Goal: Task Accomplishment & Management: Use online tool/utility

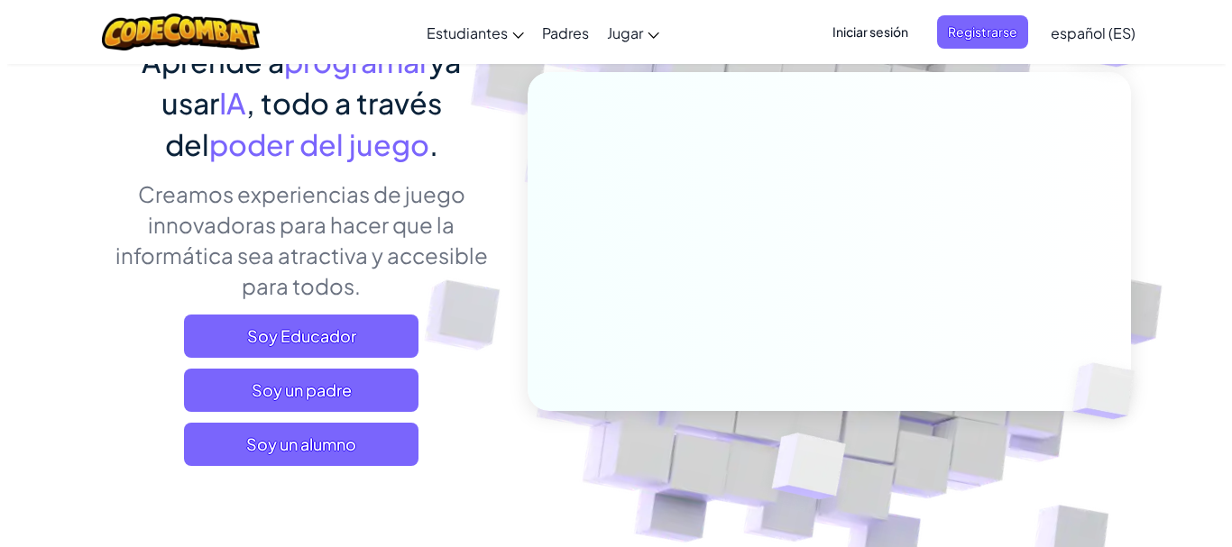
scroll to position [361, 0]
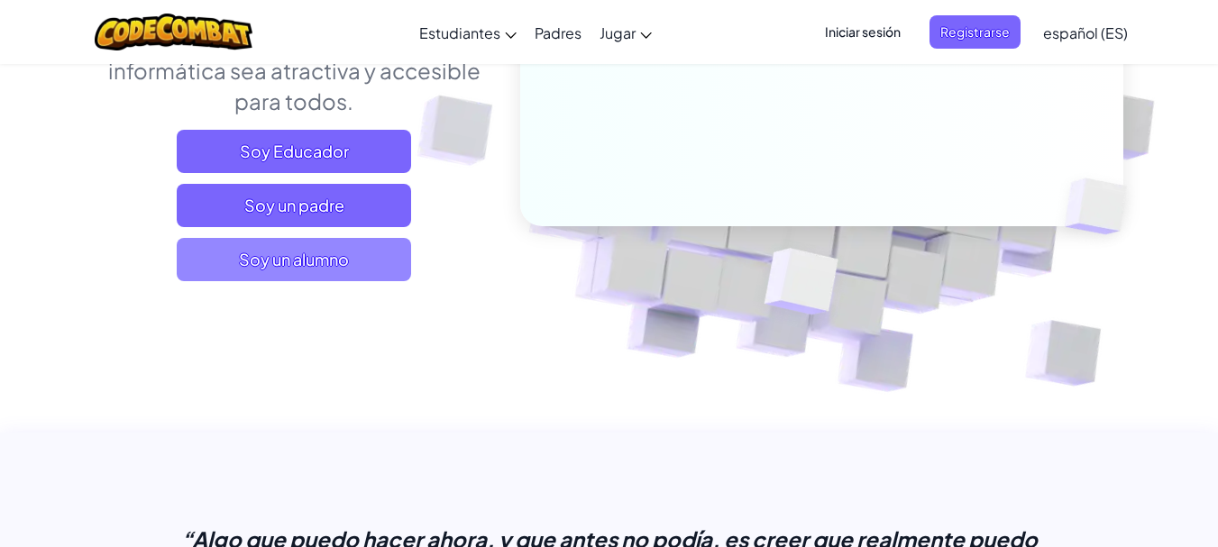
click at [355, 256] on span "Soy un alumno" at bounding box center [294, 259] width 234 height 43
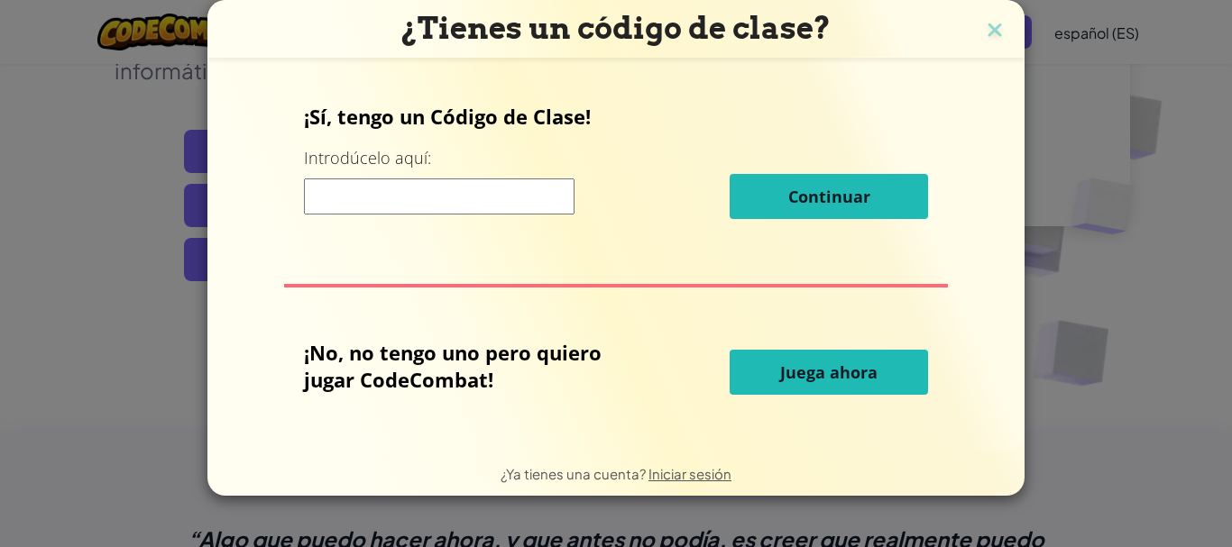
click at [810, 380] on font "Juega ahora" at bounding box center [828, 373] width 97 height 22
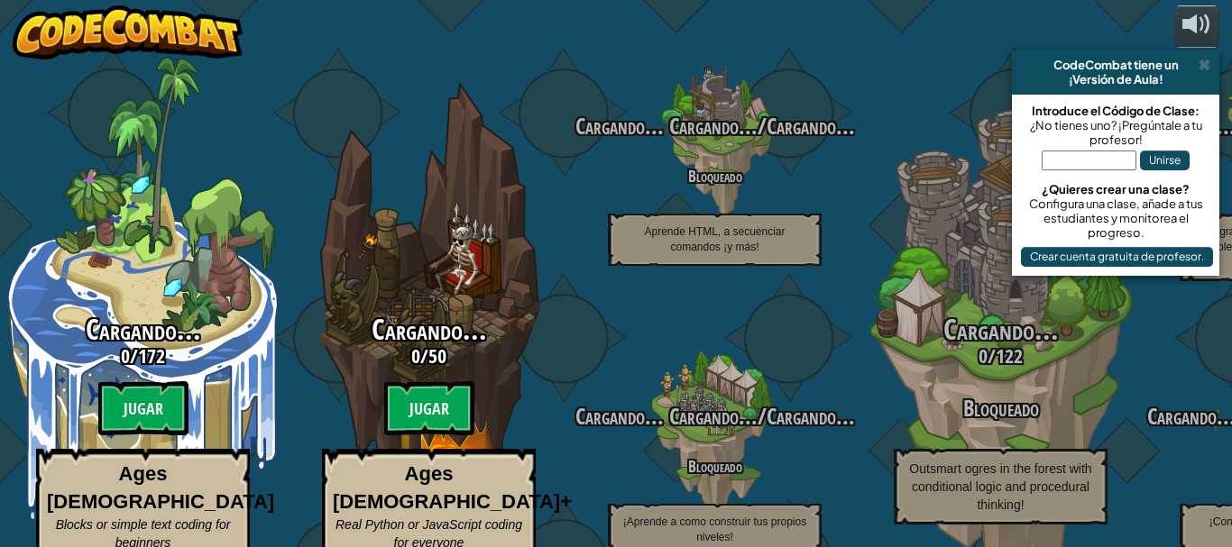
select select "es-ES"
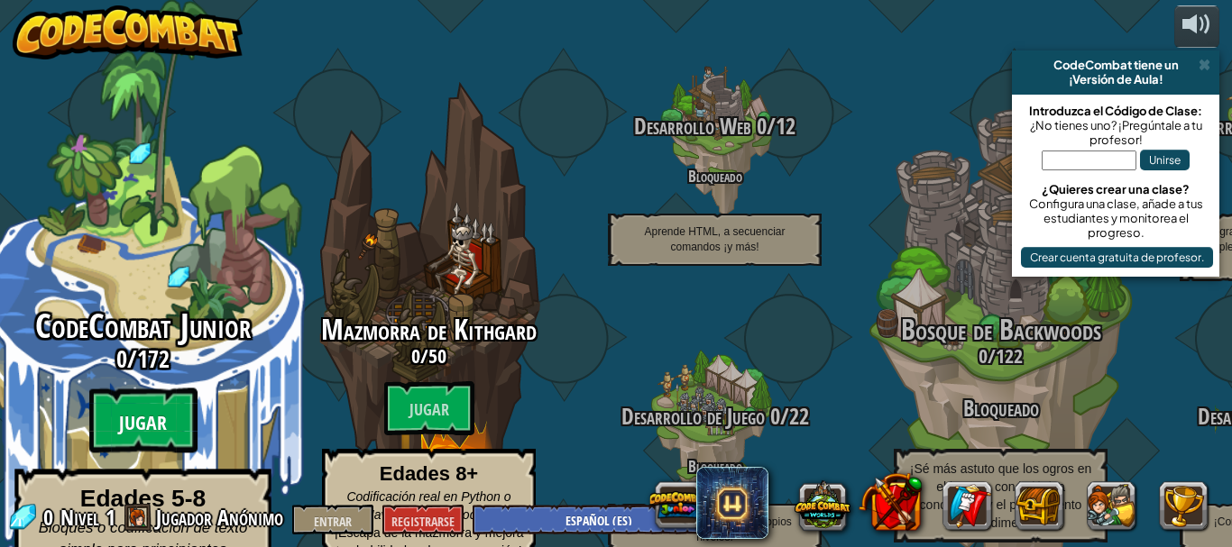
click at [163, 410] on font "Jugar" at bounding box center [143, 423] width 48 height 27
select select "es-ES"
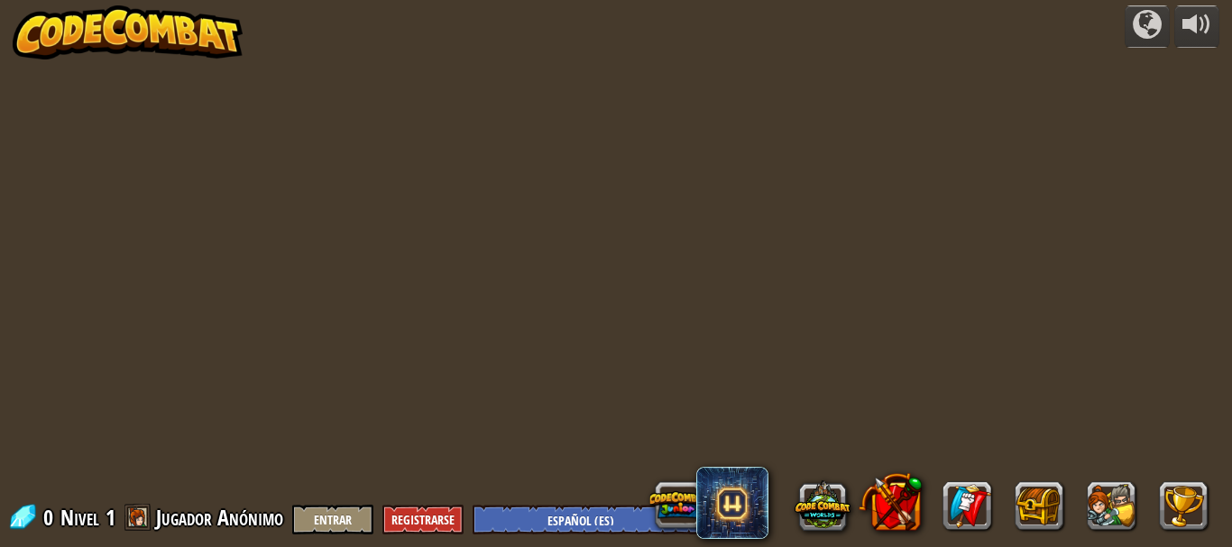
select select "es-ES"
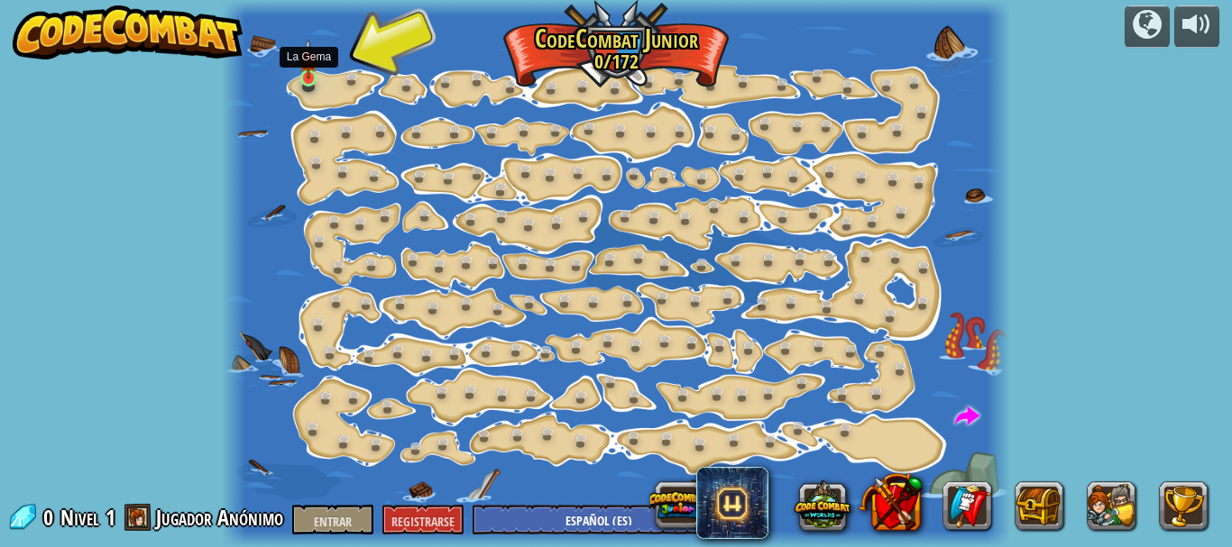
click at [306, 78] on img at bounding box center [308, 59] width 18 height 41
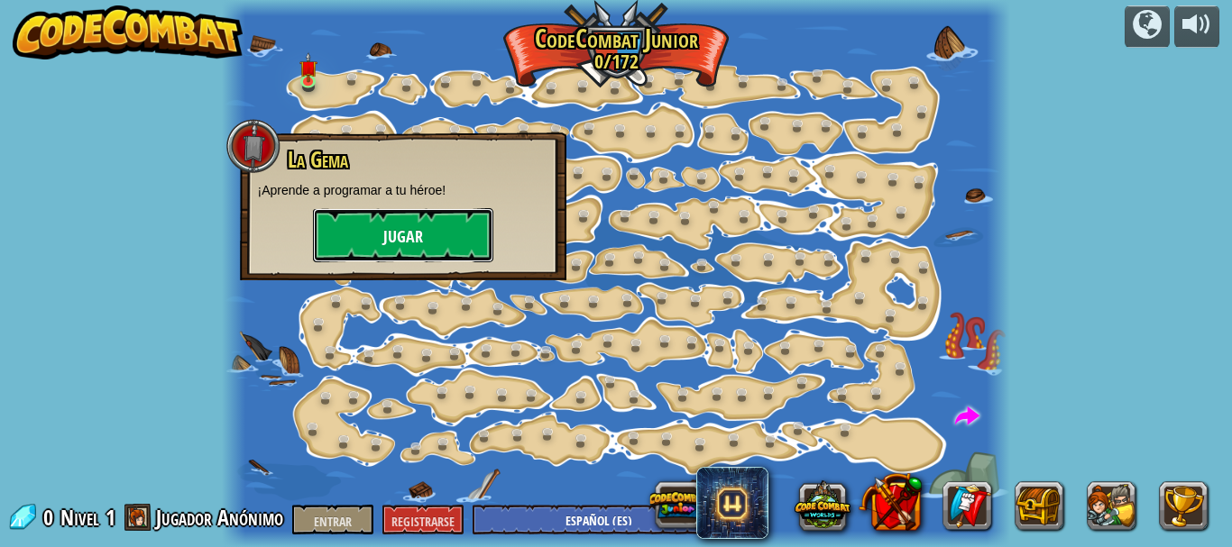
click at [381, 243] on button "Jugar" at bounding box center [403, 235] width 180 height 54
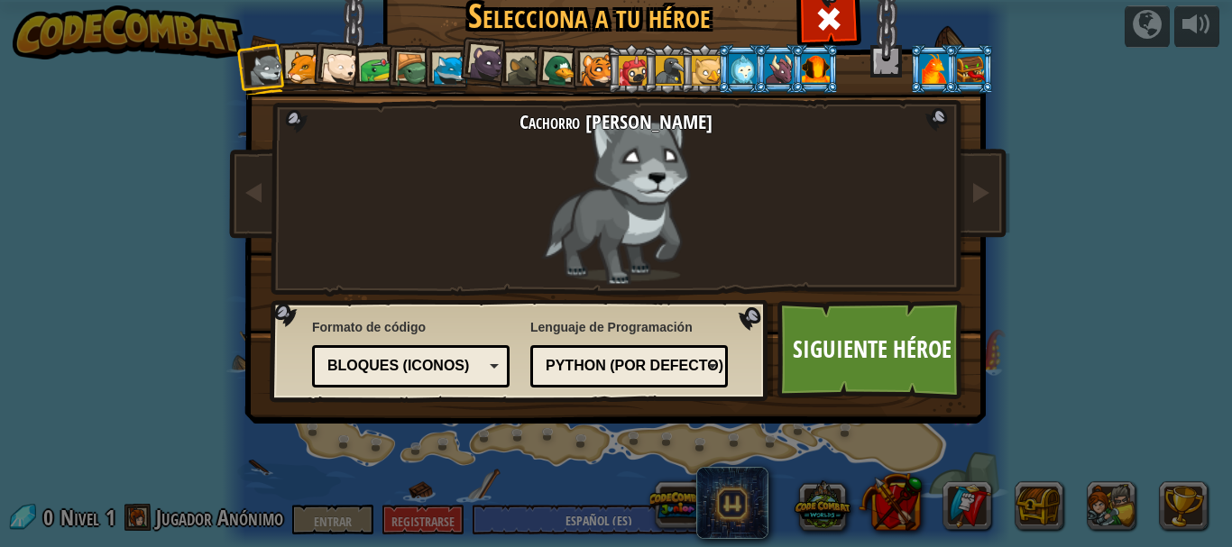
click at [448, 68] on div at bounding box center [450, 70] width 33 height 33
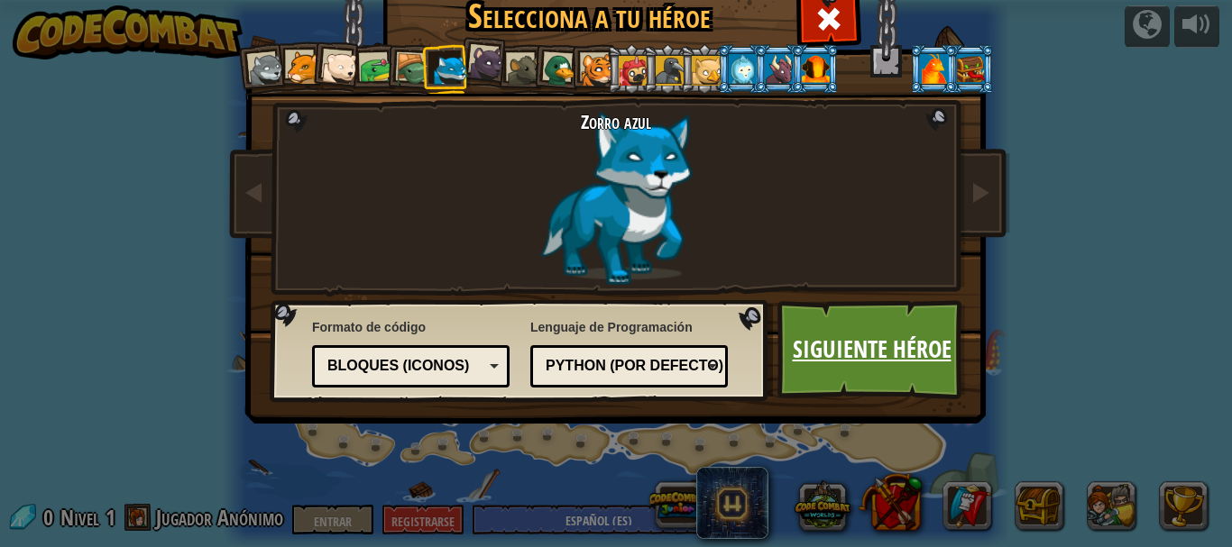
click at [840, 363] on font "Siguiente héroe" at bounding box center [872, 349] width 159 height 32
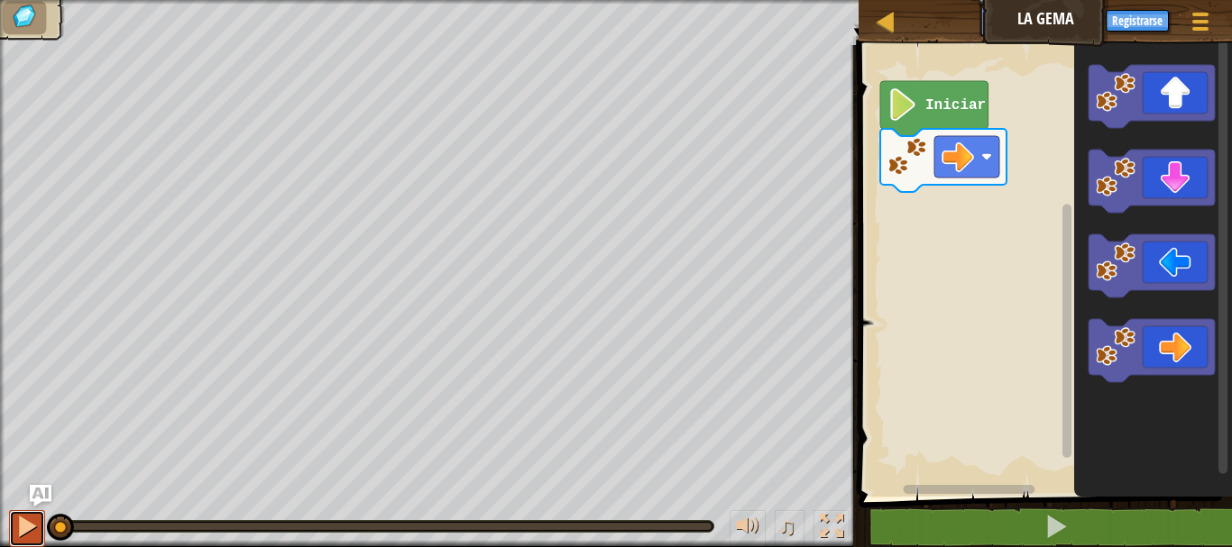
click at [18, 517] on div at bounding box center [26, 526] width 23 height 23
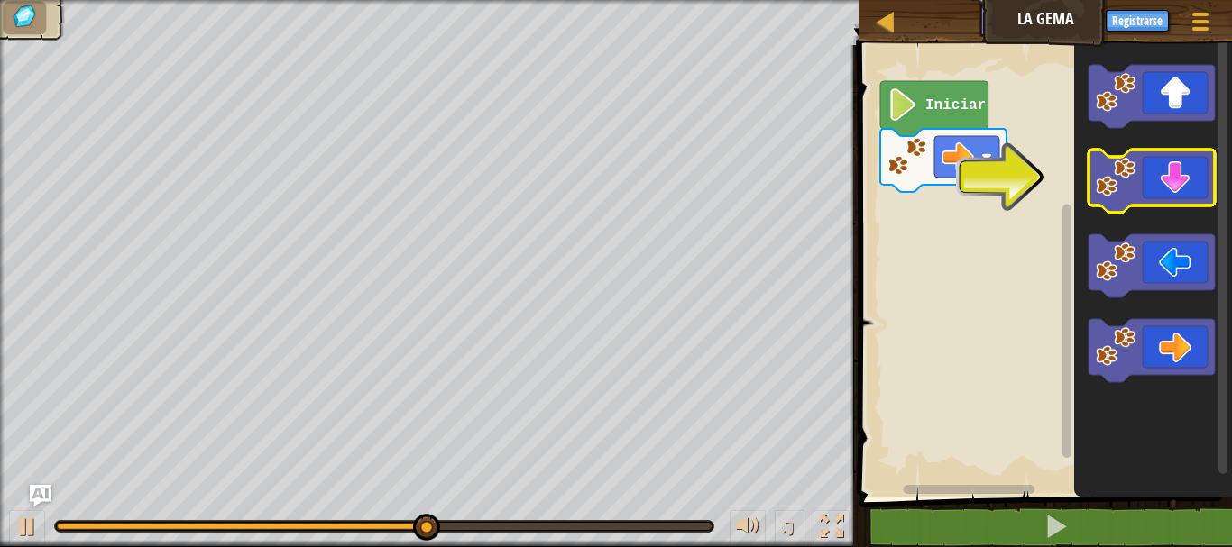
click at [1161, 181] on icon "Espacio de trabajo de Blockly" at bounding box center [1151, 181] width 126 height 63
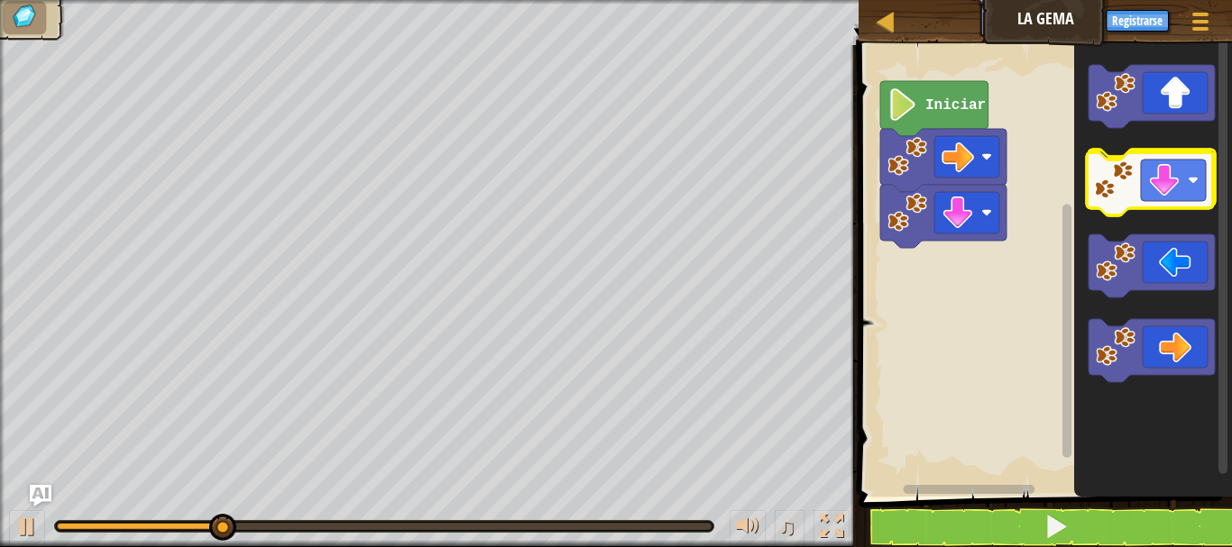
click at [1159, 184] on icon "Espacio de trabajo de Blockly" at bounding box center [1151, 181] width 126 height 63
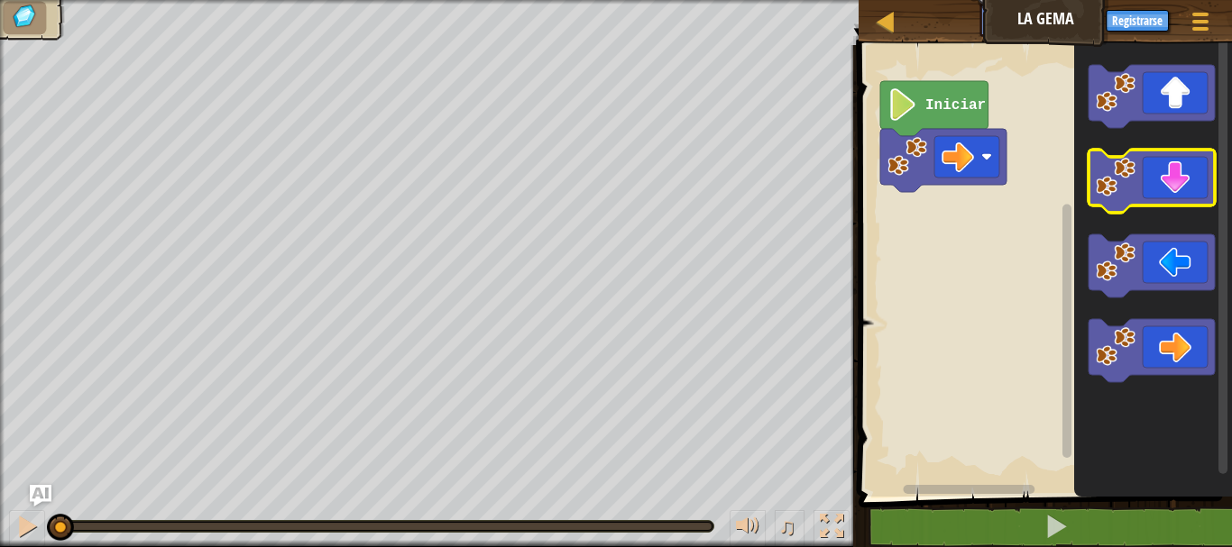
click at [1135, 197] on image "Espacio de trabajo de Blockly" at bounding box center [1116, 178] width 40 height 40
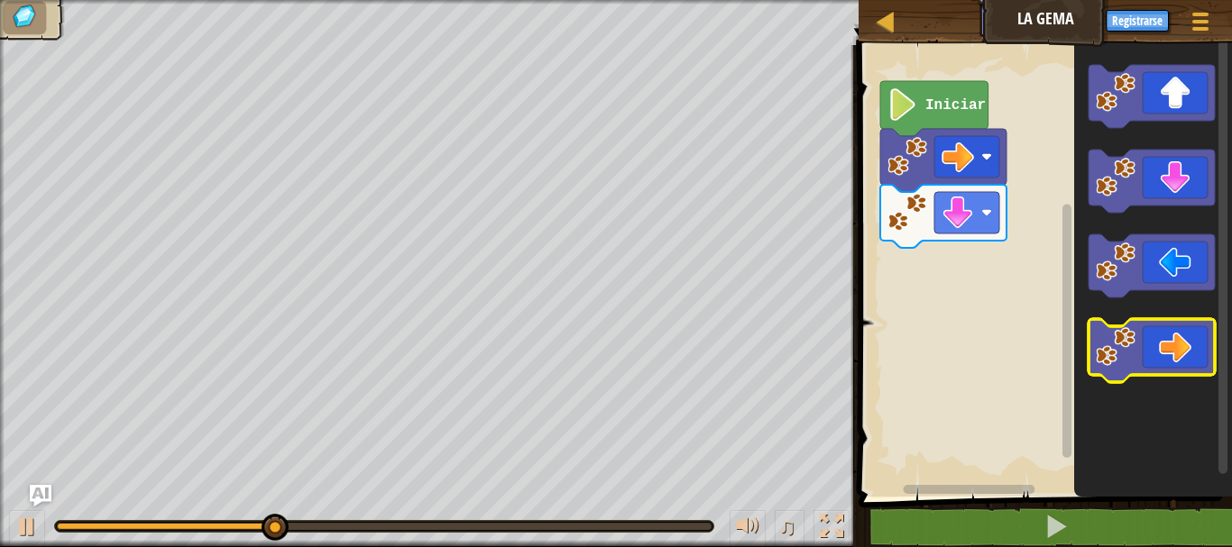
click at [1197, 355] on icon "Espacio de trabajo de Blockly" at bounding box center [1151, 350] width 126 height 63
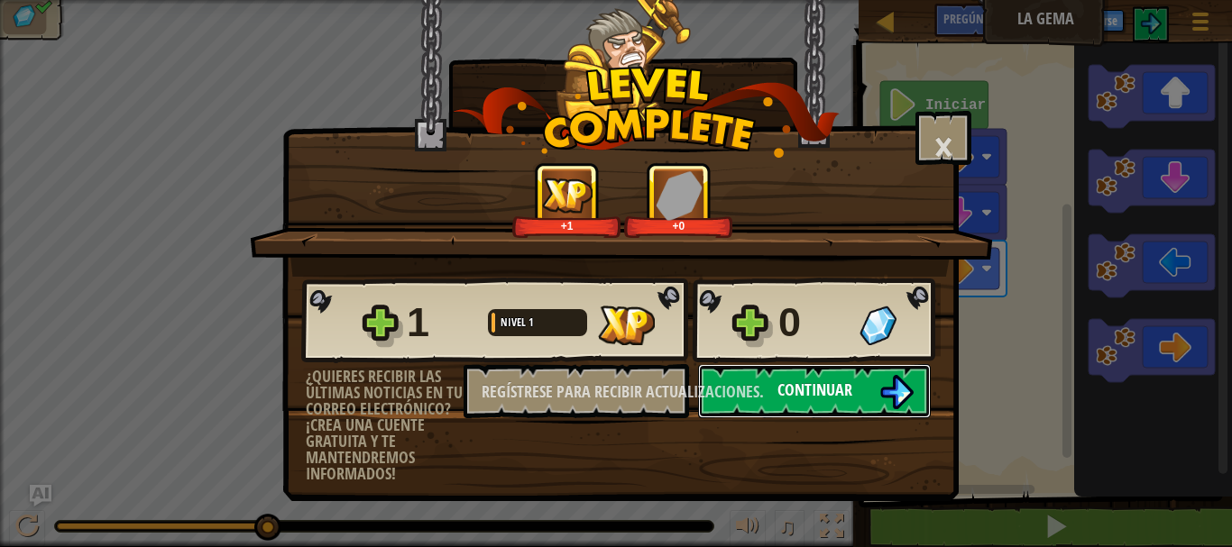
click at [868, 385] on button "Continuar" at bounding box center [814, 391] width 233 height 54
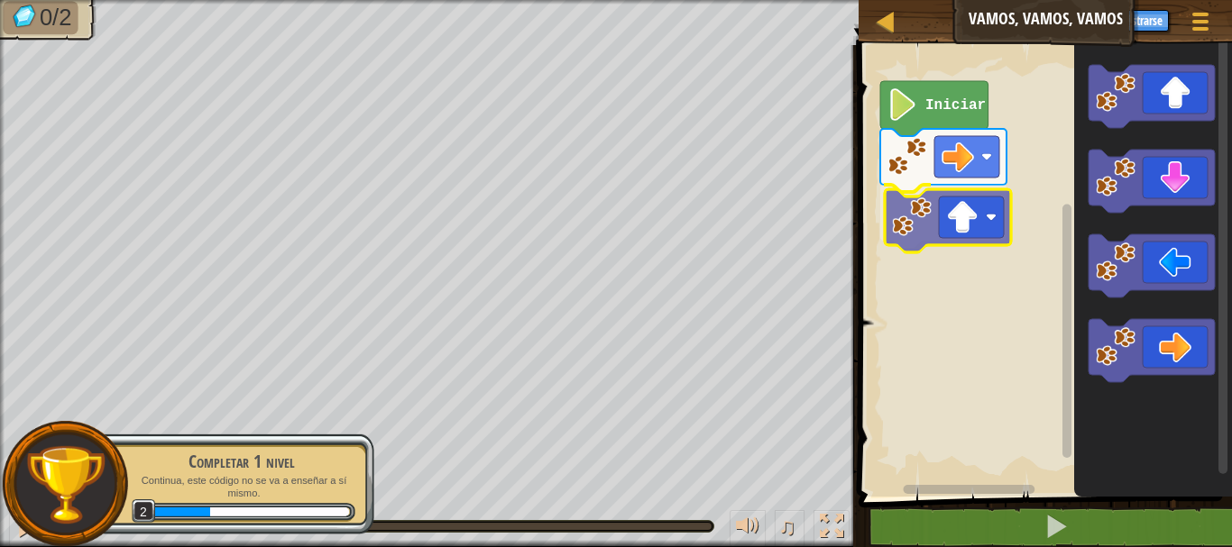
click at [924, 222] on div "Iniciar" at bounding box center [1042, 266] width 379 height 461
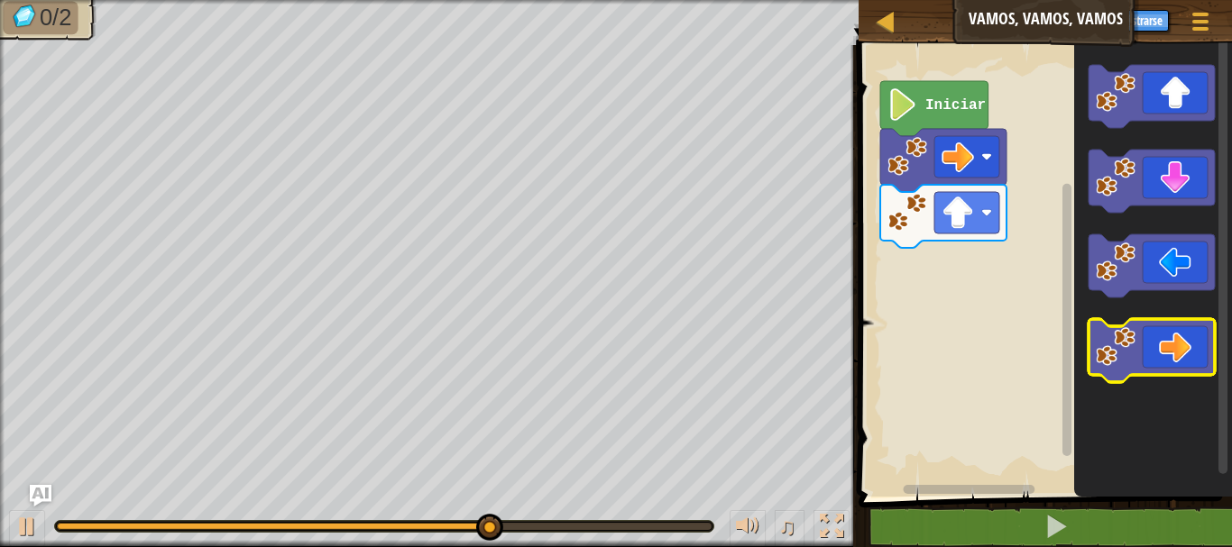
click at [1142, 360] on icon "Espacio de trabajo de Blockly" at bounding box center [1151, 350] width 126 height 63
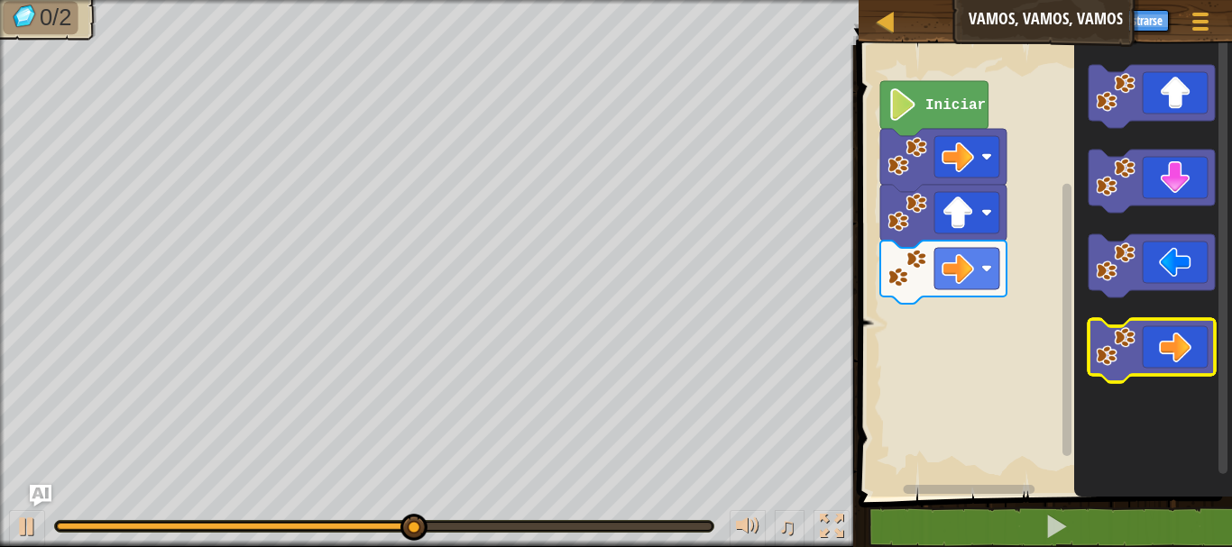
click at [1164, 358] on icon "Espacio de trabajo de Blockly" at bounding box center [1151, 350] width 126 height 63
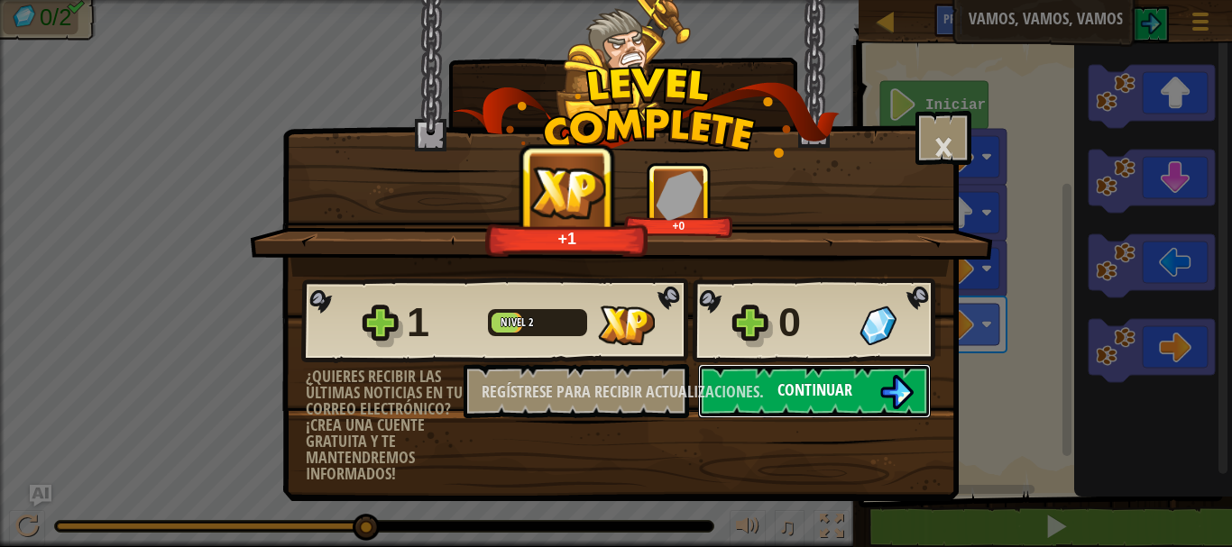
click at [852, 375] on button "Continuar" at bounding box center [814, 391] width 233 height 54
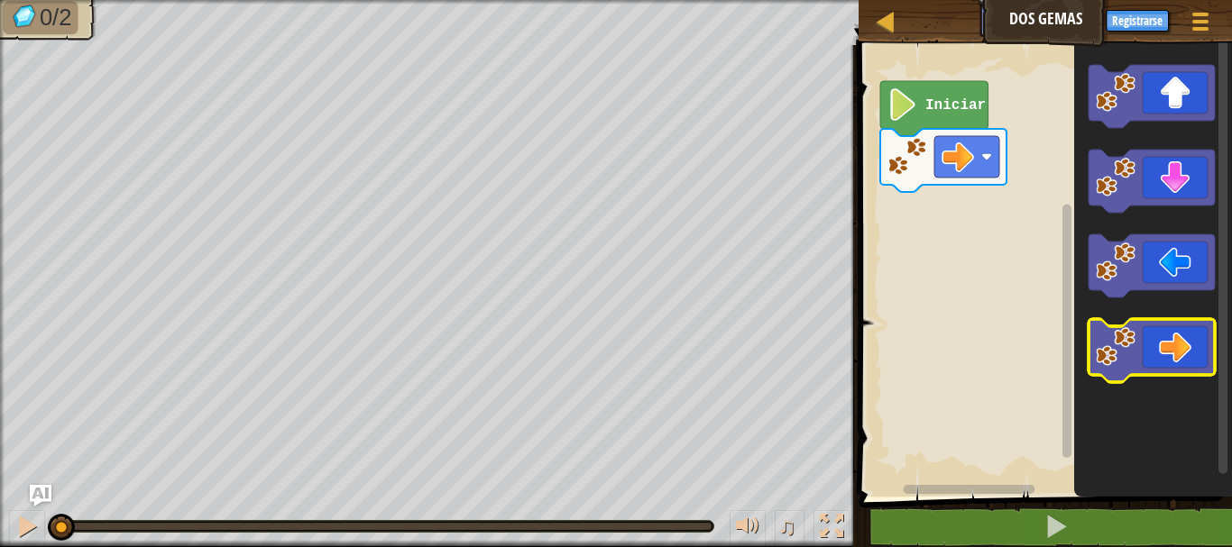
click at [1151, 353] on icon "Espacio de trabajo de Blockly" at bounding box center [1151, 350] width 126 height 63
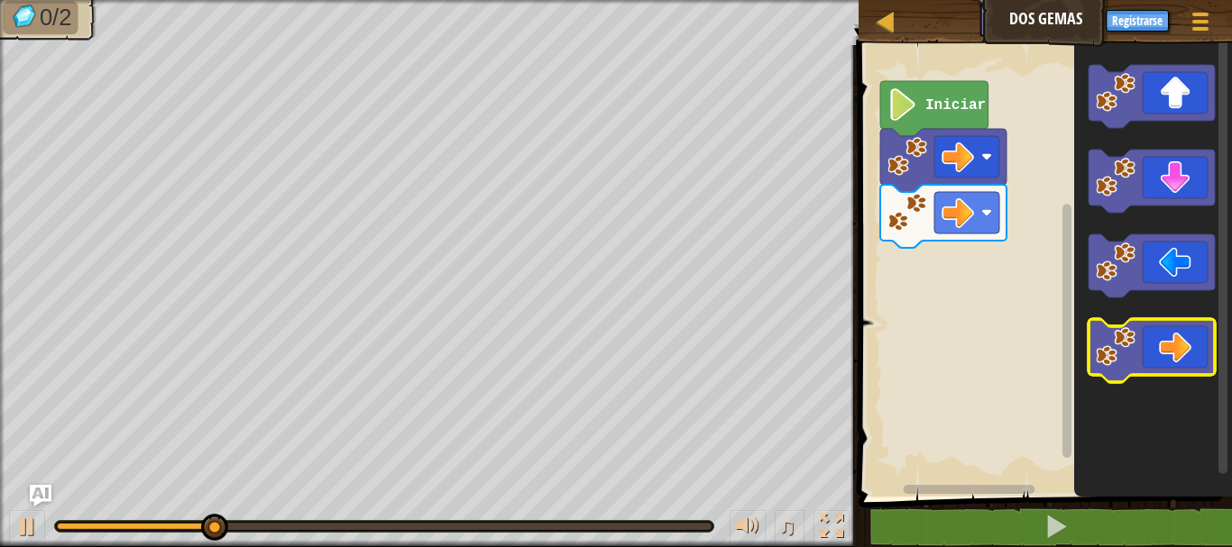
click at [1145, 366] on icon "Espacio de trabajo de Blockly" at bounding box center [1151, 350] width 126 height 63
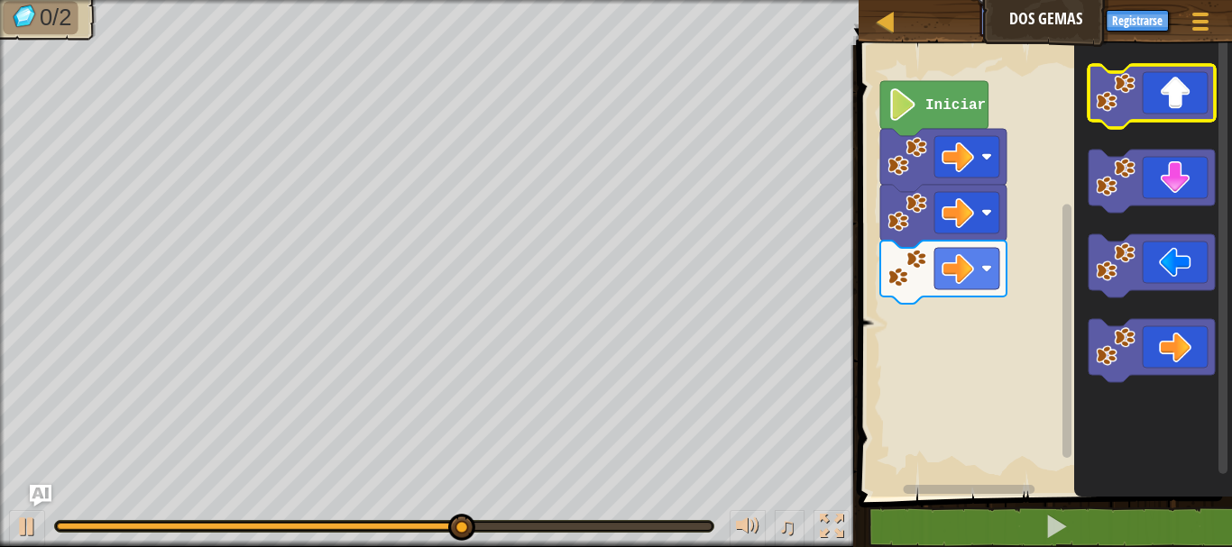
click at [1149, 83] on icon "Espacio de trabajo de Blockly" at bounding box center [1151, 96] width 126 height 63
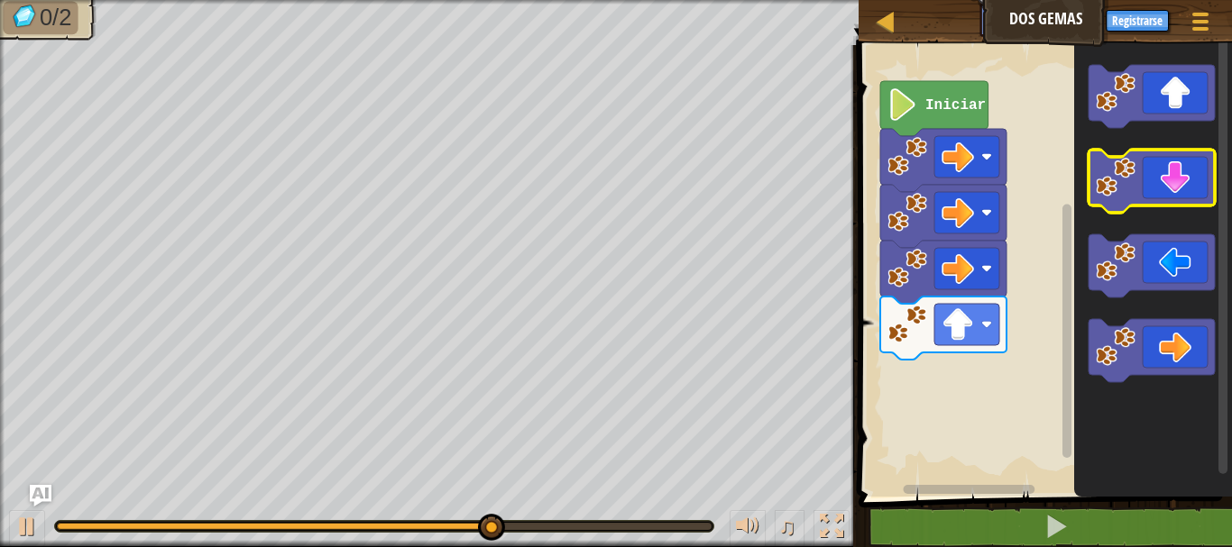
click at [1170, 189] on icon "Espacio de trabajo de Blockly" at bounding box center [1151, 181] width 126 height 63
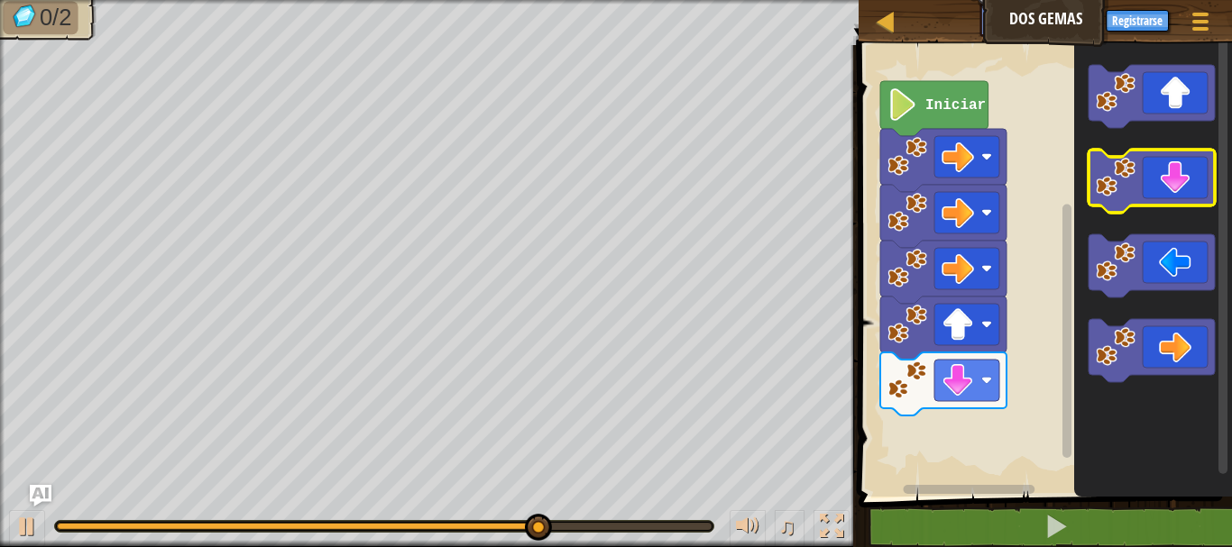
click at [1170, 189] on icon "Espacio de trabajo de Blockly" at bounding box center [1151, 181] width 126 height 63
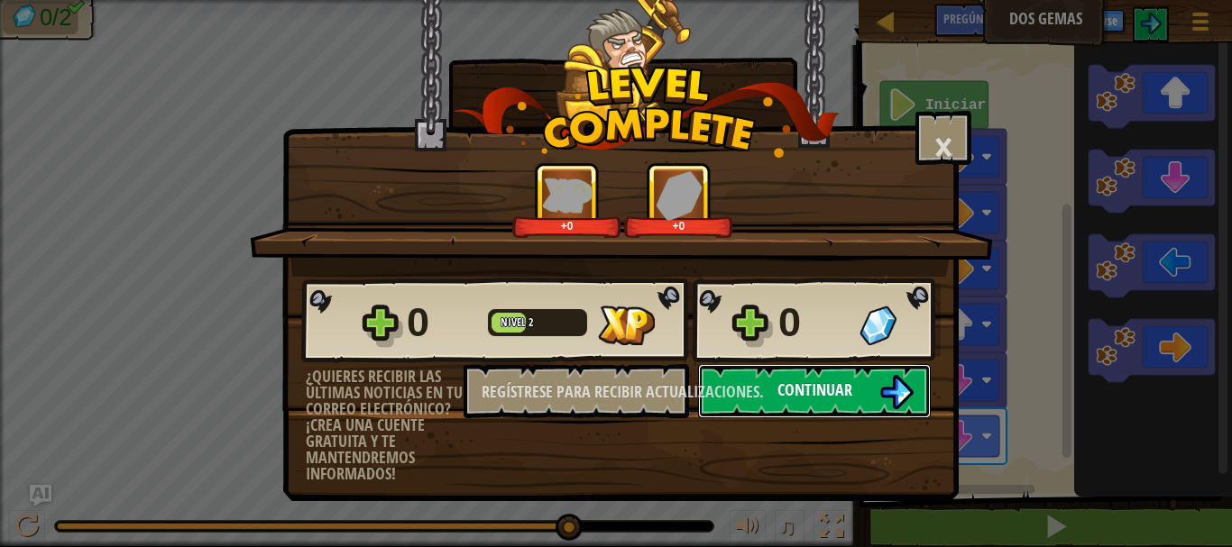
click at [854, 381] on button "Continuar" at bounding box center [814, 391] width 233 height 54
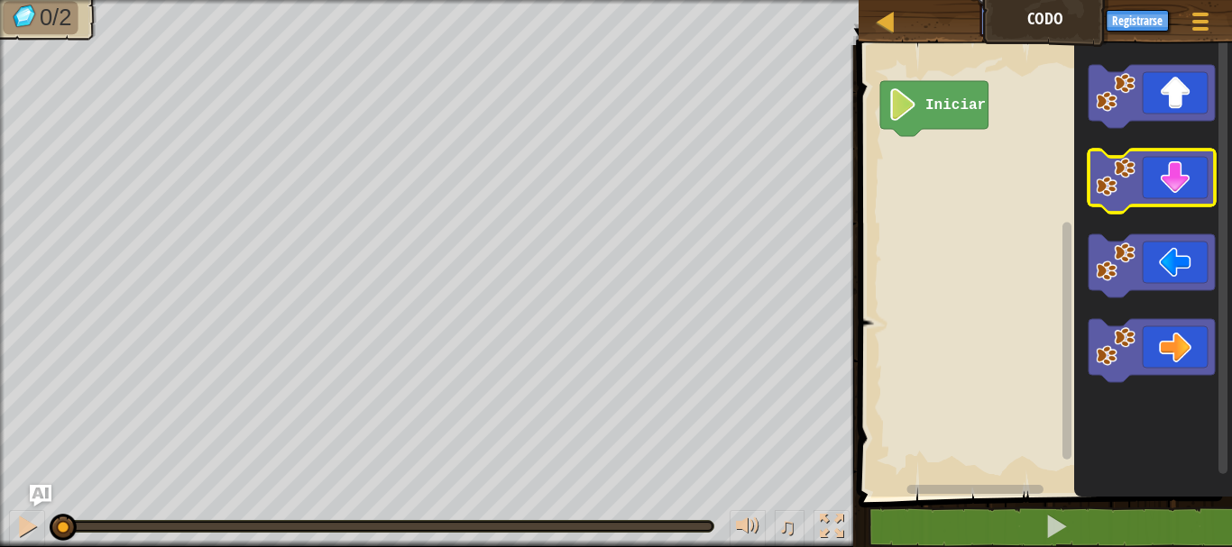
click at [1186, 186] on icon "Espacio de trabajo de Blockly" at bounding box center [1151, 181] width 126 height 63
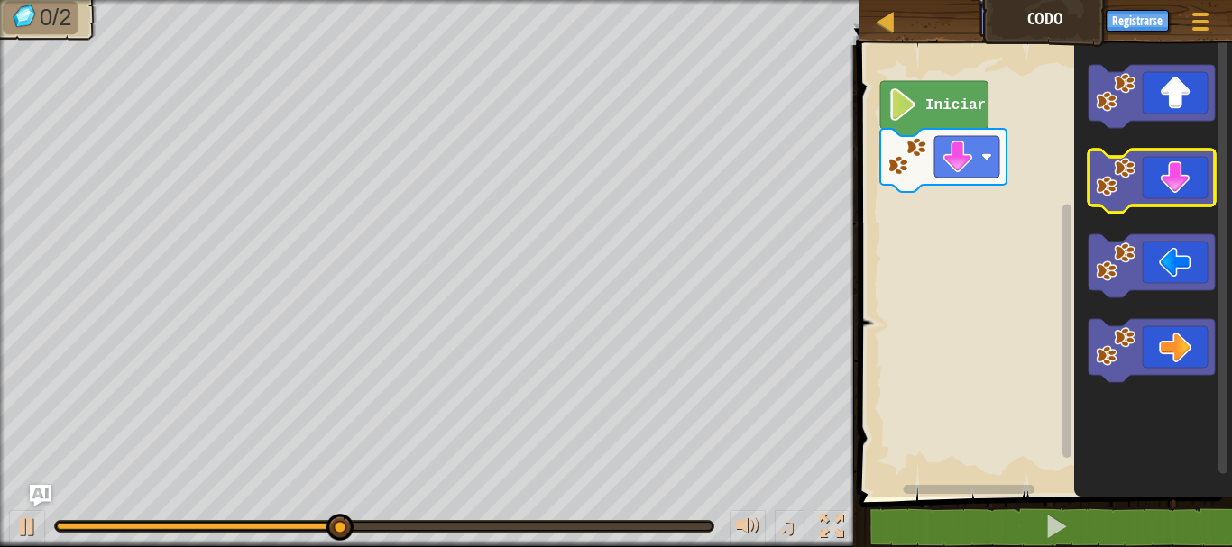
click at [1156, 193] on icon "Espacio de trabajo de Blockly" at bounding box center [1151, 181] width 126 height 63
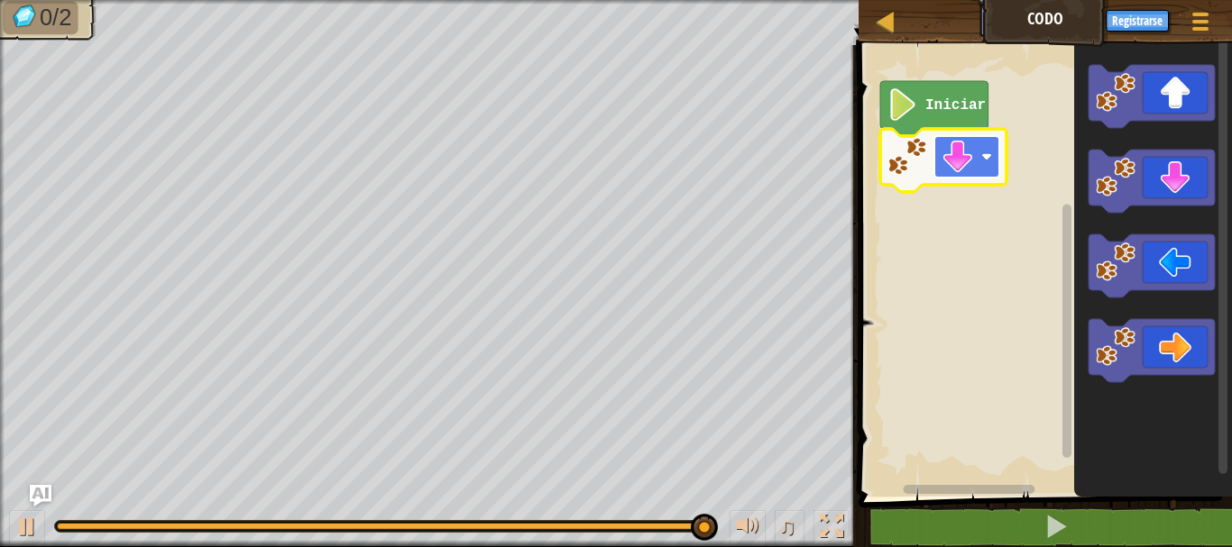
click at [987, 152] on image "Espacio de trabajo de Blockly" at bounding box center [986, 156] width 11 height 11
click at [979, 153] on rect "Espacio de trabajo de Blockly" at bounding box center [966, 156] width 65 height 41
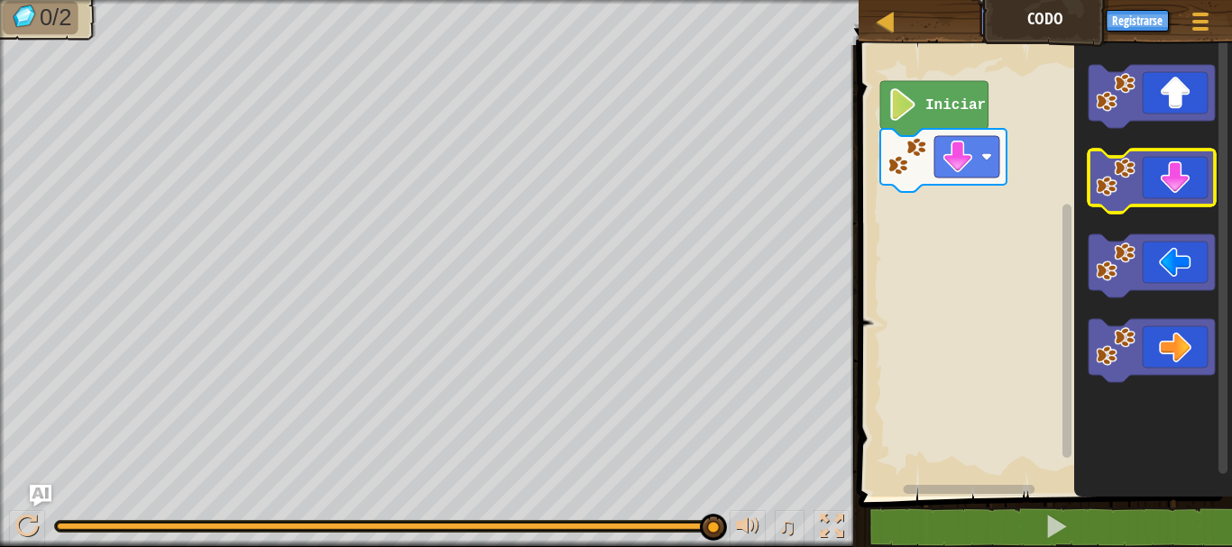
click at [1152, 179] on icon "Espacio de trabajo de Blockly" at bounding box center [1151, 181] width 126 height 63
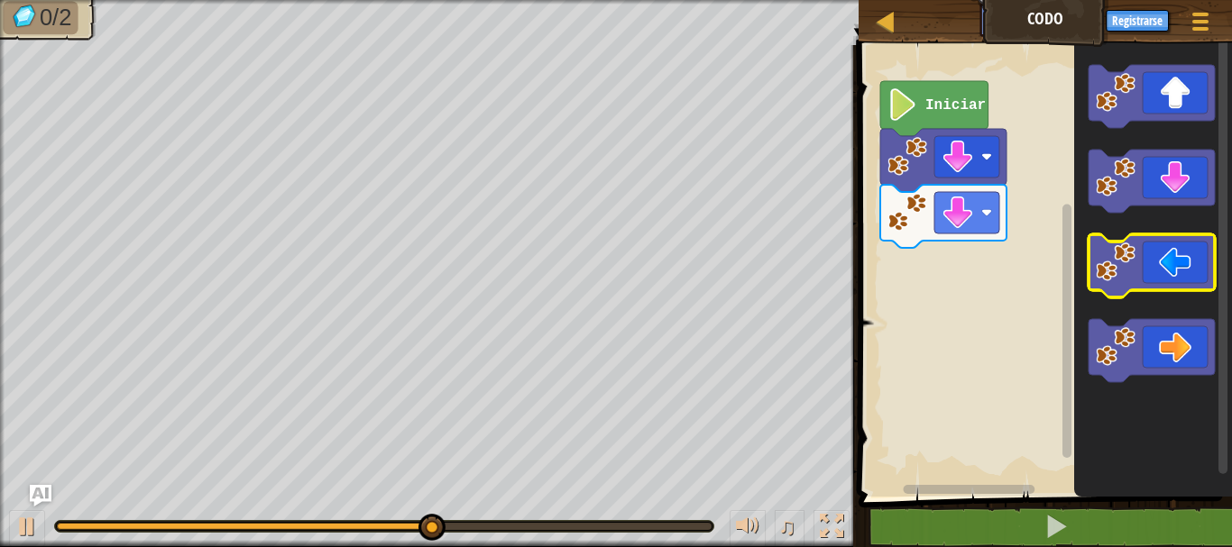
click at [1144, 282] on icon "Espacio de trabajo de Blockly" at bounding box center [1151, 265] width 126 height 63
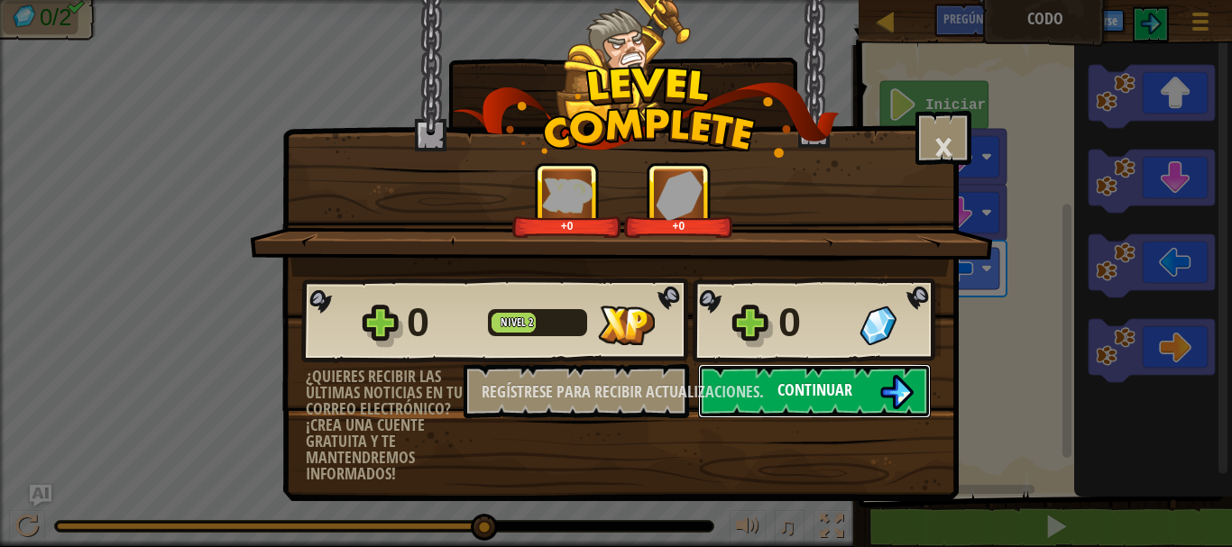
click at [812, 382] on font "Continuar" at bounding box center [814, 390] width 75 height 23
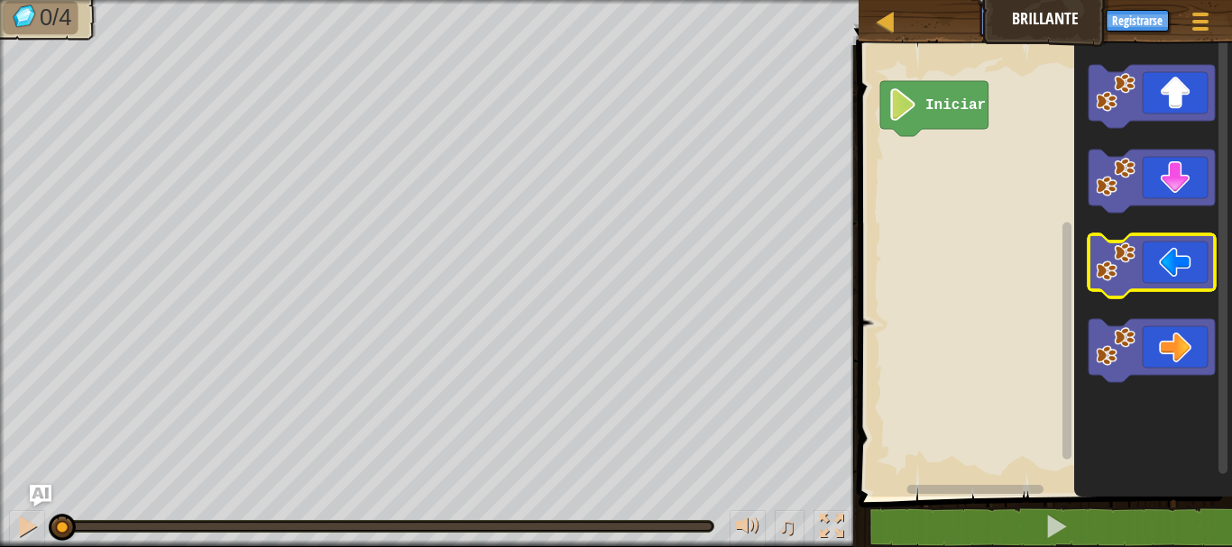
click at [1150, 271] on icon "Espacio de trabajo de Blockly" at bounding box center [1151, 265] width 126 height 63
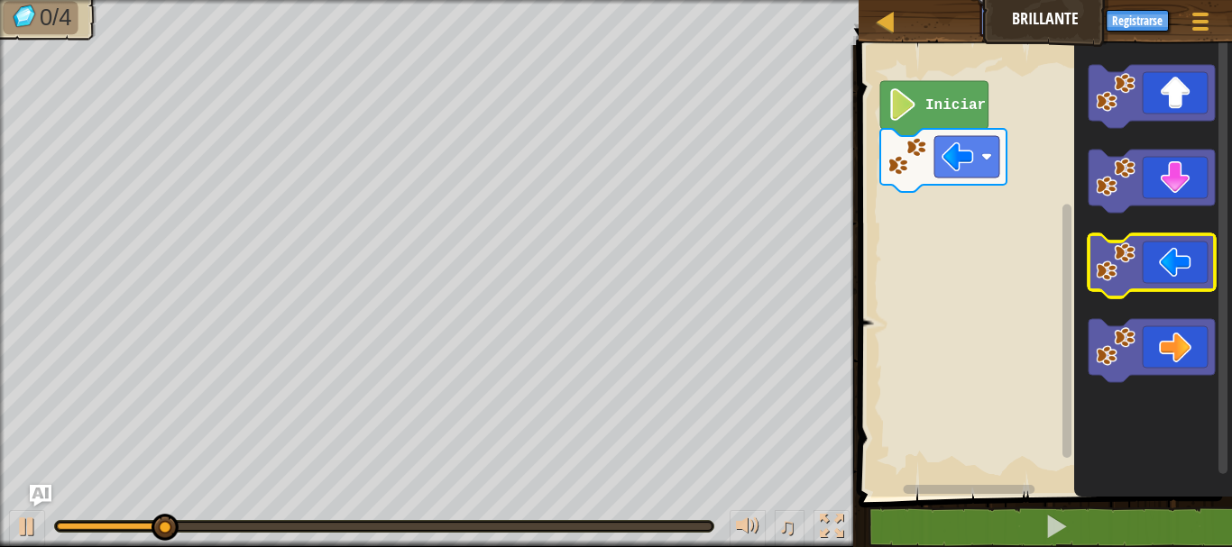
click at [1149, 271] on icon "Espacio de trabajo de Blockly" at bounding box center [1151, 265] width 126 height 63
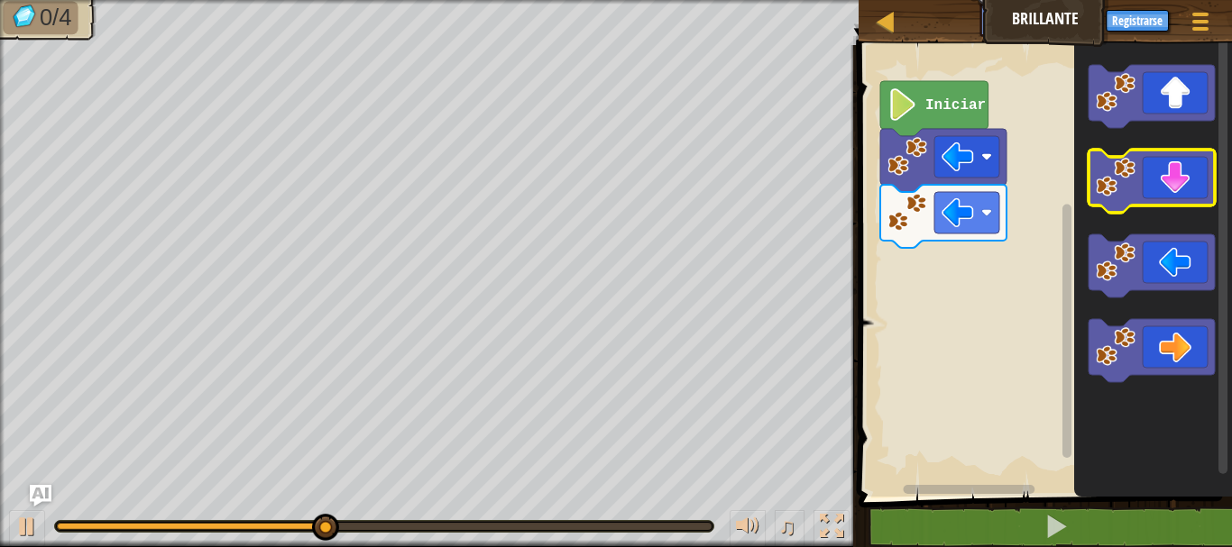
click at [1135, 184] on image "Espacio de trabajo de Blockly" at bounding box center [1116, 178] width 40 height 40
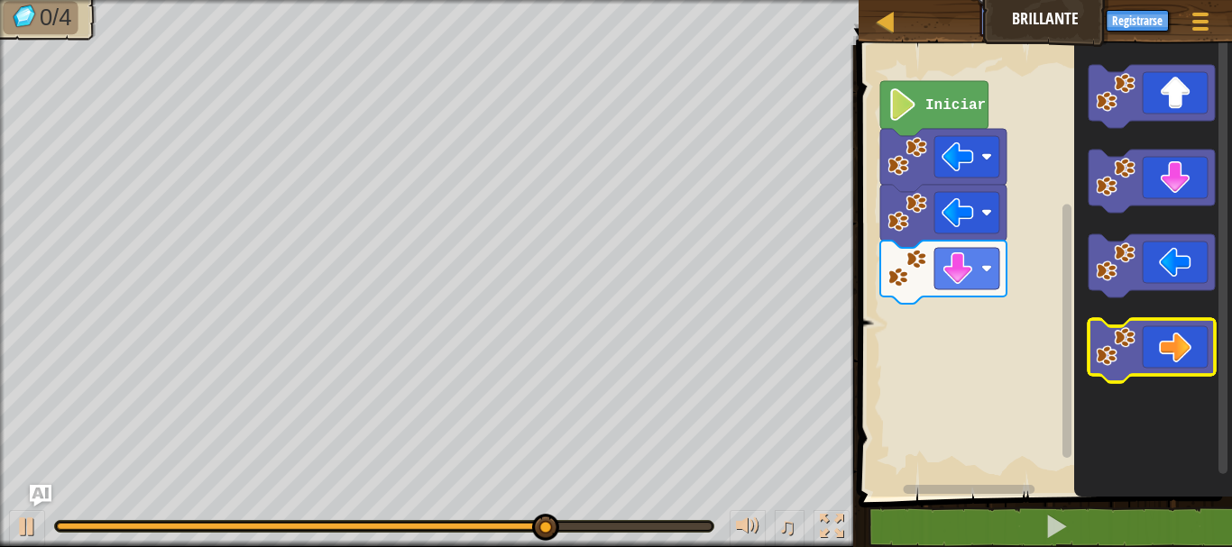
click at [1168, 347] on icon "Espacio de trabajo de Blockly" at bounding box center [1151, 350] width 126 height 63
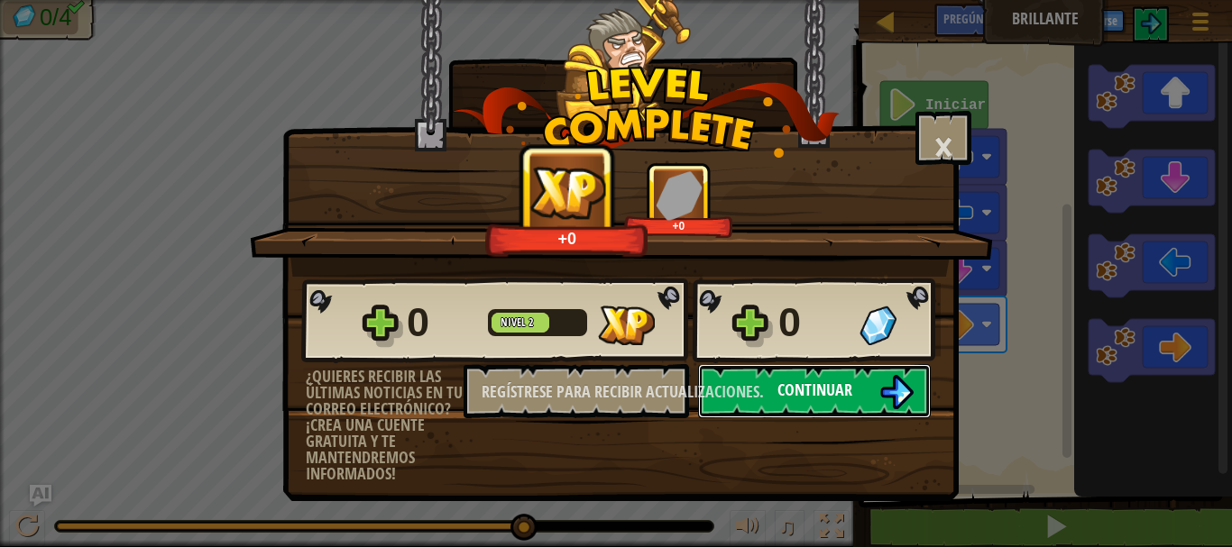
click at [816, 388] on font "Continuar" at bounding box center [814, 390] width 75 height 23
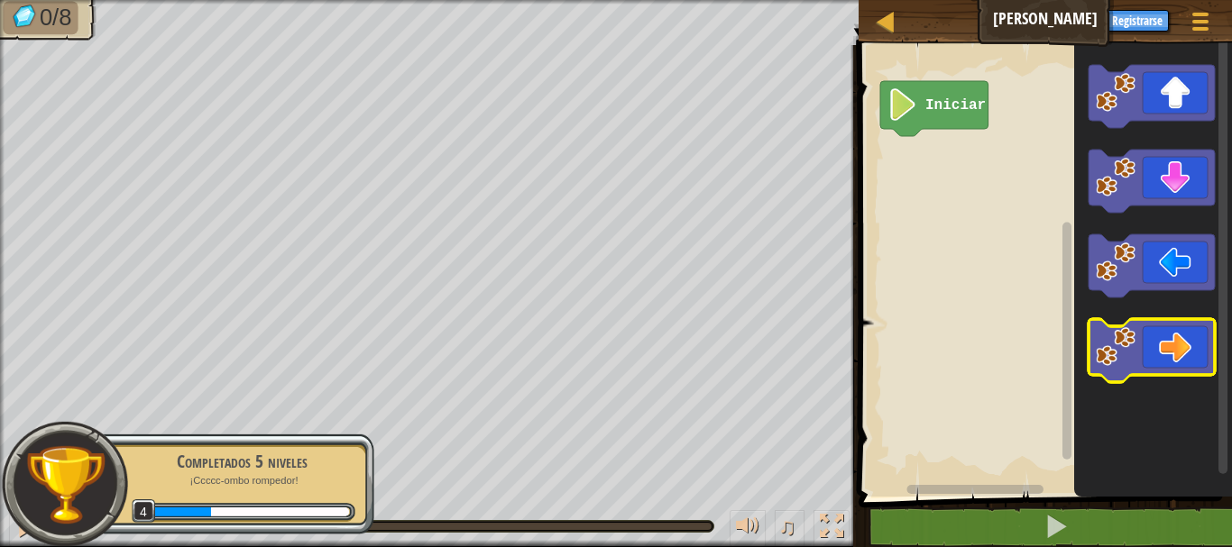
click at [1167, 355] on icon "Espacio de trabajo de Blockly" at bounding box center [1151, 350] width 126 height 63
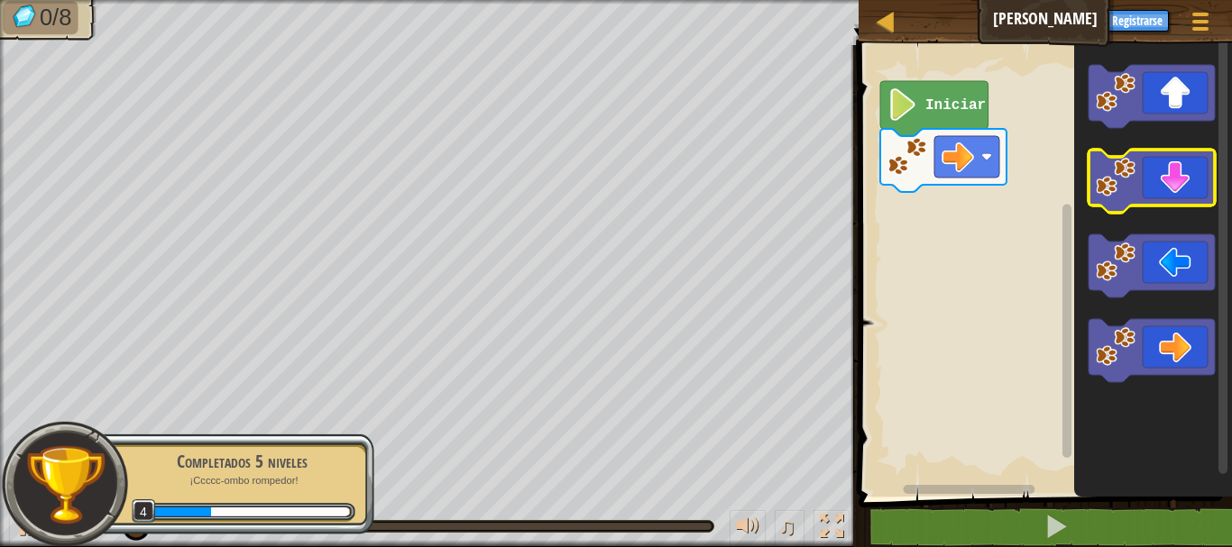
click at [1146, 189] on icon "Espacio de trabajo de Blockly" at bounding box center [1151, 181] width 126 height 63
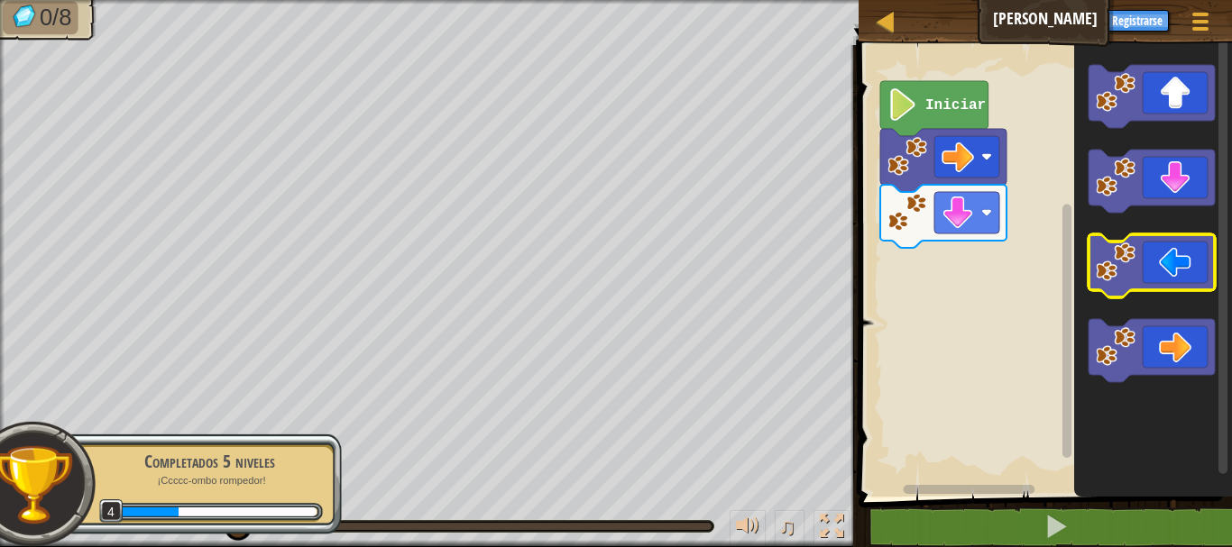
click at [1120, 273] on image "Espacio de trabajo de Blockly" at bounding box center [1116, 263] width 40 height 40
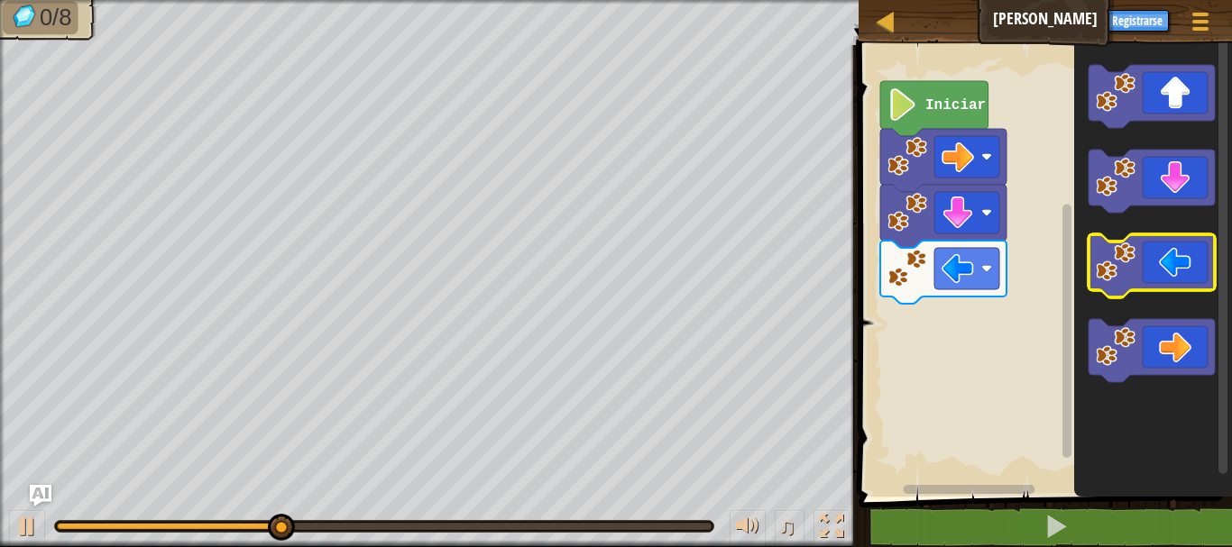
click at [1120, 273] on image "Espacio de trabajo de Blockly" at bounding box center [1116, 263] width 40 height 40
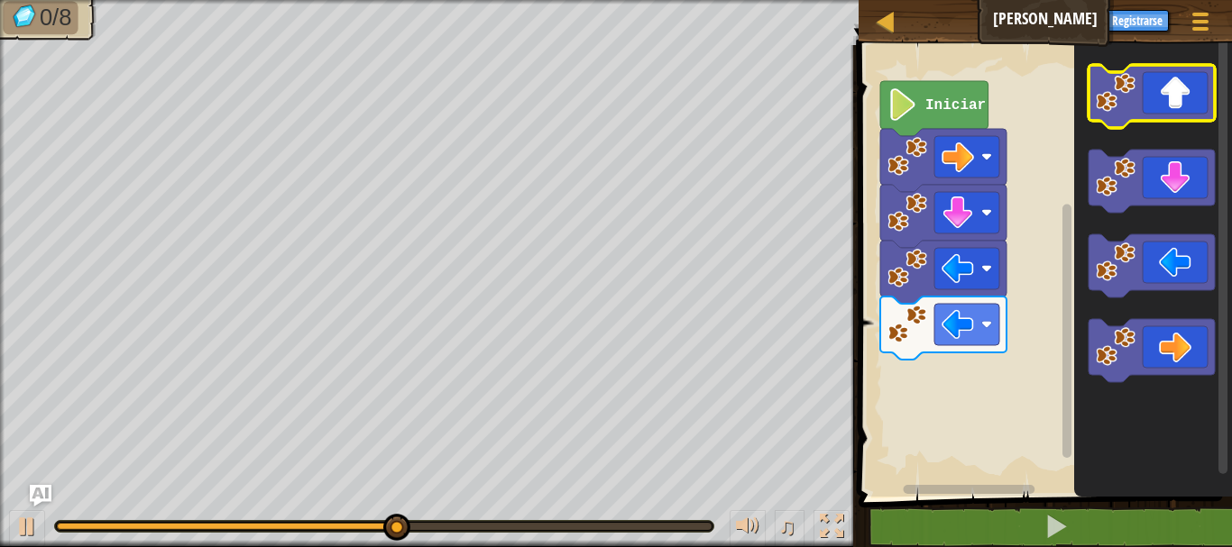
click at [1181, 98] on icon "Espacio de trabajo de Blockly" at bounding box center [1151, 96] width 126 height 63
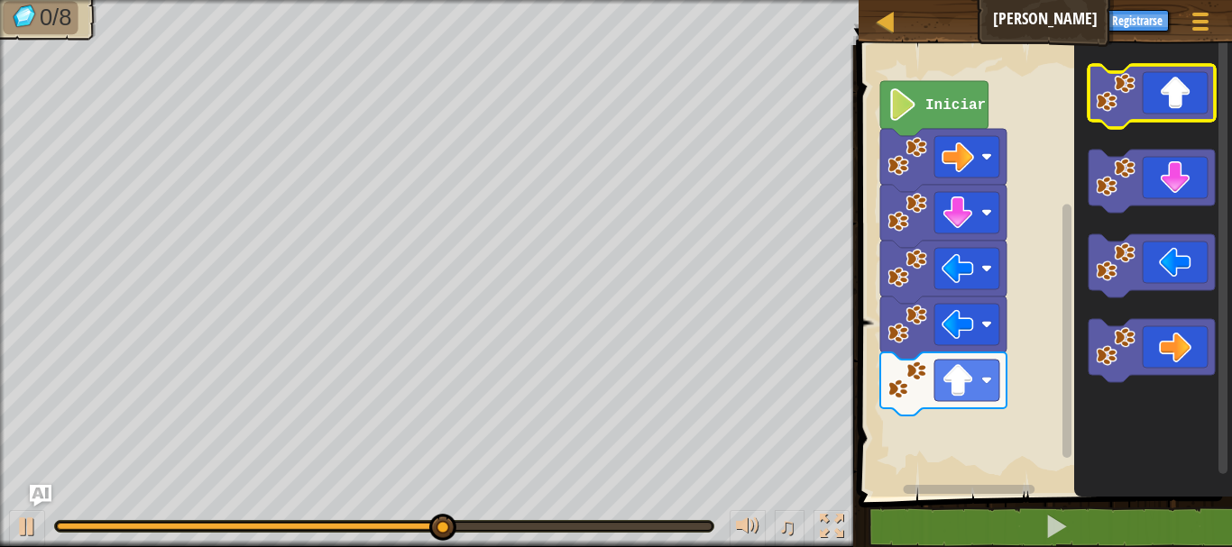
click at [1152, 108] on icon "Espacio de trabajo de Blockly" at bounding box center [1151, 96] width 126 height 63
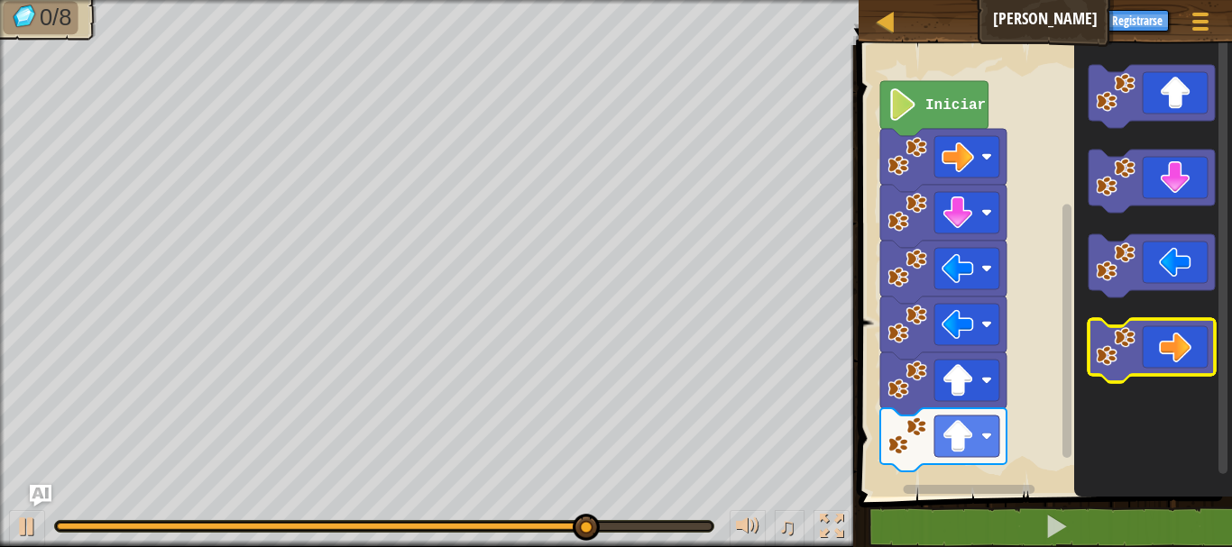
click at [1194, 347] on icon "Espacio de trabajo de Blockly" at bounding box center [1151, 350] width 126 height 63
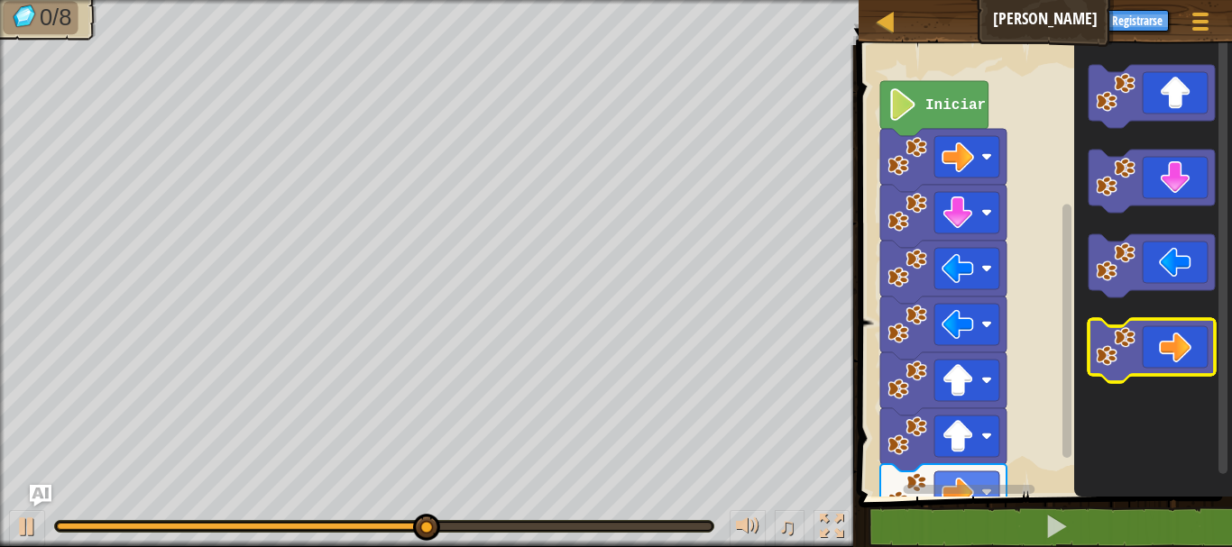
click at [1195, 351] on icon "Espacio de trabajo de Blockly" at bounding box center [1151, 350] width 126 height 63
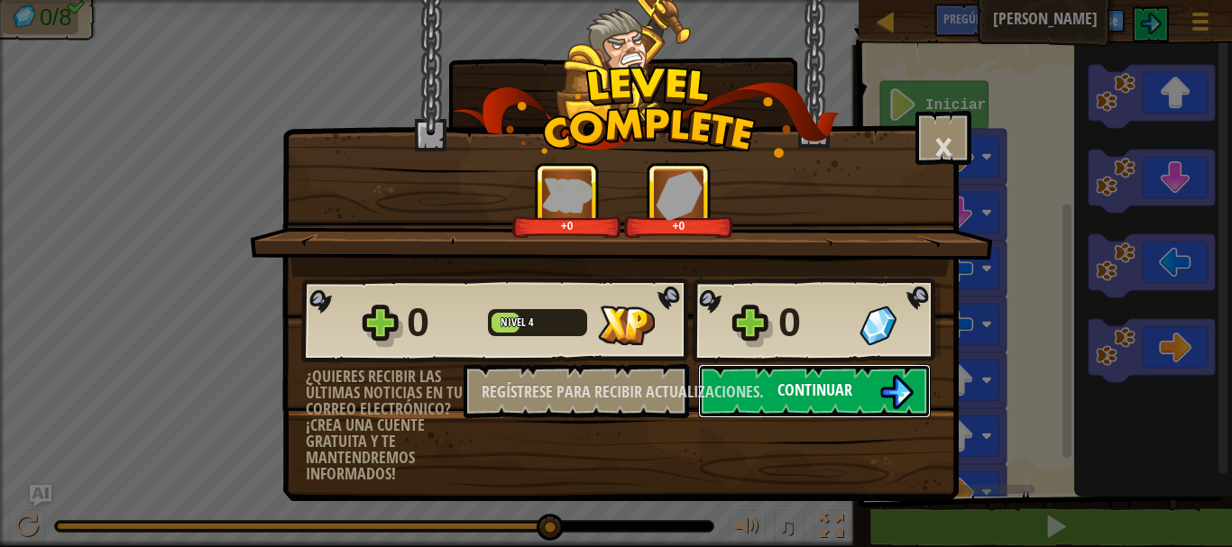
click at [870, 388] on button "Continuar" at bounding box center [814, 391] width 233 height 54
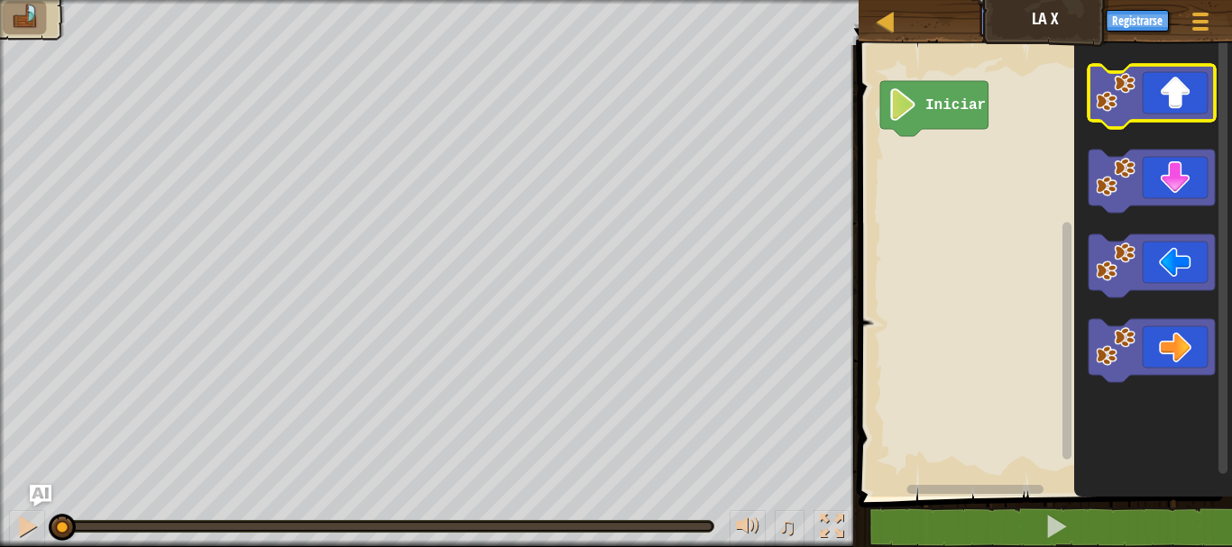
click at [1177, 115] on icon "Espacio de trabajo de Blockly" at bounding box center [1151, 96] width 126 height 63
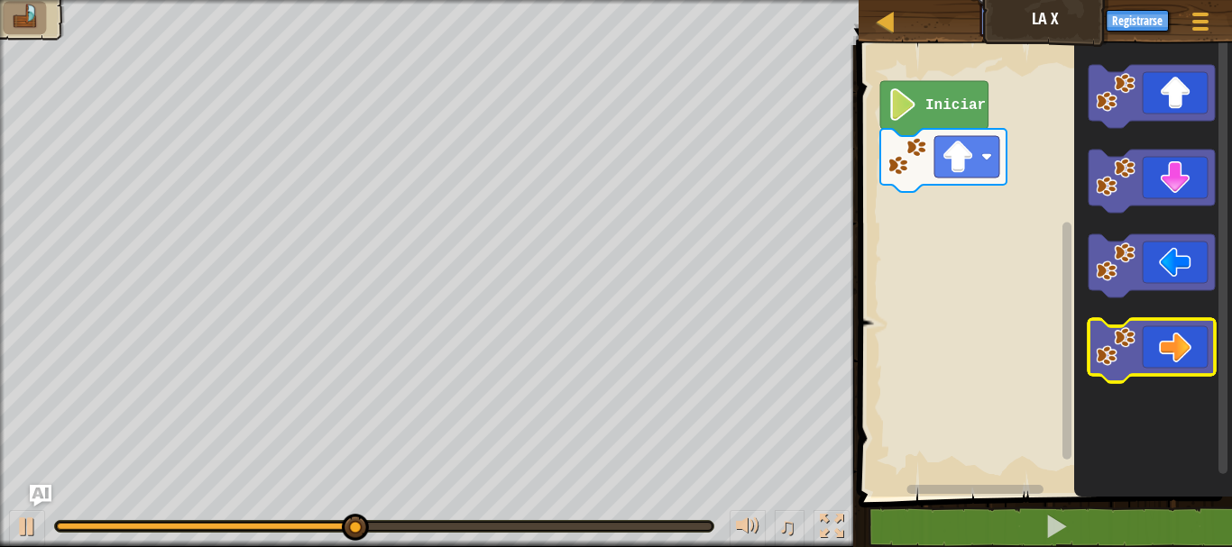
click at [1188, 344] on icon "Espacio de trabajo de Blockly" at bounding box center [1151, 350] width 126 height 63
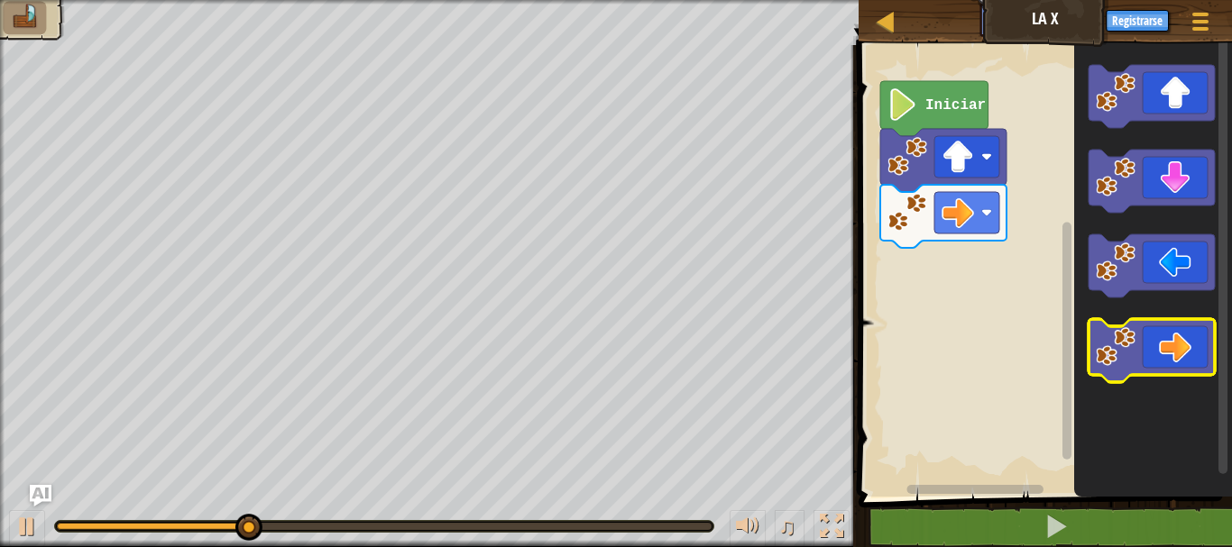
click at [1185, 359] on icon "Espacio de trabajo de Blockly" at bounding box center [1151, 350] width 126 height 63
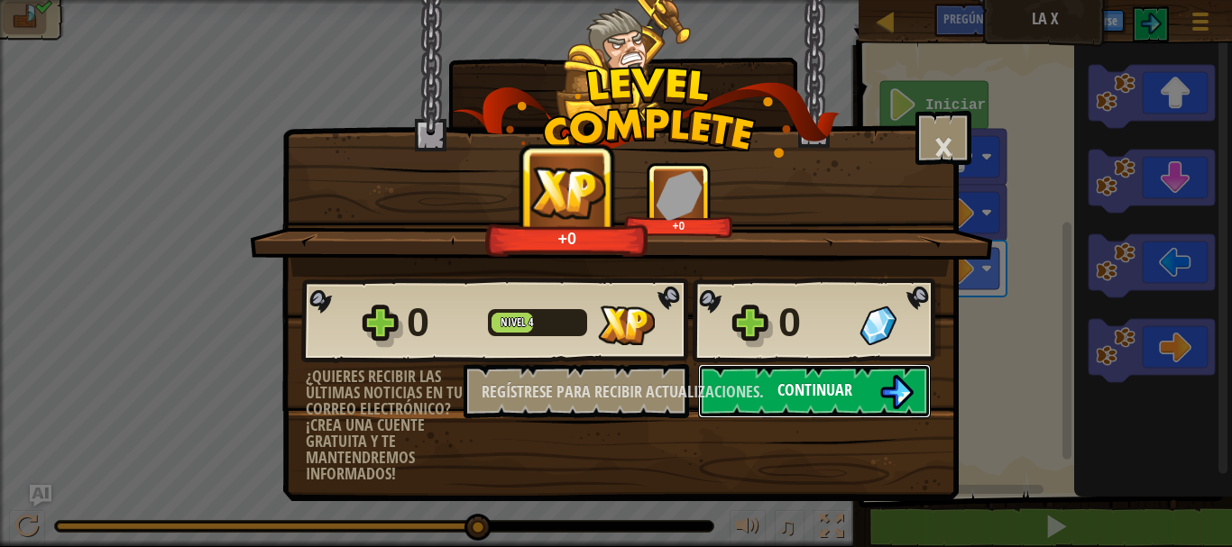
click at [882, 388] on img at bounding box center [896, 392] width 34 height 34
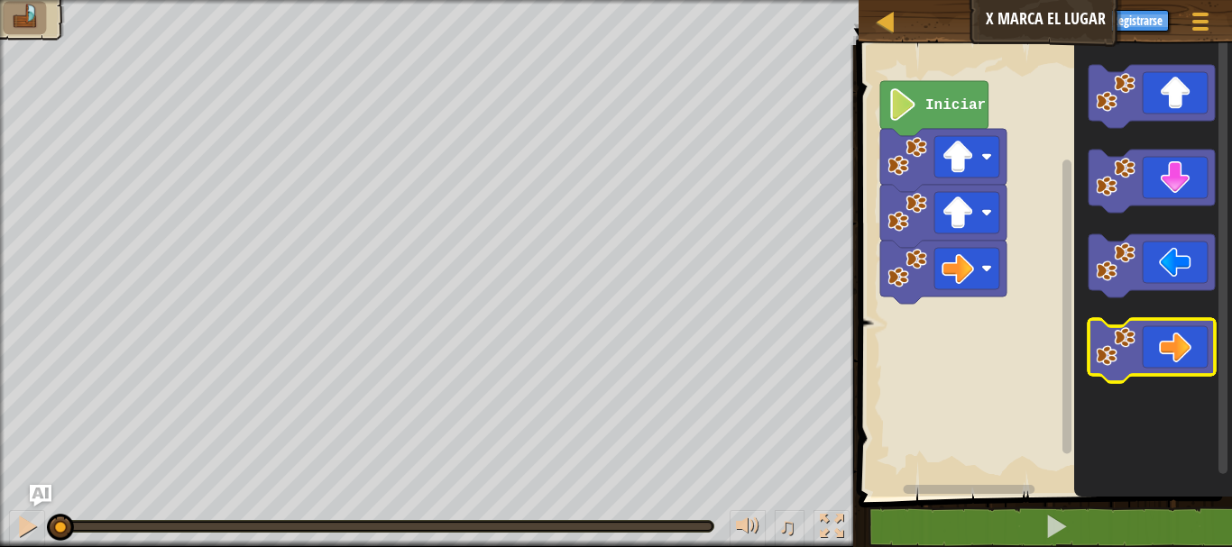
click at [1140, 351] on icon "Espacio de trabajo de Blockly" at bounding box center [1151, 350] width 126 height 63
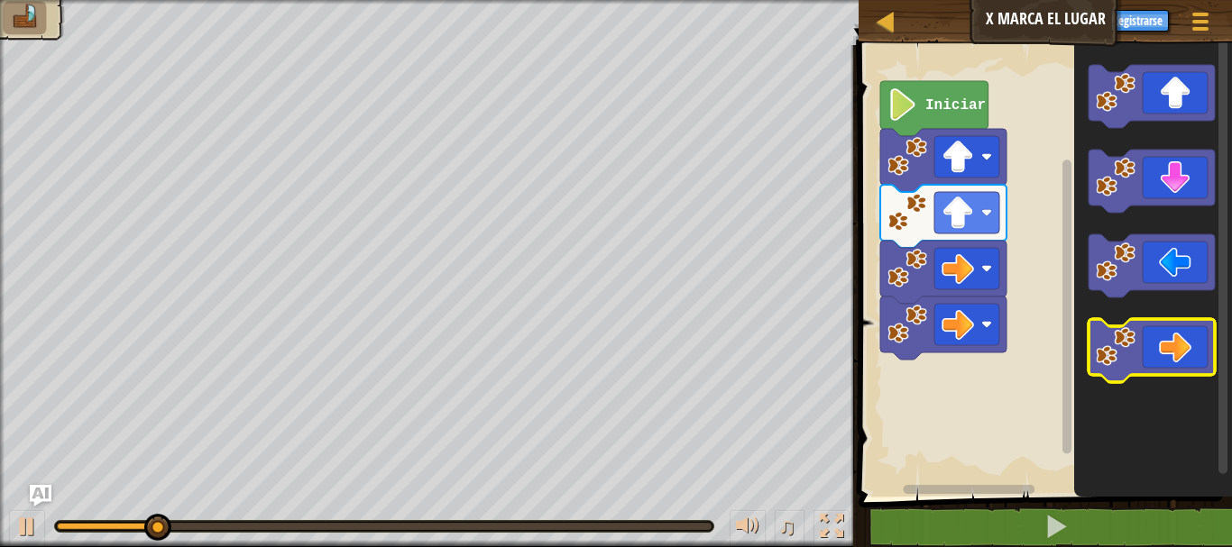
click at [1140, 351] on icon "Espacio de trabajo de Blockly" at bounding box center [1151, 350] width 126 height 63
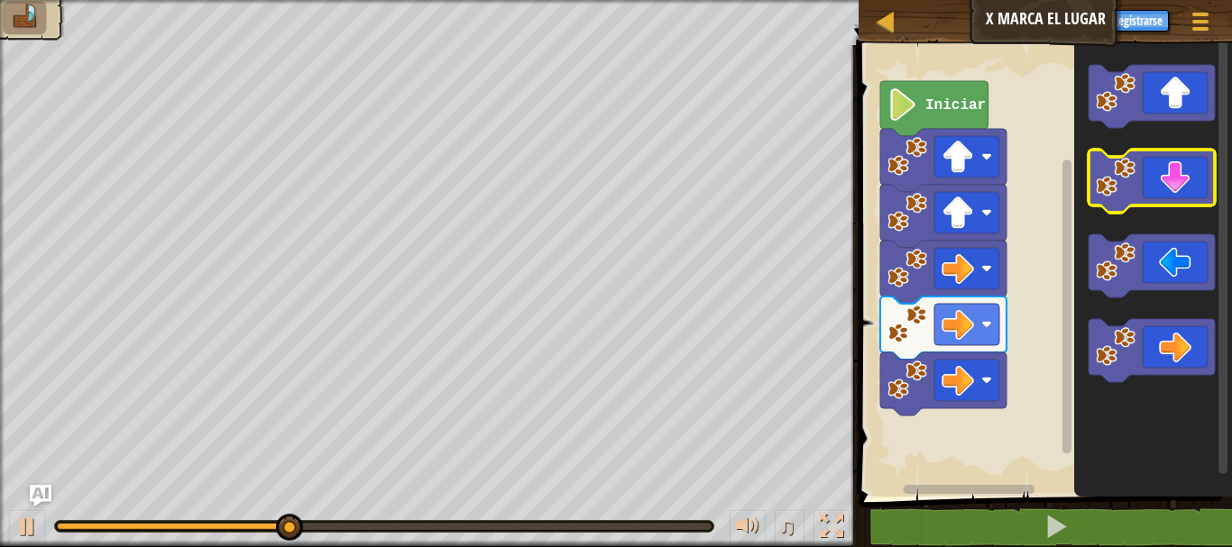
click at [1163, 179] on icon "Espacio de trabajo de Blockly" at bounding box center [1151, 181] width 126 height 63
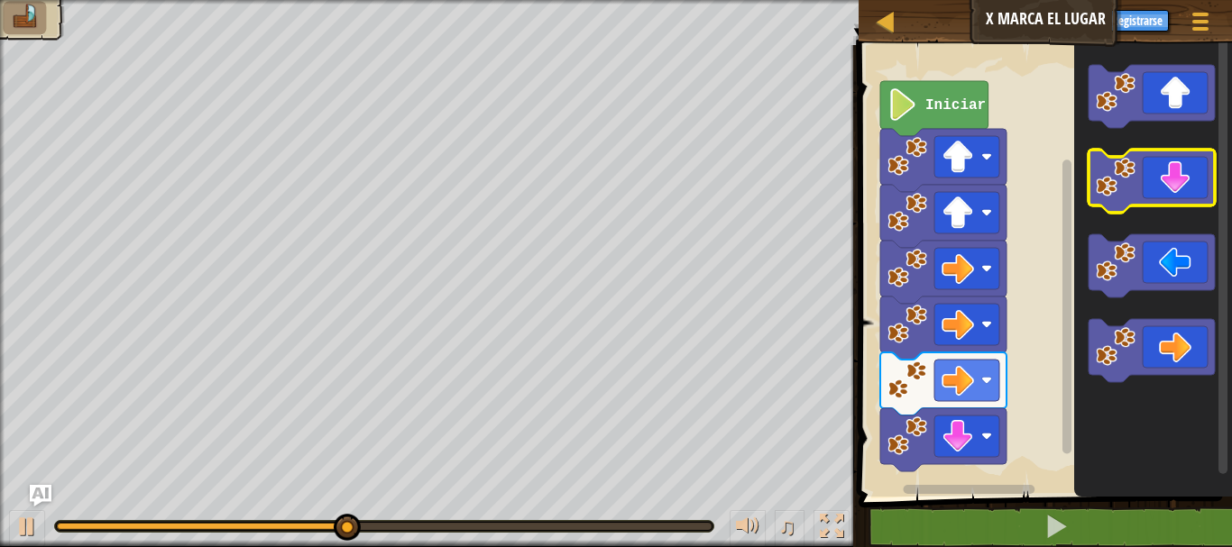
click at [1152, 189] on icon "Espacio de trabajo de Blockly" at bounding box center [1151, 181] width 126 height 63
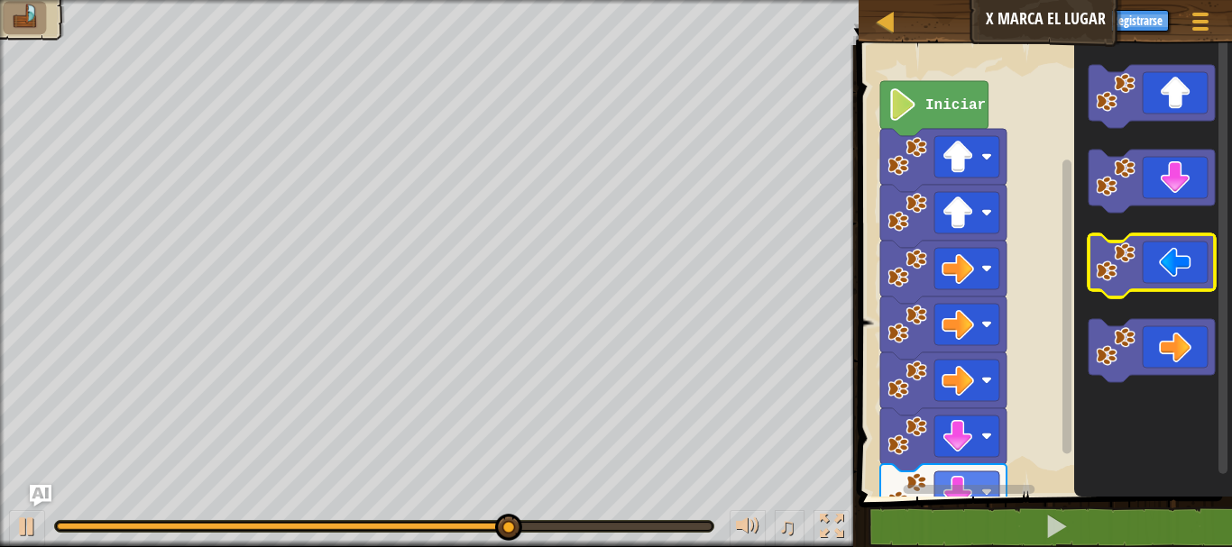
click at [1128, 265] on image "Espacio de trabajo de Blockly" at bounding box center [1116, 263] width 40 height 40
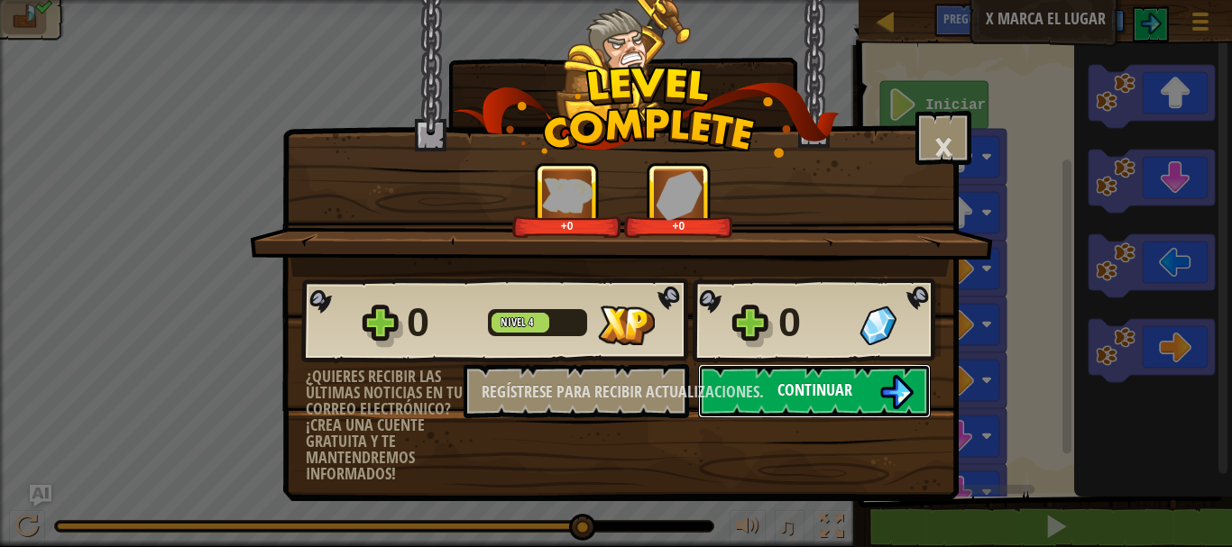
click at [859, 385] on button "Continuar" at bounding box center [814, 391] width 233 height 54
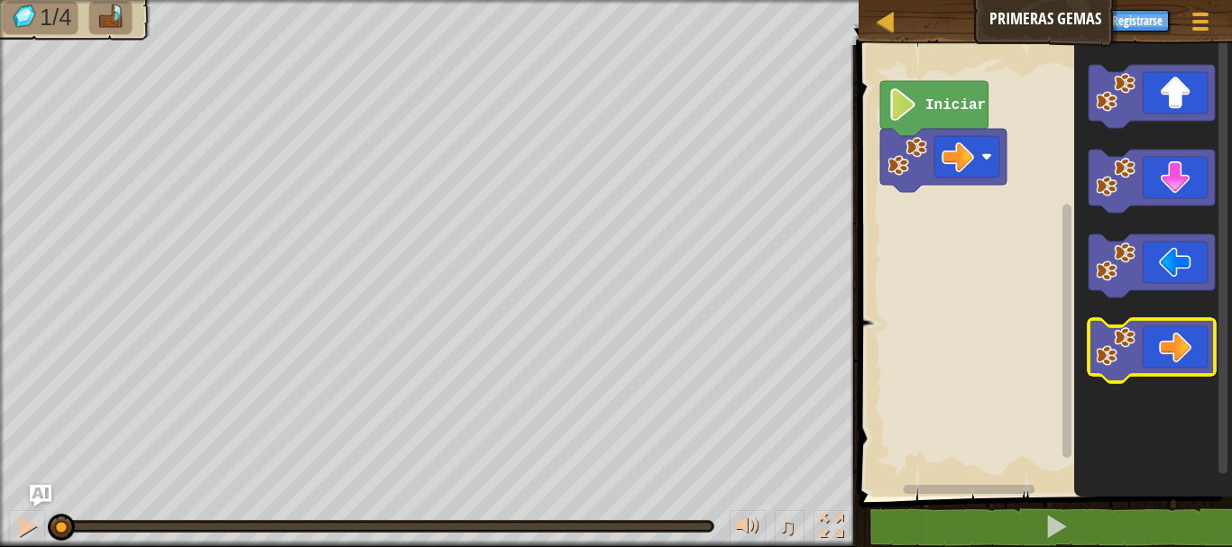
click at [1135, 368] on icon "Espacio de trabajo de Blockly" at bounding box center [1151, 350] width 126 height 63
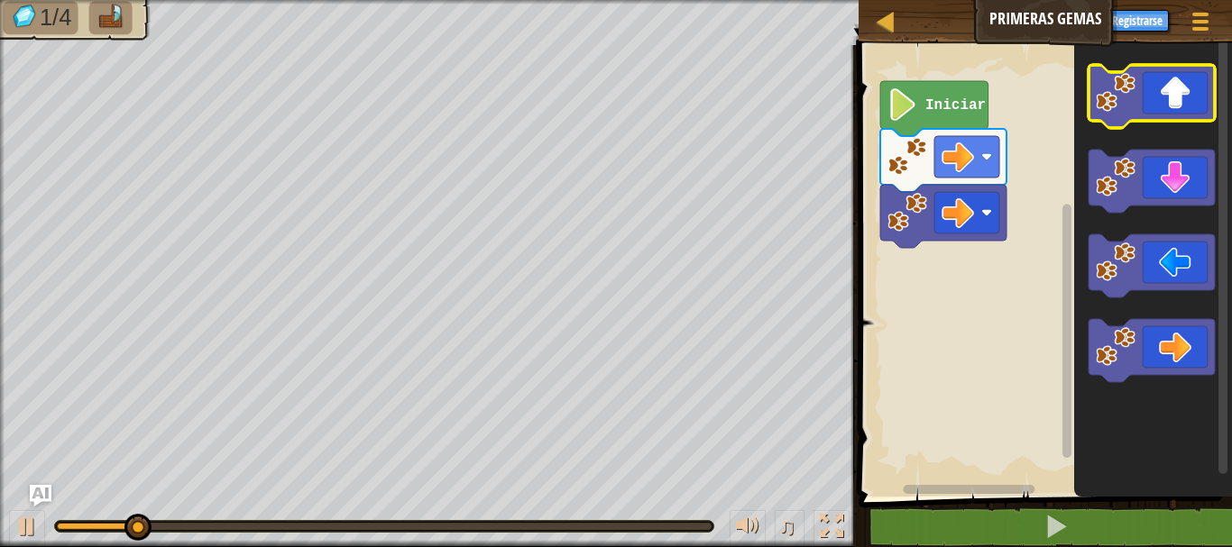
click at [1150, 107] on icon "Espacio de trabajo de Blockly" at bounding box center [1151, 96] width 126 height 63
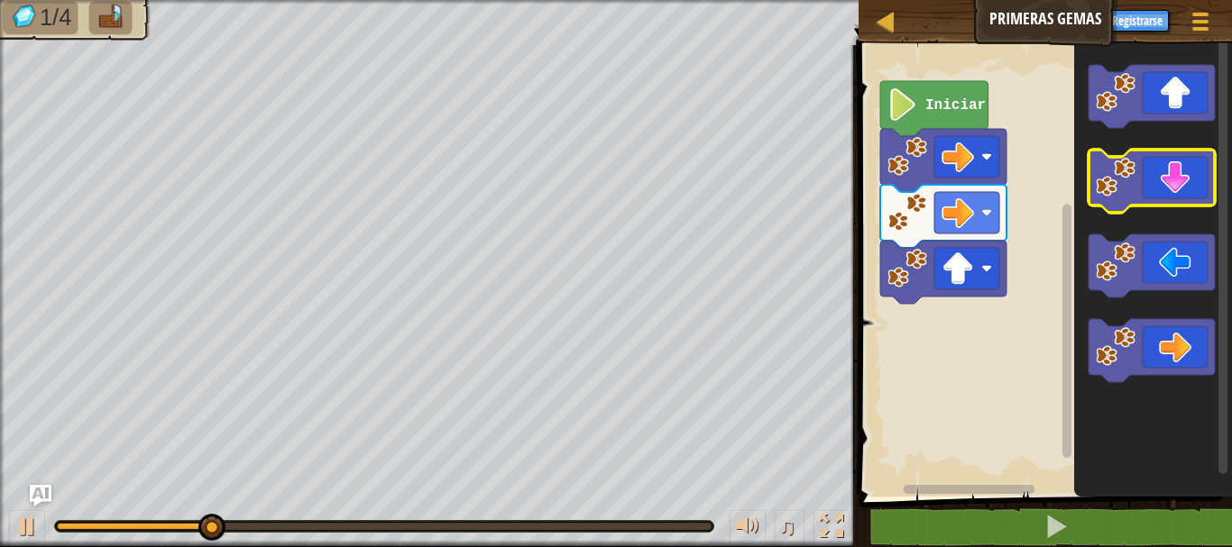
click at [1137, 195] on icon "Espacio de trabajo de Blockly" at bounding box center [1151, 181] width 126 height 63
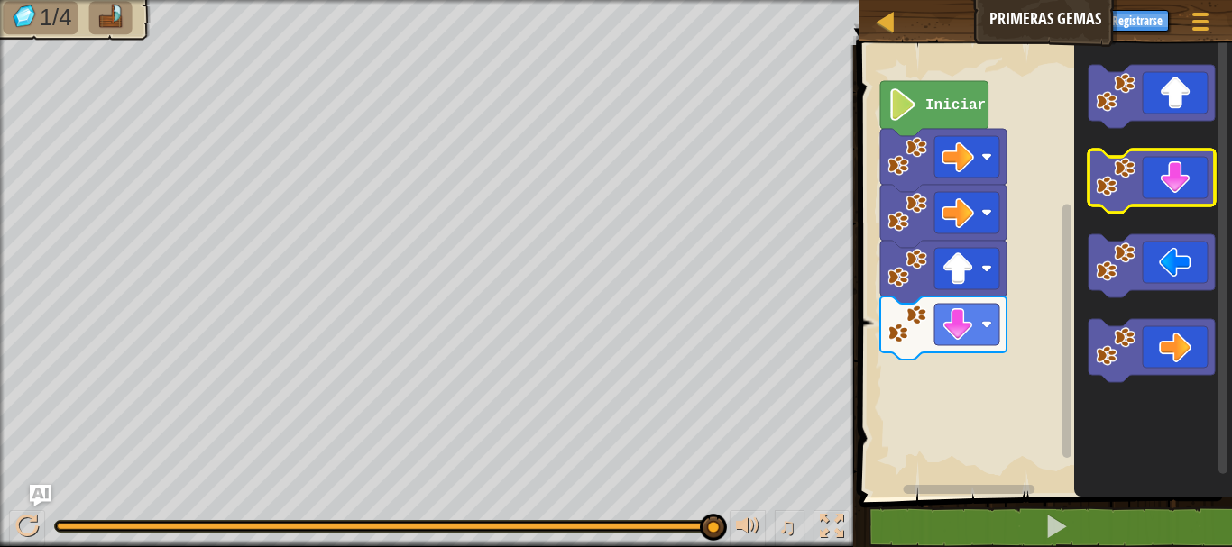
click at [1143, 176] on icon "Espacio de trabajo de Blockly" at bounding box center [1151, 181] width 126 height 63
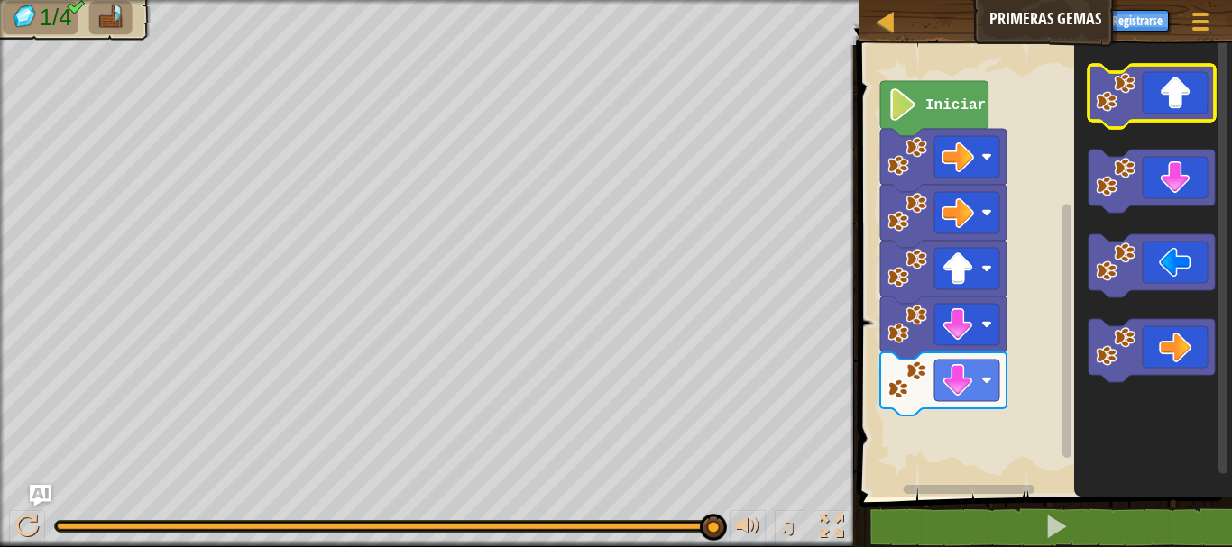
click at [1190, 101] on icon "Espacio de trabajo de Blockly" at bounding box center [1151, 96] width 126 height 63
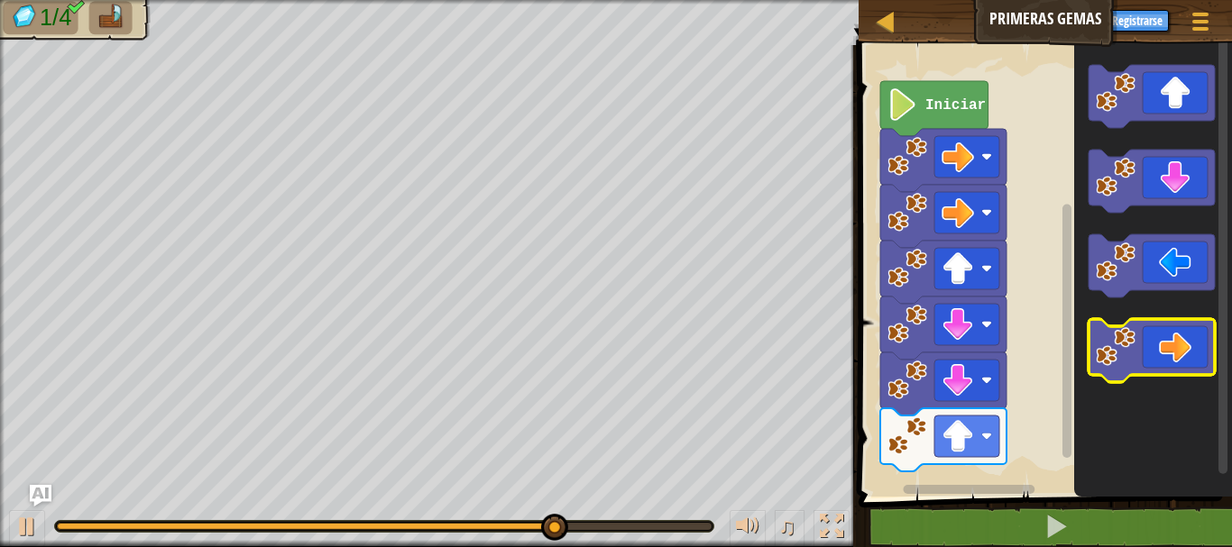
click at [1171, 352] on icon "Espacio de trabajo de Blockly" at bounding box center [1151, 350] width 126 height 63
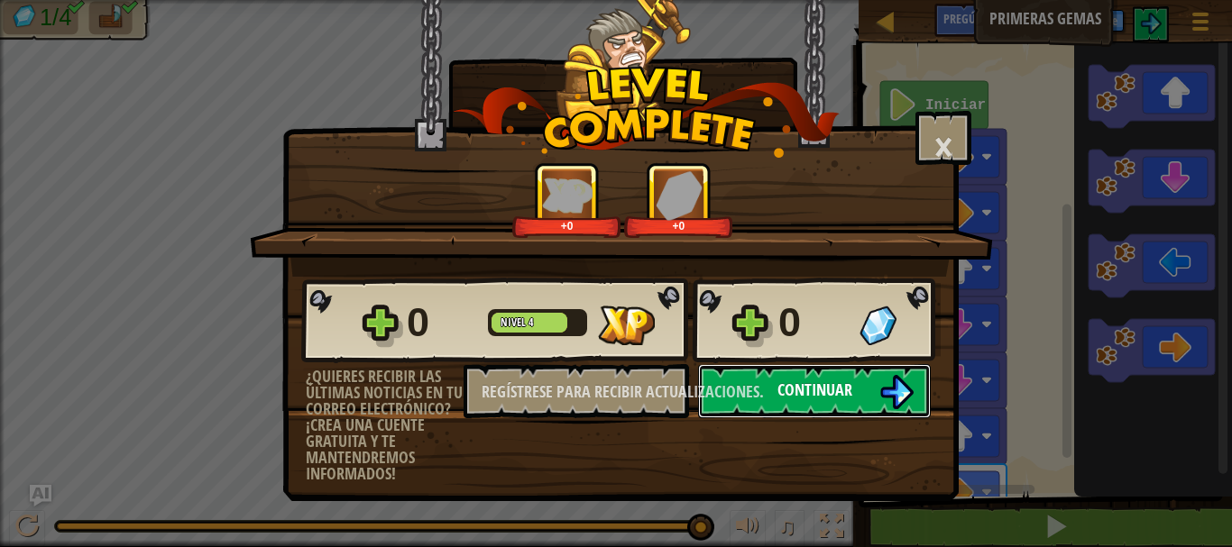
click at [885, 394] on img at bounding box center [896, 392] width 34 height 34
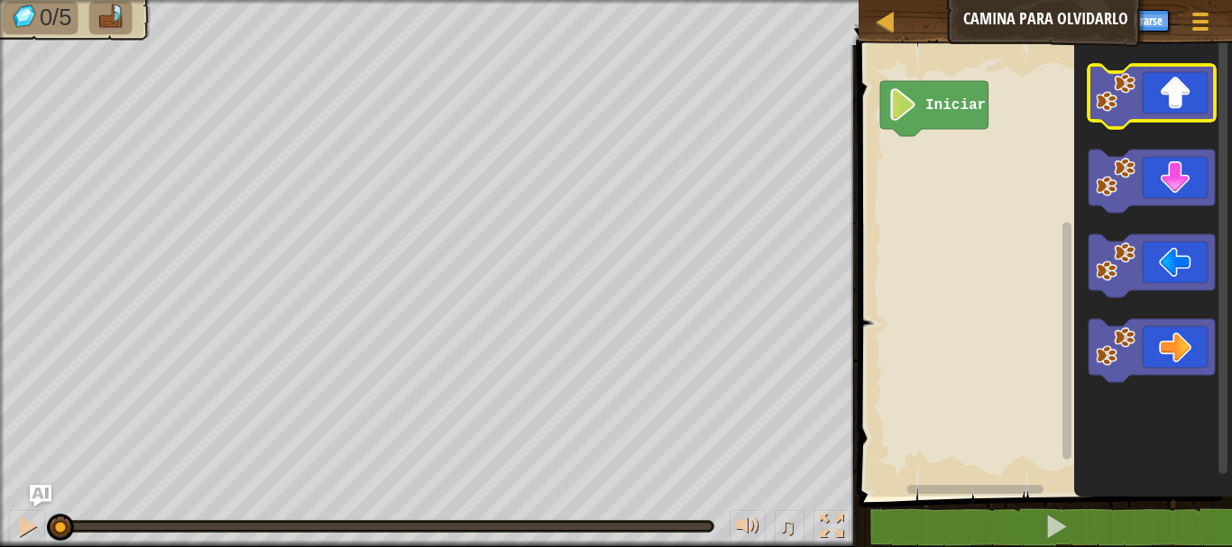
click at [1193, 112] on icon "Espacio de trabajo de Blockly" at bounding box center [1151, 96] width 126 height 63
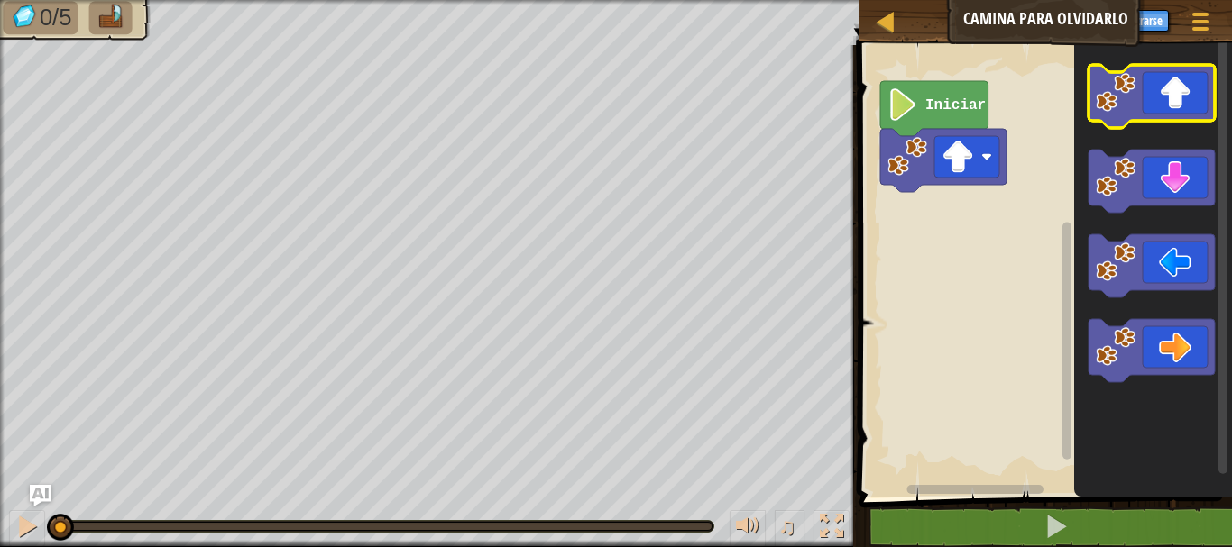
click at [1193, 112] on icon "Espacio de trabajo de Blockly" at bounding box center [1151, 96] width 126 height 63
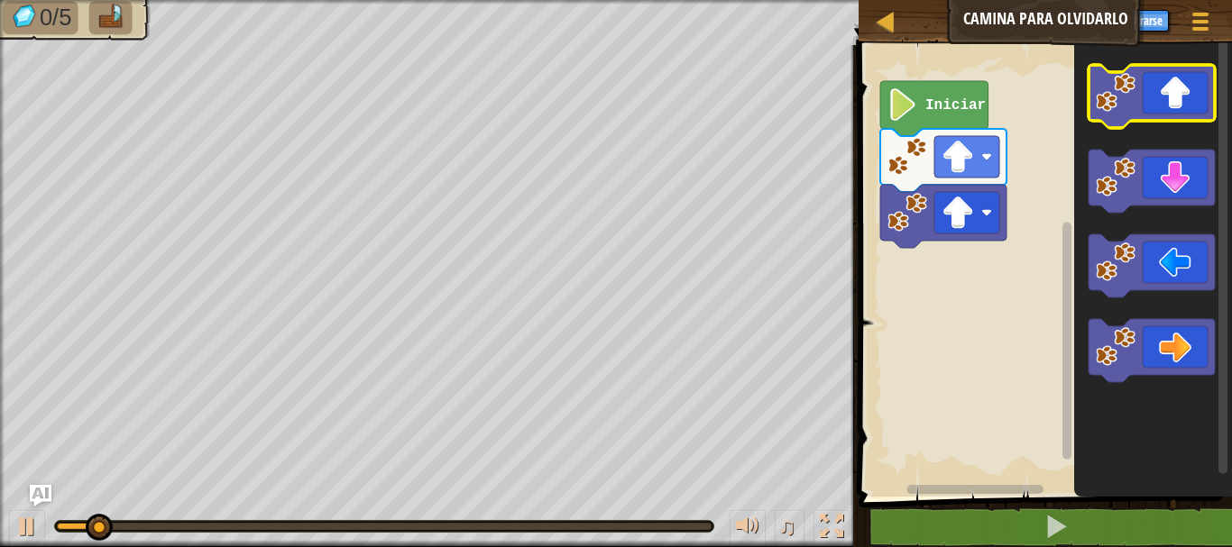
click at [1193, 112] on icon "Espacio de trabajo de Blockly" at bounding box center [1151, 96] width 126 height 63
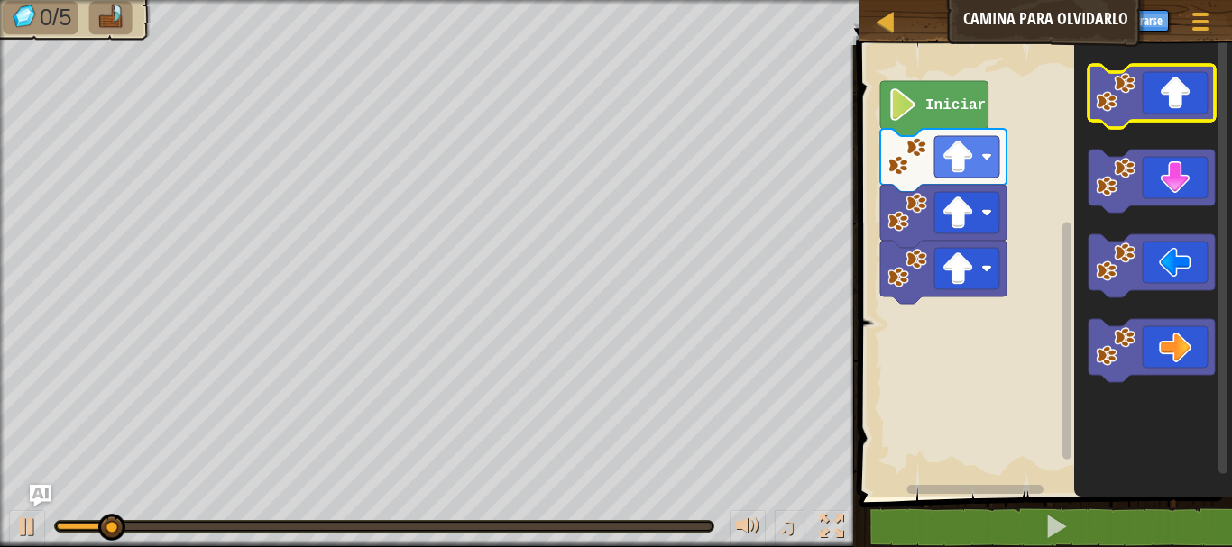
click at [1193, 112] on icon "Espacio de trabajo de Blockly" at bounding box center [1151, 96] width 126 height 63
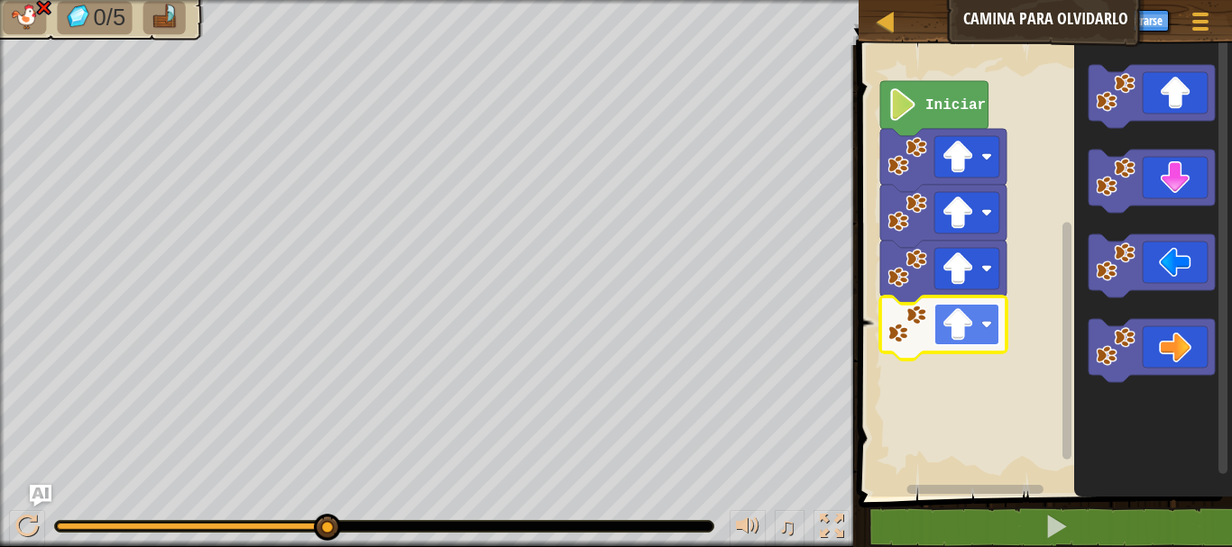
click at [937, 340] on rect "Espacio de trabajo de Blockly" at bounding box center [966, 324] width 65 height 41
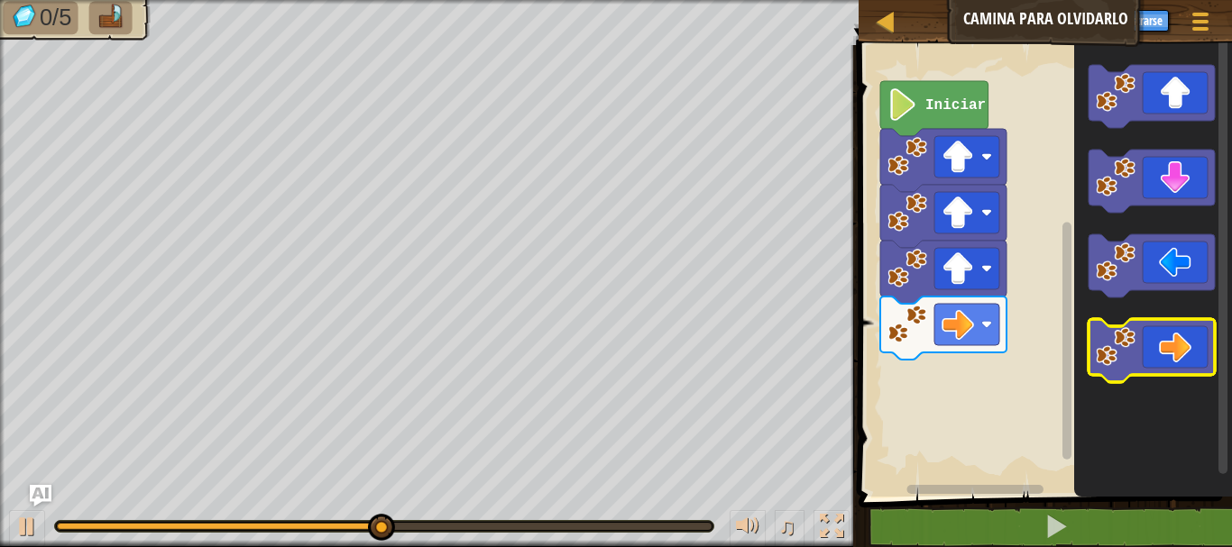
click at [1137, 358] on icon "Espacio de trabajo de Blockly" at bounding box center [1151, 350] width 126 height 63
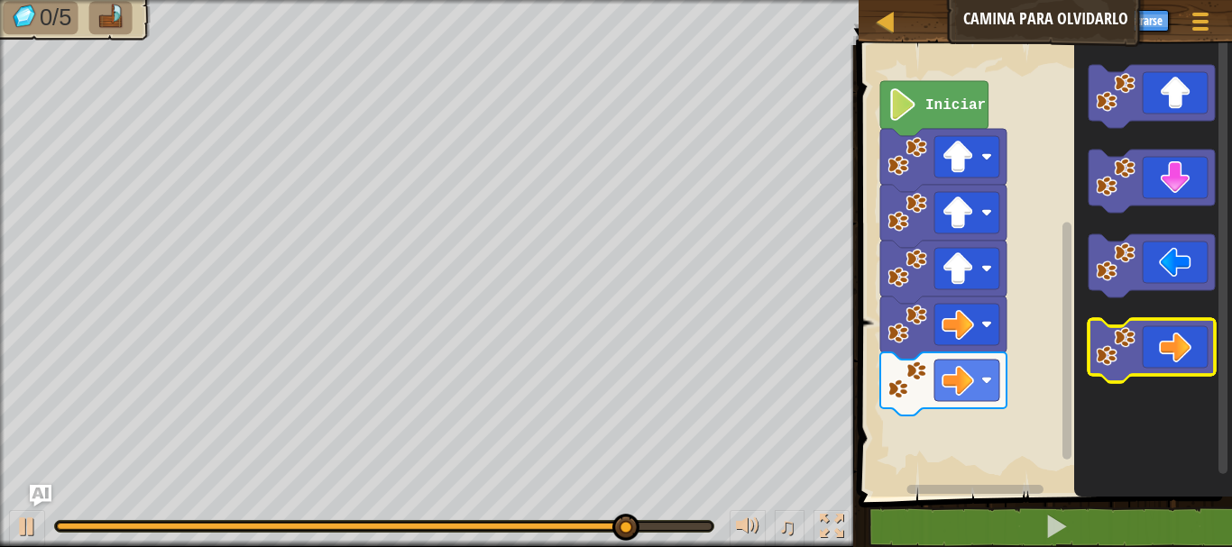
click at [1170, 351] on icon "Espacio de trabajo de Blockly" at bounding box center [1151, 350] width 126 height 63
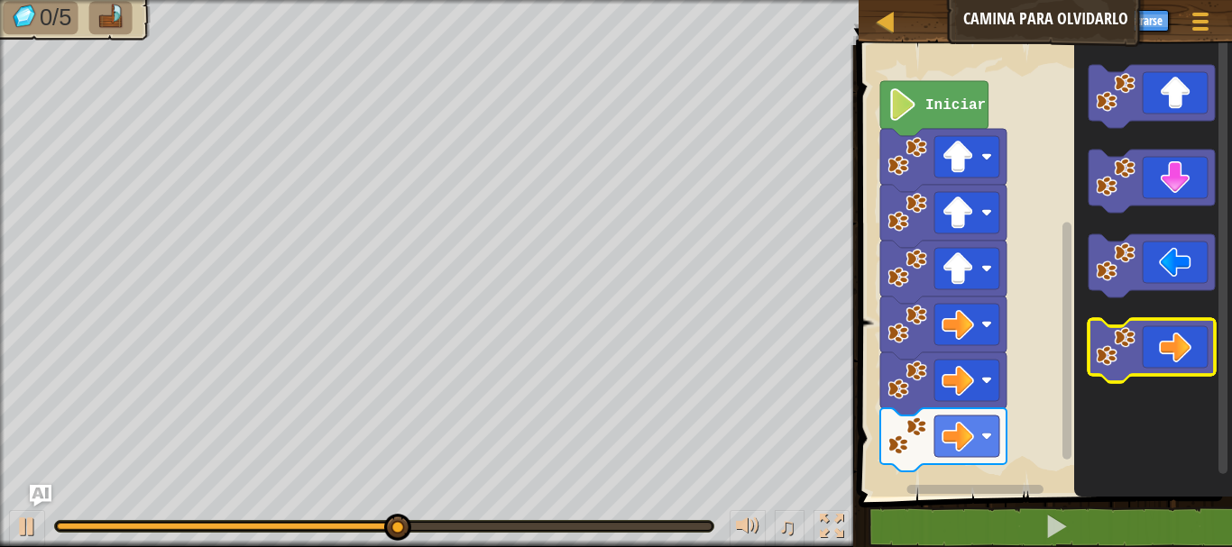
click at [1168, 353] on icon "Espacio de trabajo de Blockly" at bounding box center [1151, 350] width 126 height 63
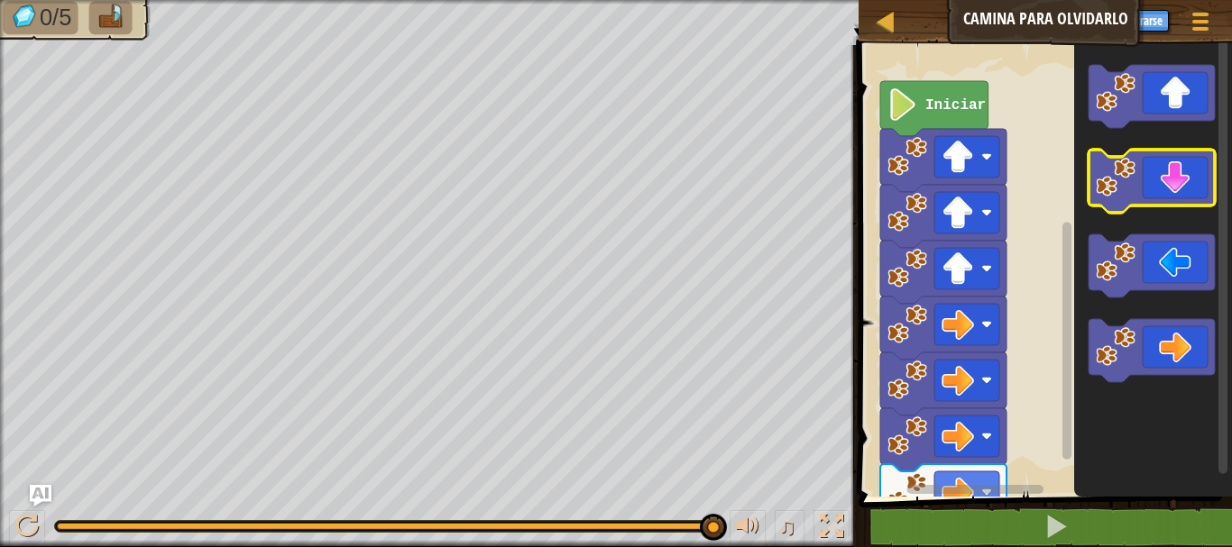
click at [1138, 179] on icon "Espacio de trabajo de Blockly" at bounding box center [1151, 181] width 126 height 63
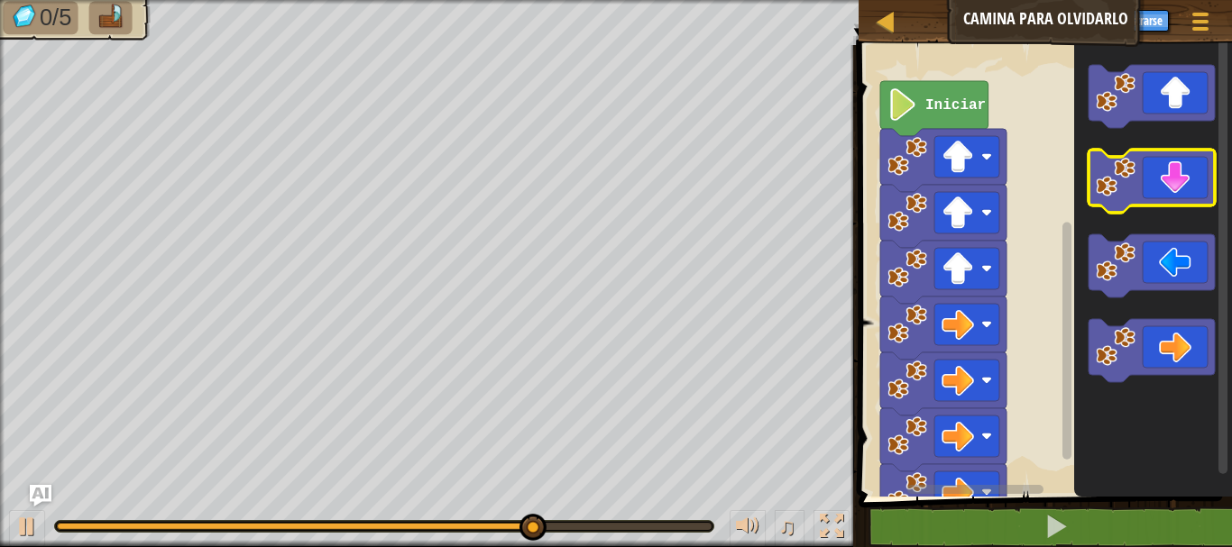
click at [1138, 179] on icon "Espacio de trabajo de Blockly" at bounding box center [1151, 181] width 126 height 63
click at [1157, 186] on icon "Espacio de trabajo de Blockly" at bounding box center [1151, 181] width 126 height 63
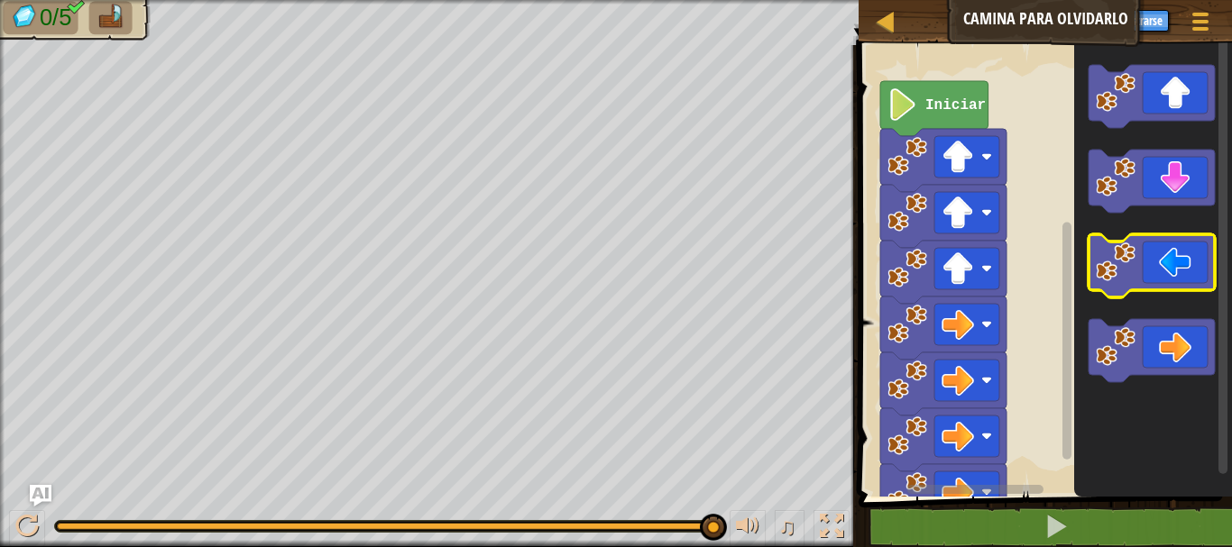
click at [1189, 270] on icon "Espacio de trabajo de Blockly" at bounding box center [1151, 265] width 126 height 63
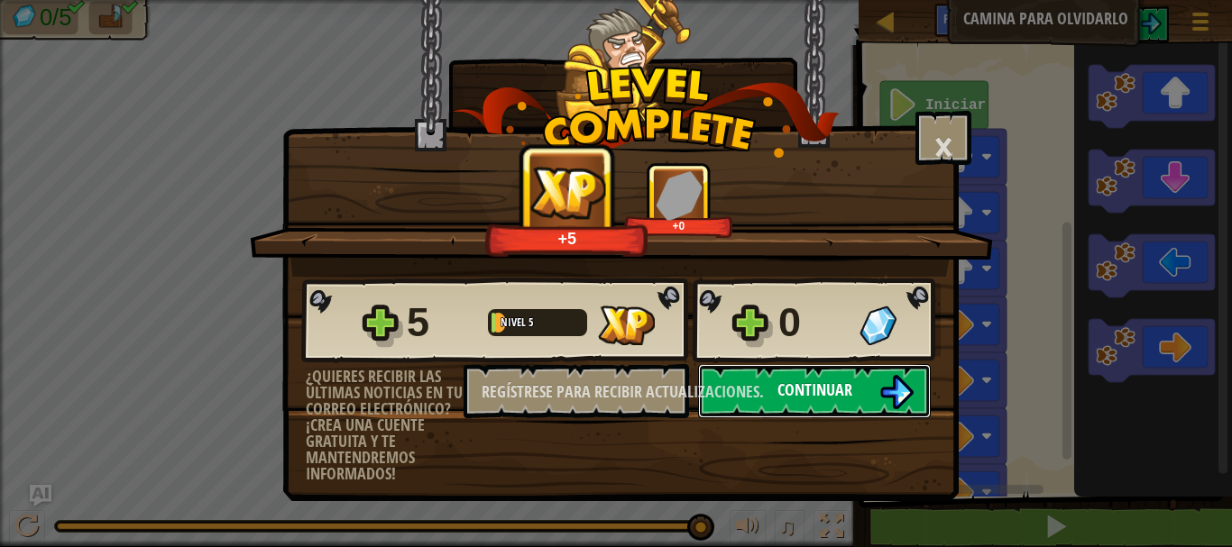
click at [810, 390] on font "Continuar" at bounding box center [814, 390] width 75 height 23
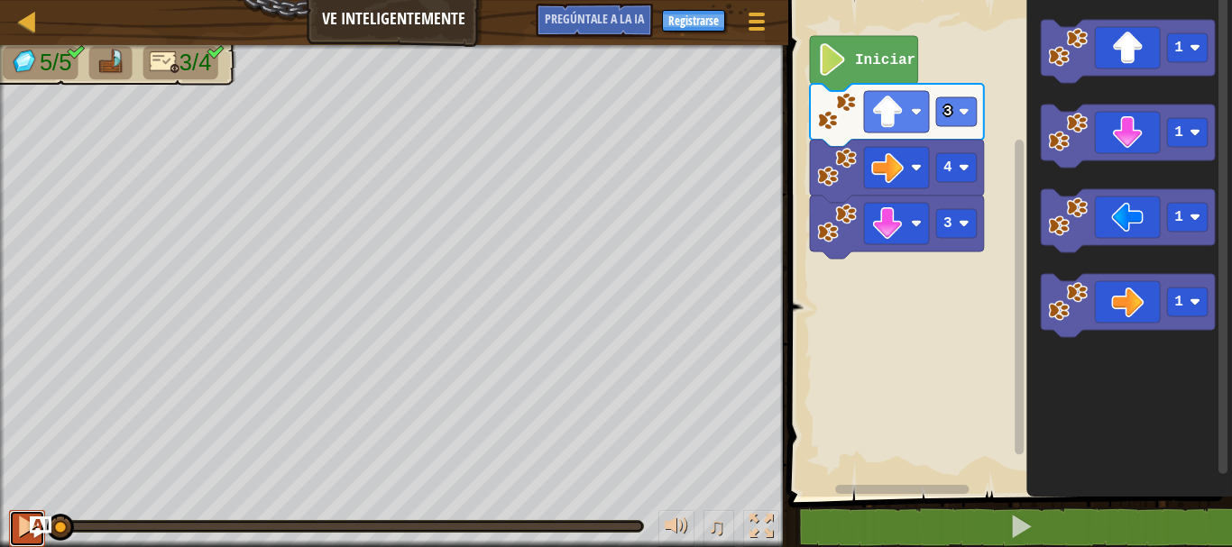
click at [23, 523] on div at bounding box center [26, 526] width 23 height 23
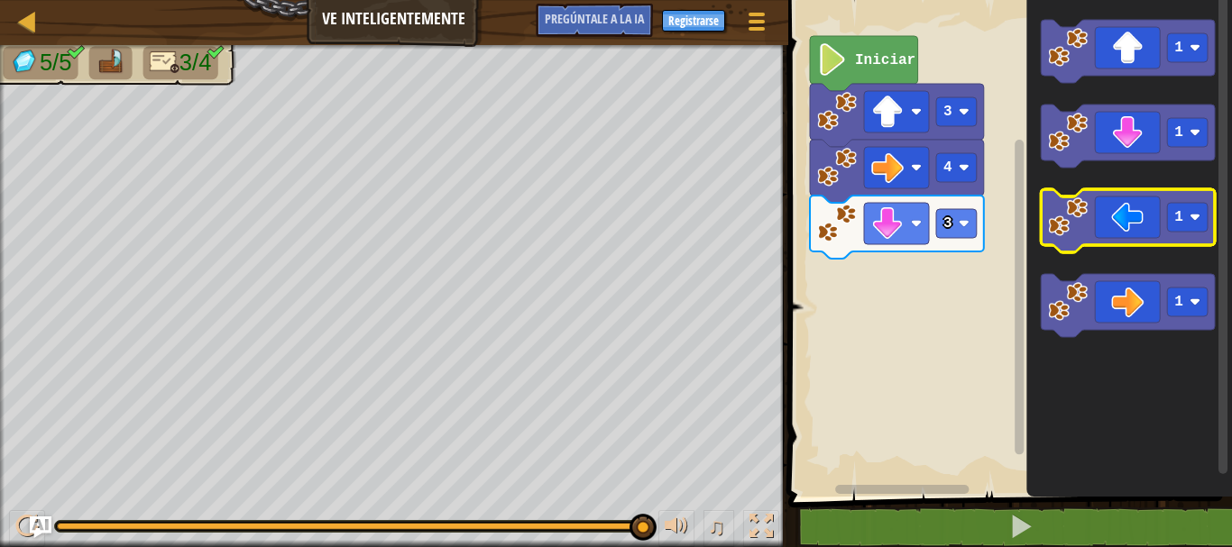
click at [1106, 221] on icon "Espacio de trabajo de Blockly" at bounding box center [1128, 220] width 174 height 63
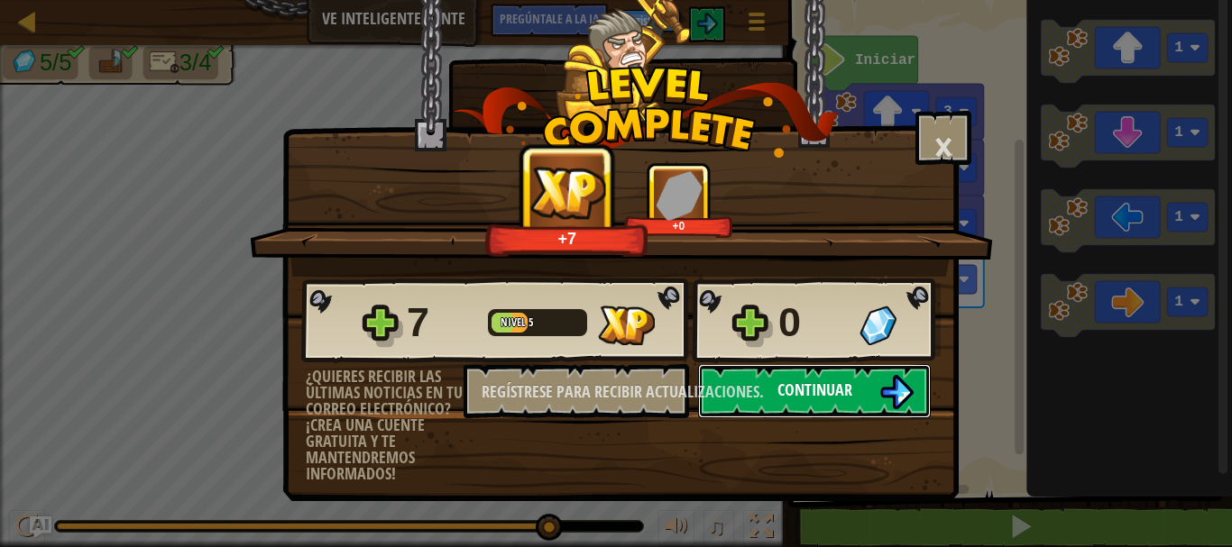
click at [886, 393] on img at bounding box center [896, 392] width 34 height 34
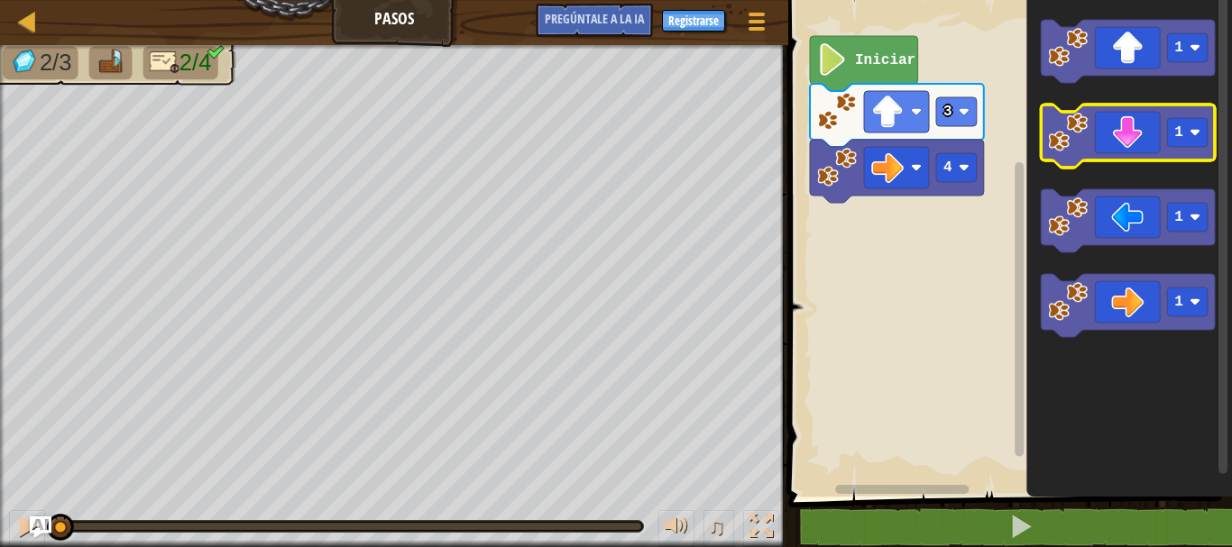
click at [1134, 143] on icon "Espacio de trabajo de Blockly" at bounding box center [1128, 136] width 174 height 63
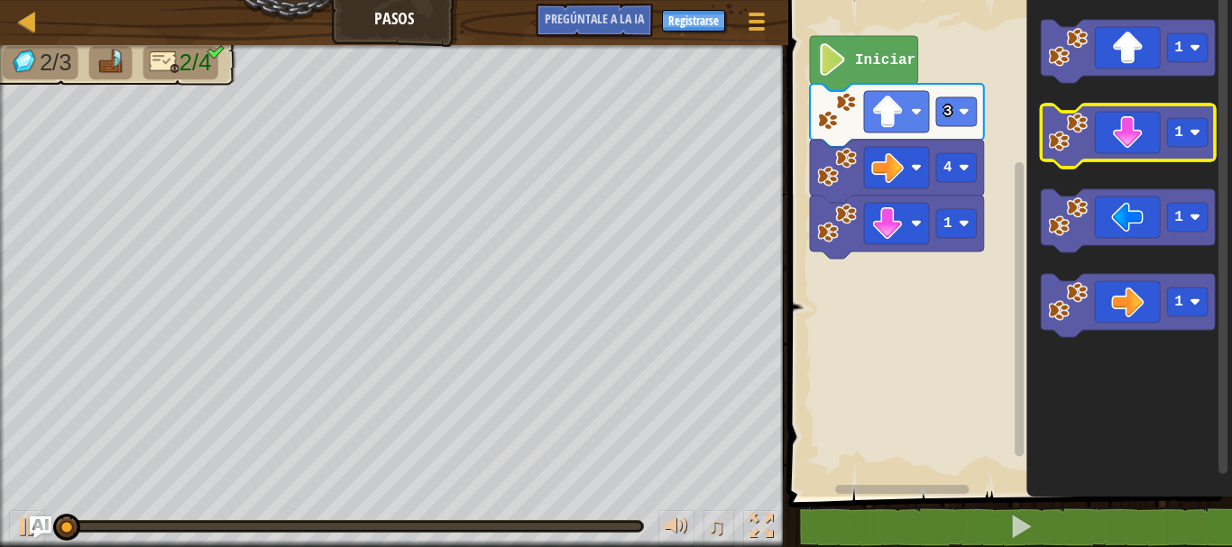
click at [1134, 143] on icon "Espacio de trabajo de Blockly" at bounding box center [1128, 136] width 174 height 63
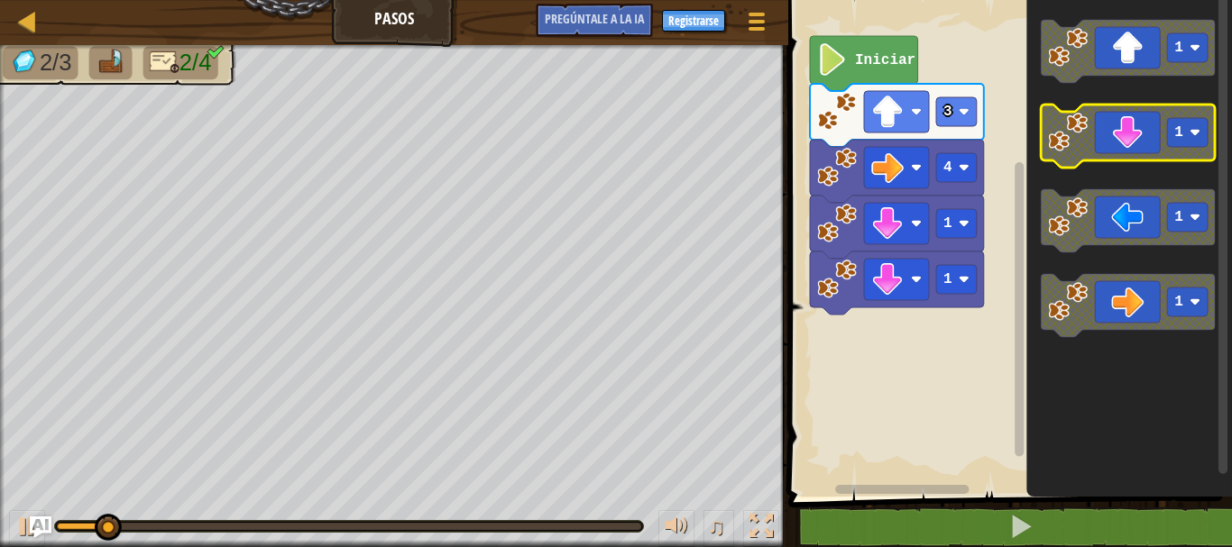
click at [1134, 143] on icon "Espacio de trabajo de Blockly" at bounding box center [1128, 136] width 174 height 63
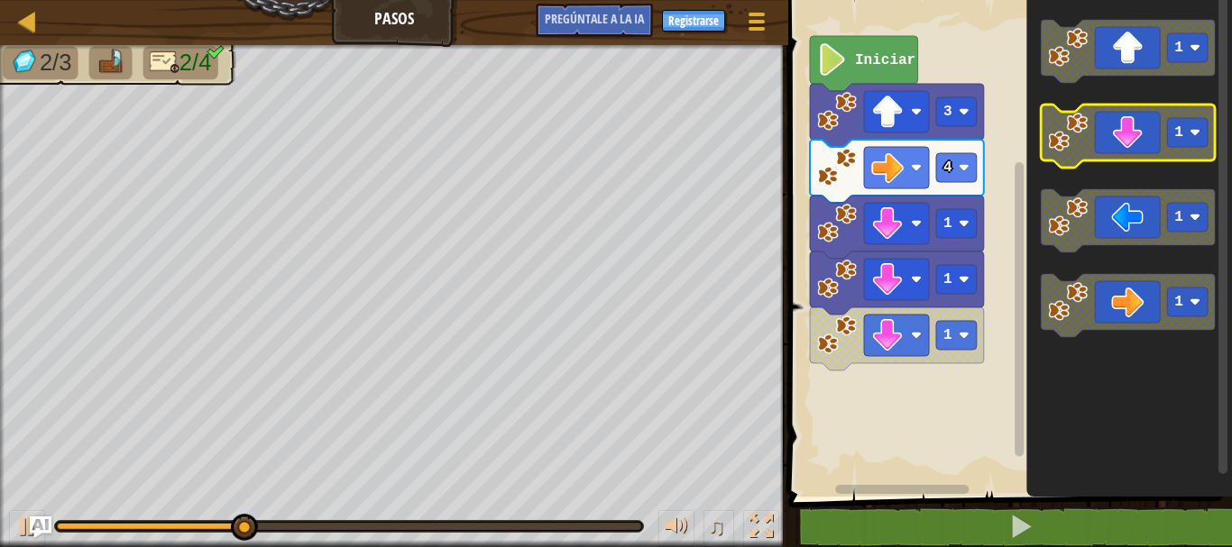
click at [1139, 135] on icon "Espacio de trabajo de Blockly" at bounding box center [1128, 136] width 174 height 63
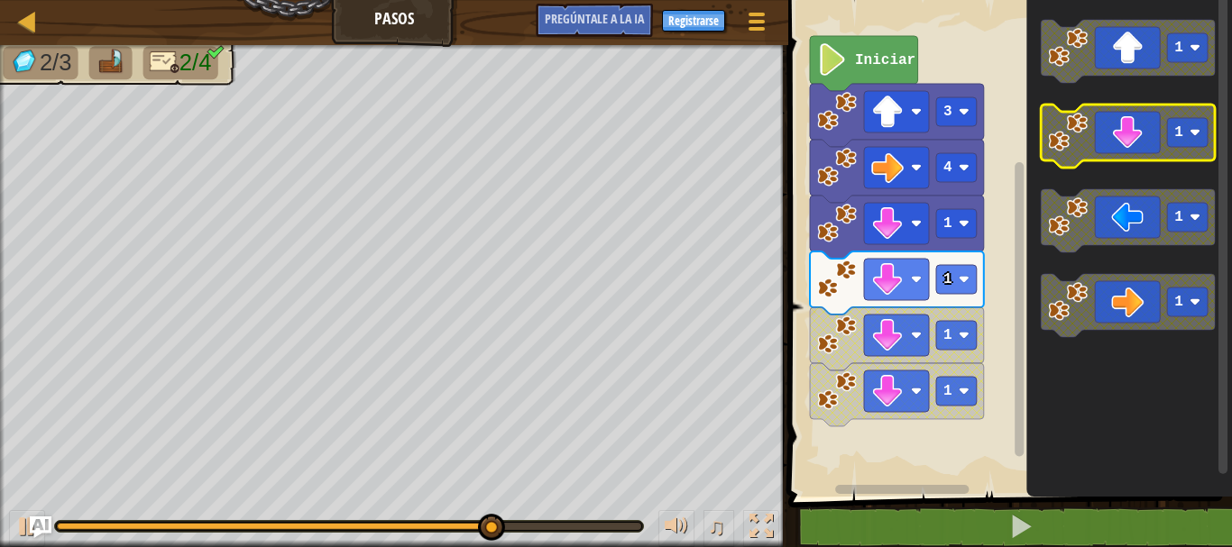
click at [1129, 143] on icon "Espacio de trabajo de Blockly" at bounding box center [1128, 136] width 174 height 63
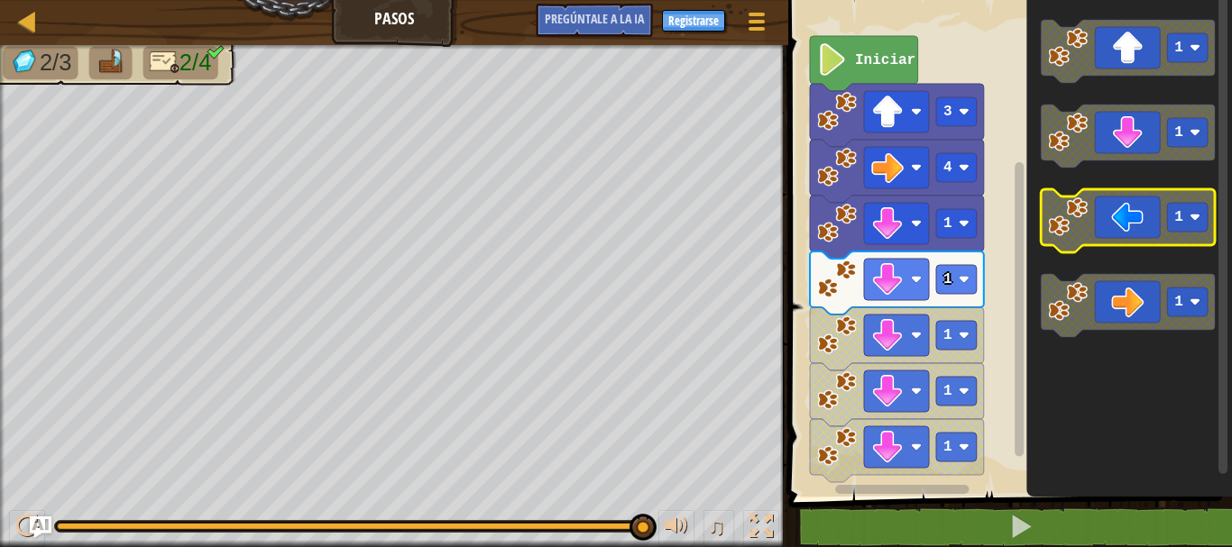
click at [1092, 235] on icon "Espacio de trabajo de Blockly" at bounding box center [1128, 220] width 174 height 63
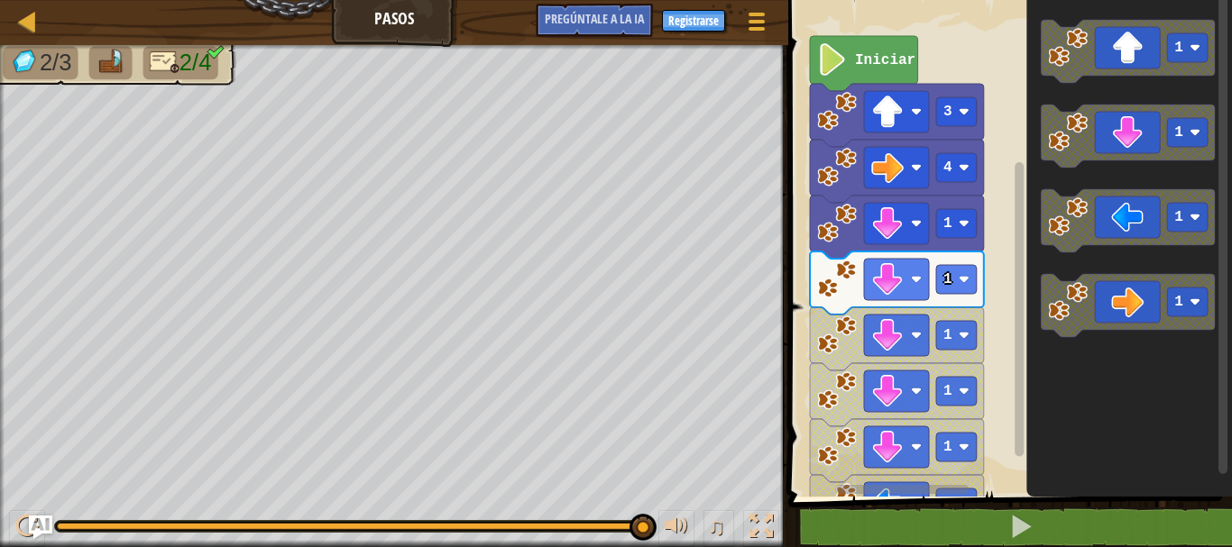
click at [31, 528] on img "Pregúntale a la IA" at bounding box center [40, 527] width 23 height 23
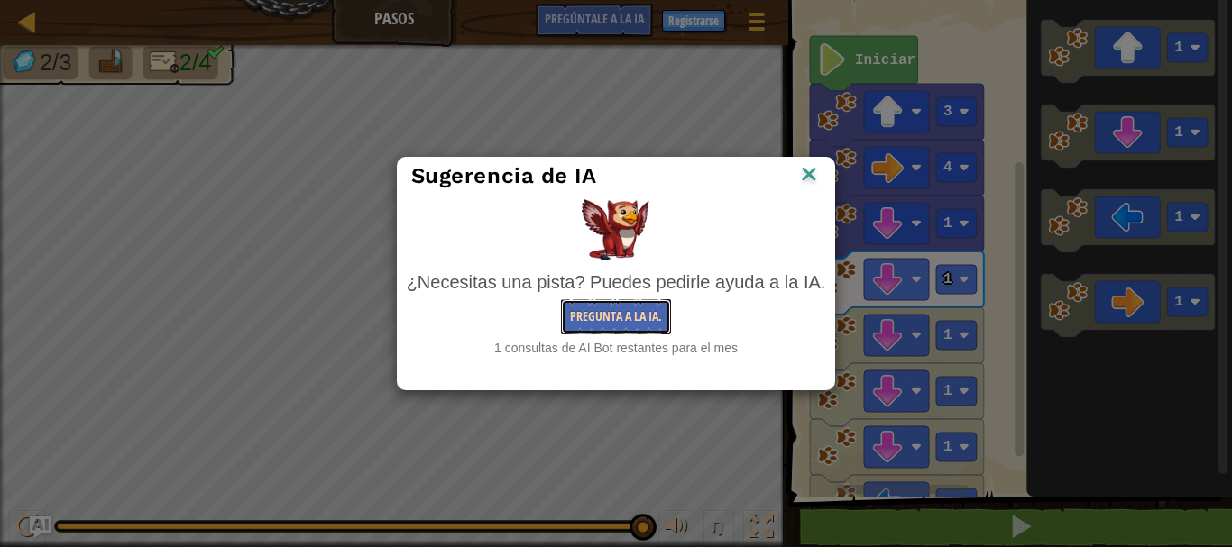
click at [600, 312] on font "Pregunta a la IA." at bounding box center [616, 316] width 92 height 17
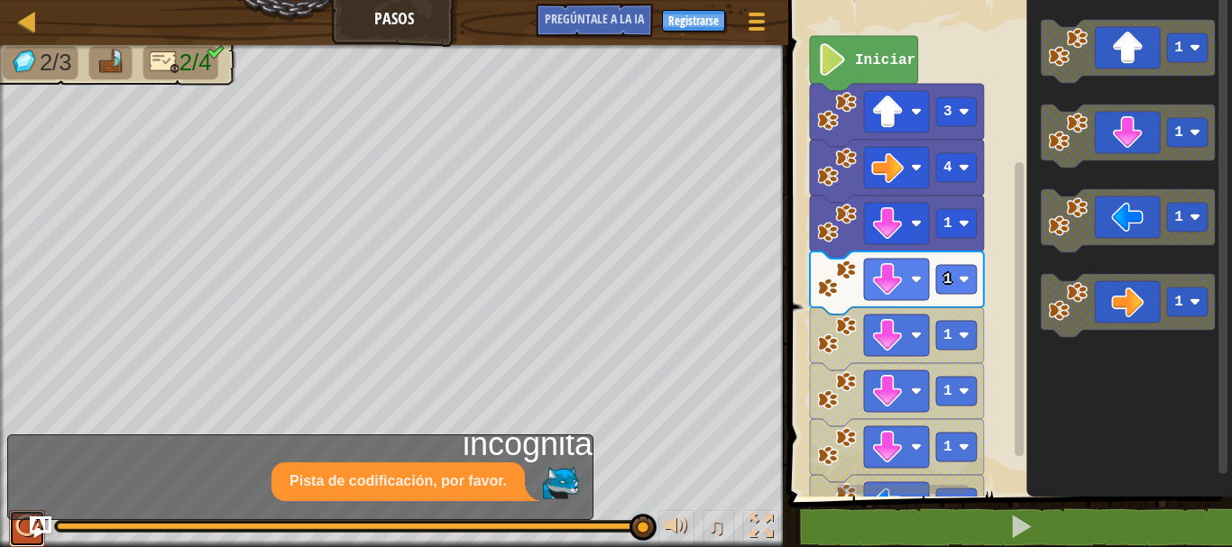
click at [10, 523] on button at bounding box center [27, 528] width 36 height 37
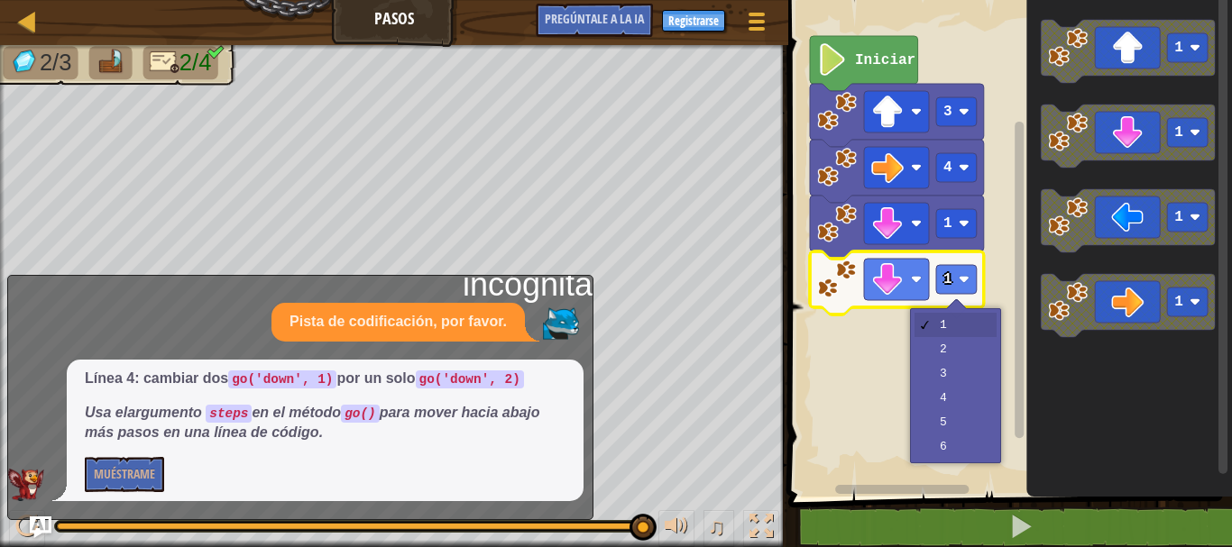
click at [572, 280] on font "incógnita" at bounding box center [528, 284] width 130 height 37
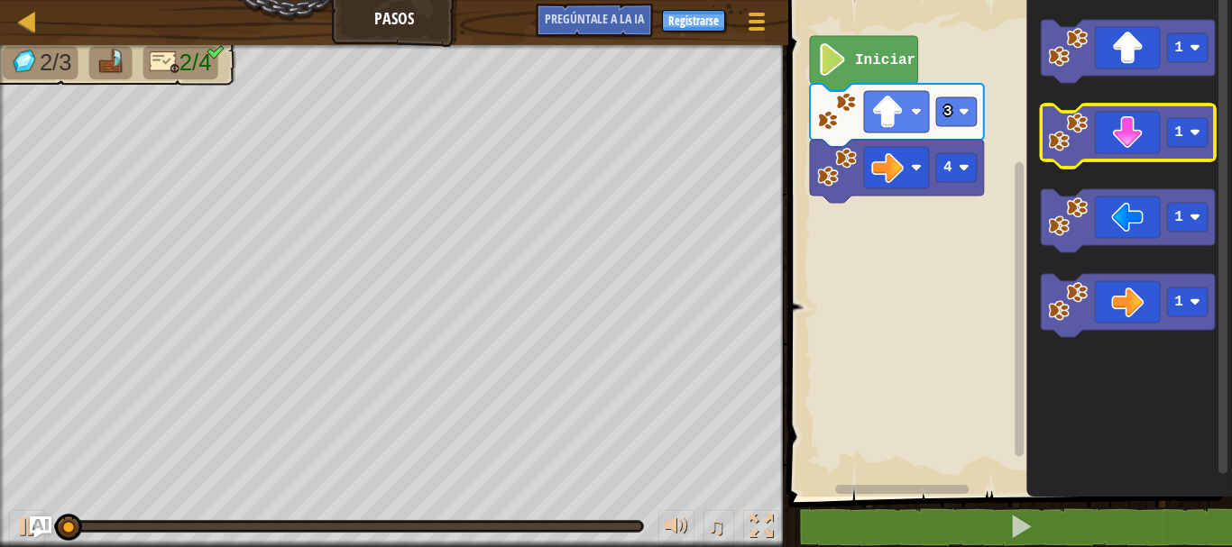
click at [1113, 139] on icon "Espacio de trabajo de Blockly" at bounding box center [1128, 136] width 174 height 63
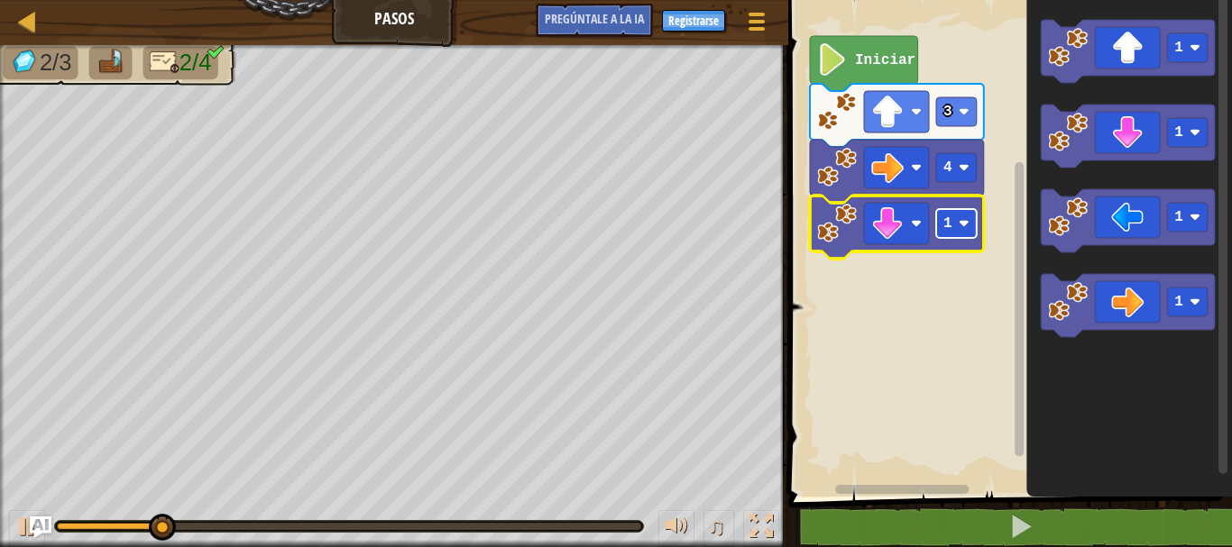
click at [958, 231] on rect "Espacio de trabajo de Blockly" at bounding box center [956, 223] width 41 height 29
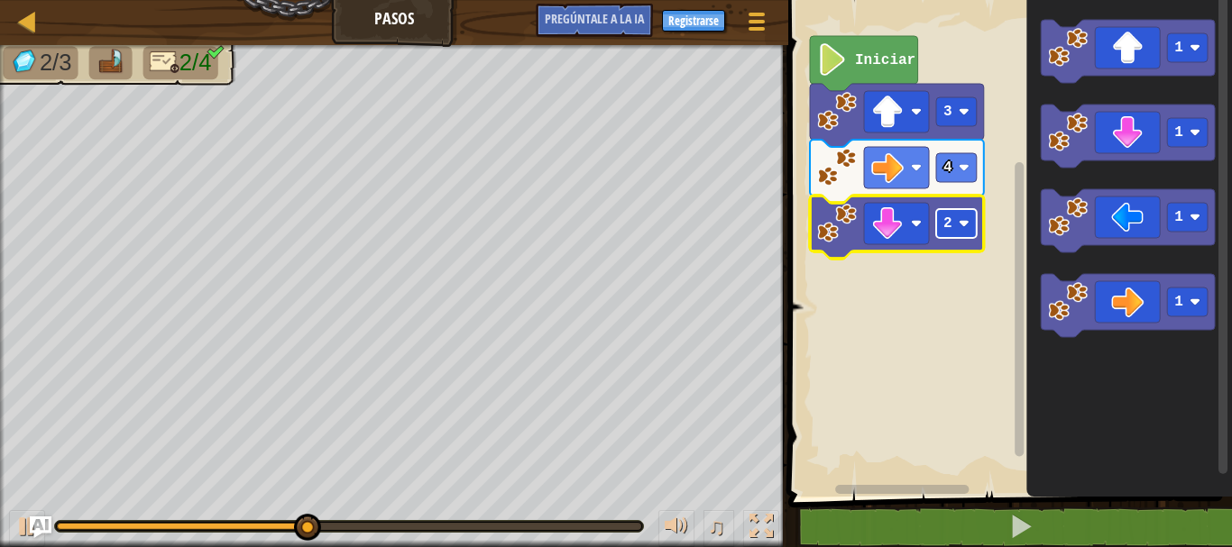
click at [949, 228] on text "2" at bounding box center [947, 224] width 9 height 16
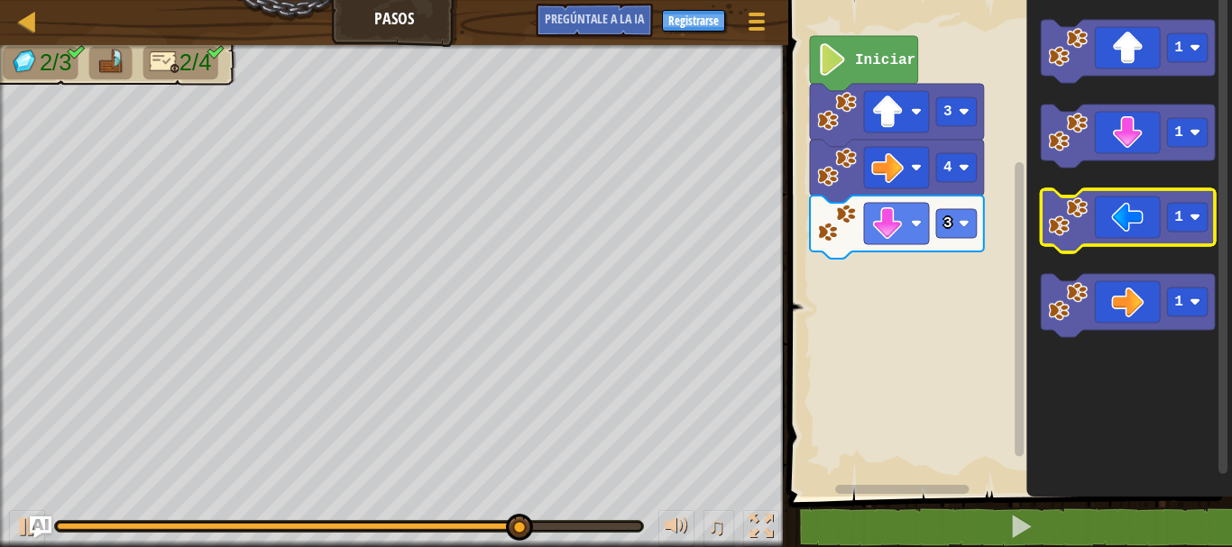
click at [1114, 243] on icon "Espacio de trabajo de Blockly" at bounding box center [1128, 220] width 174 height 63
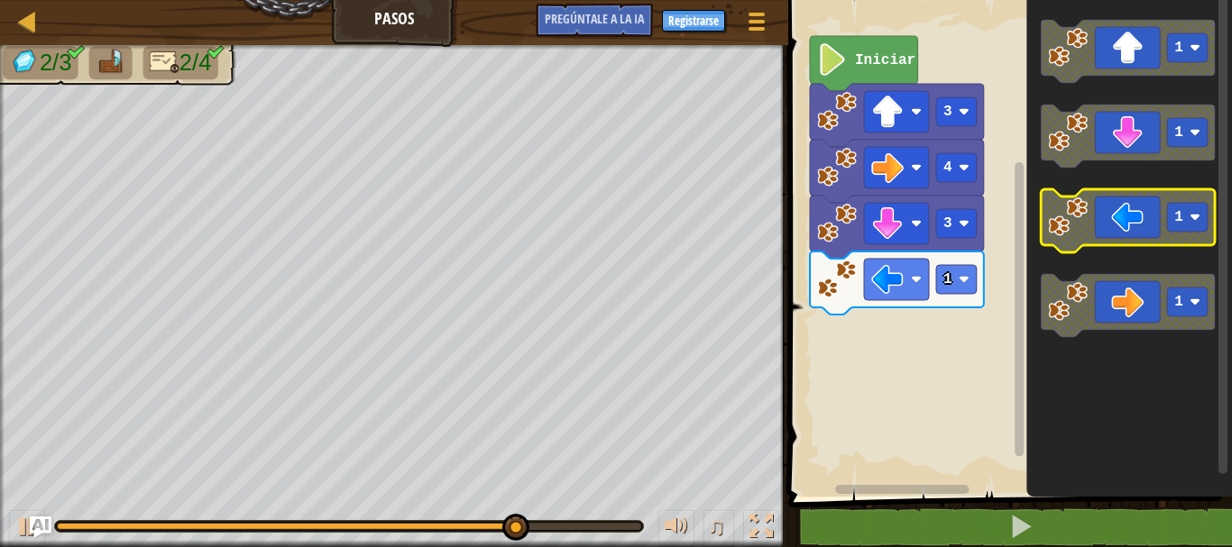
click at [1094, 236] on icon "Espacio de trabajo de Blockly" at bounding box center [1128, 220] width 174 height 63
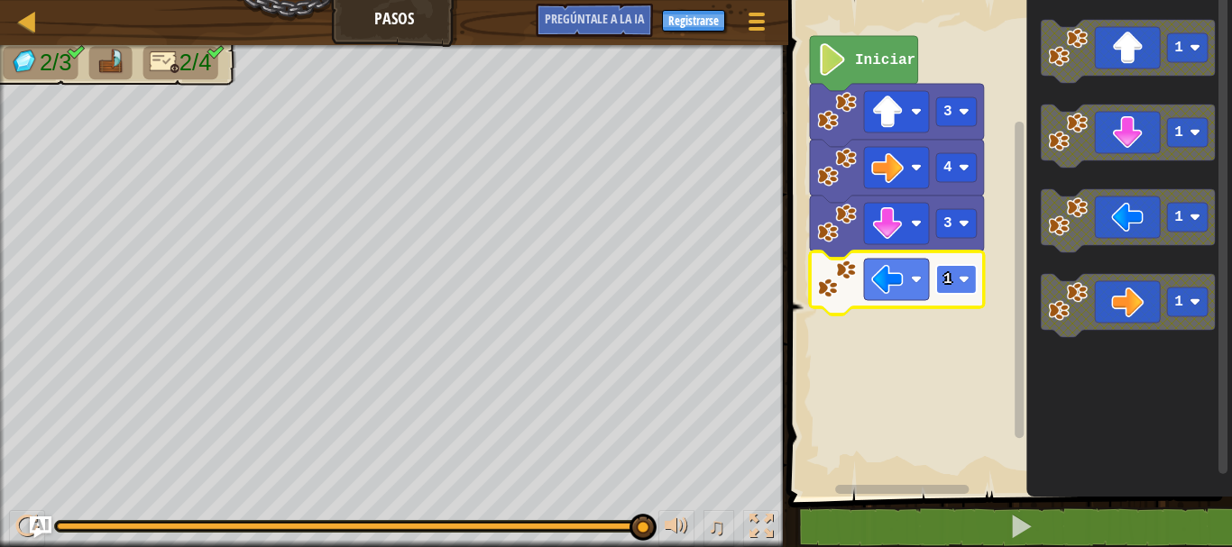
click at [938, 280] on rect "Espacio de trabajo de Blockly" at bounding box center [956, 279] width 41 height 29
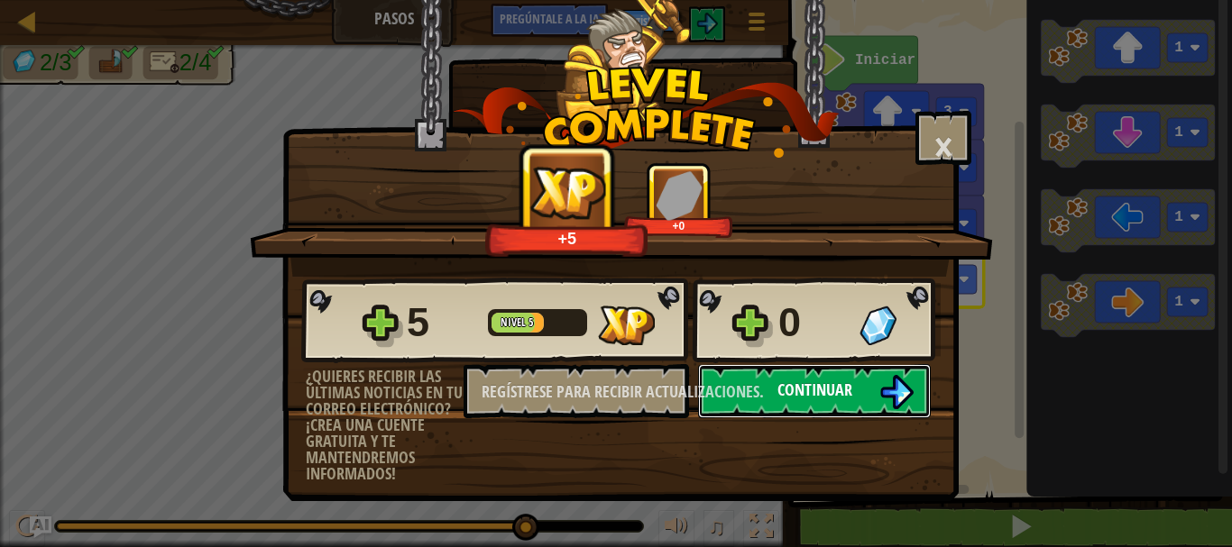
click at [859, 387] on button "Continuar" at bounding box center [814, 391] width 233 height 54
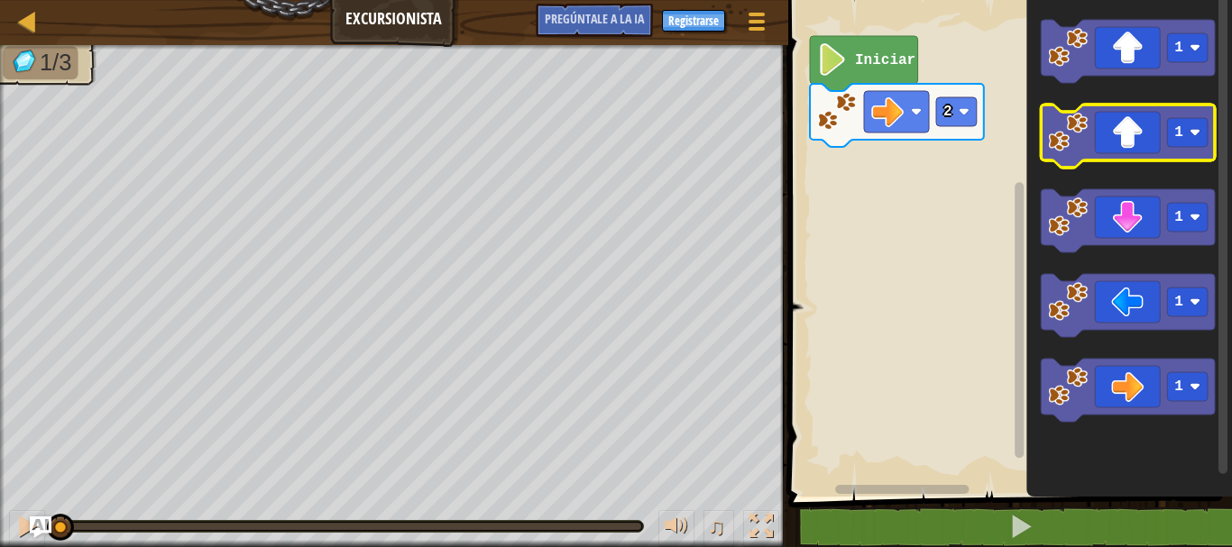
click at [1110, 139] on icon "Espacio de trabajo de Blockly" at bounding box center [1128, 136] width 174 height 63
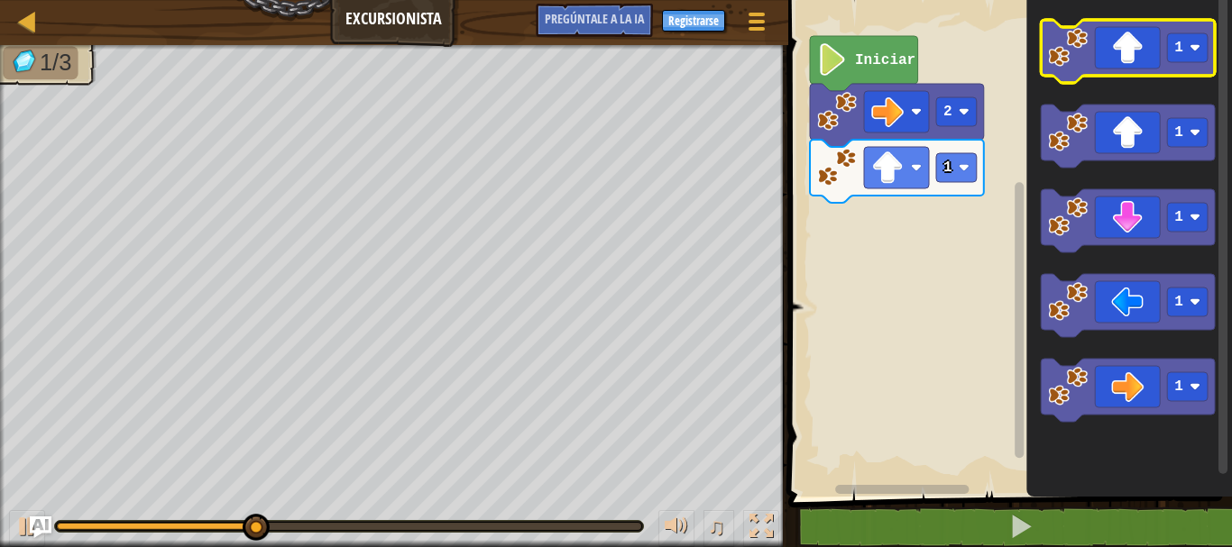
click at [1119, 57] on icon "Espacio de trabajo de Blockly" at bounding box center [1128, 51] width 174 height 63
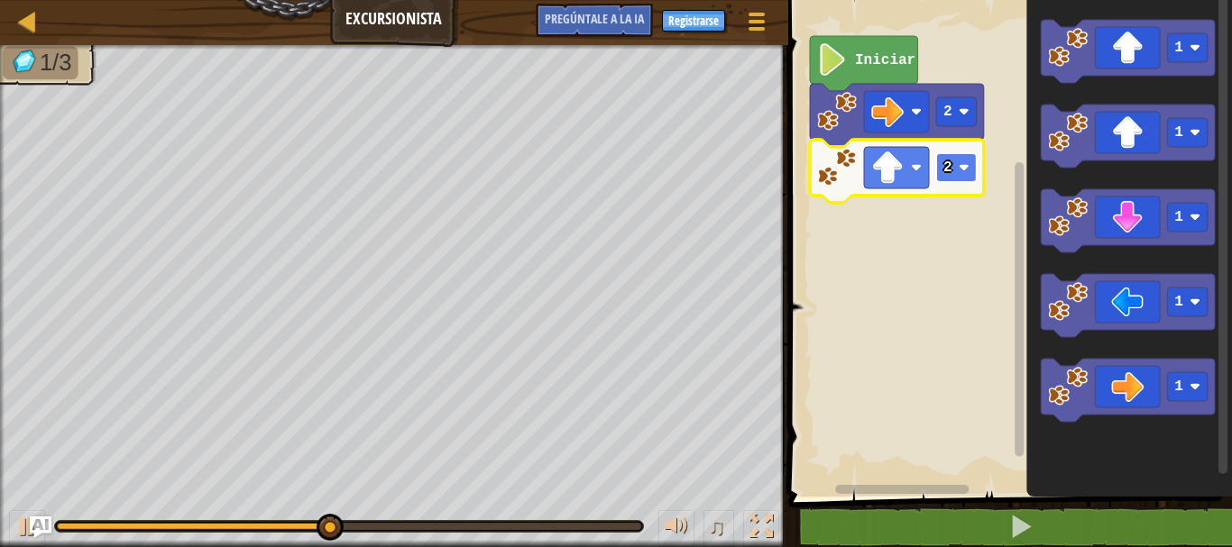
click at [963, 174] on rect "Espacio de trabajo de Blockly" at bounding box center [956, 167] width 41 height 29
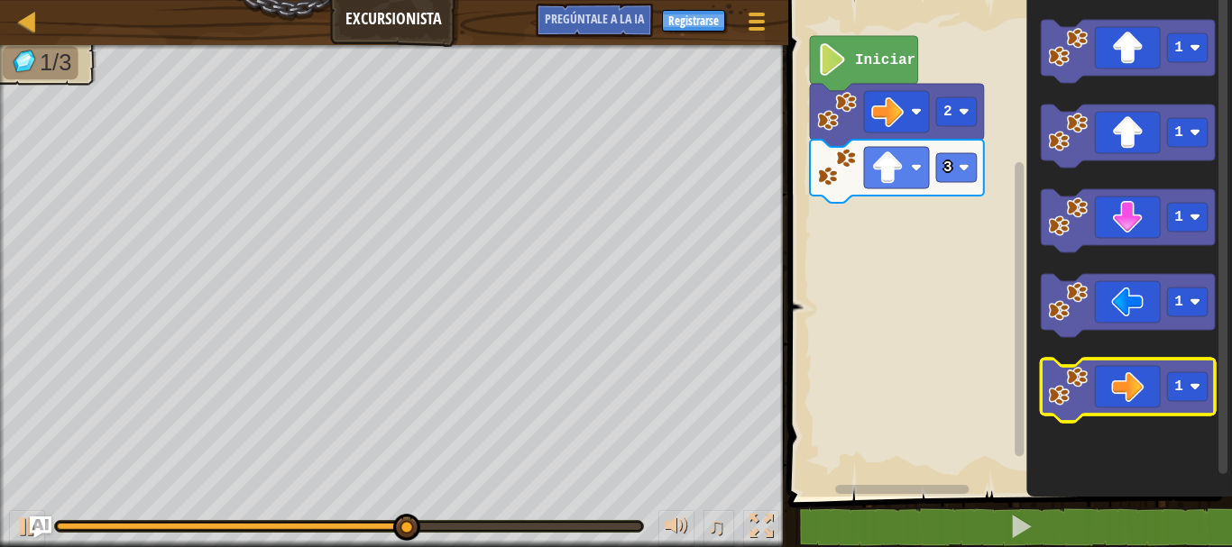
click at [1102, 377] on icon "Espacio de trabajo de Blockly" at bounding box center [1128, 390] width 174 height 63
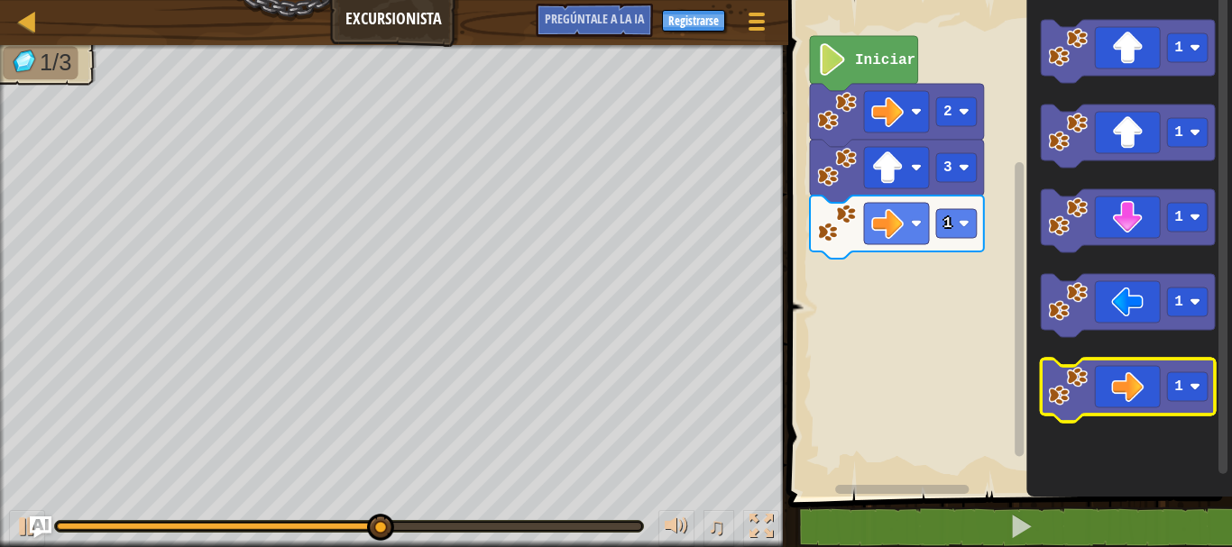
click at [1103, 377] on icon "Espacio de trabajo de Blockly" at bounding box center [1128, 390] width 174 height 63
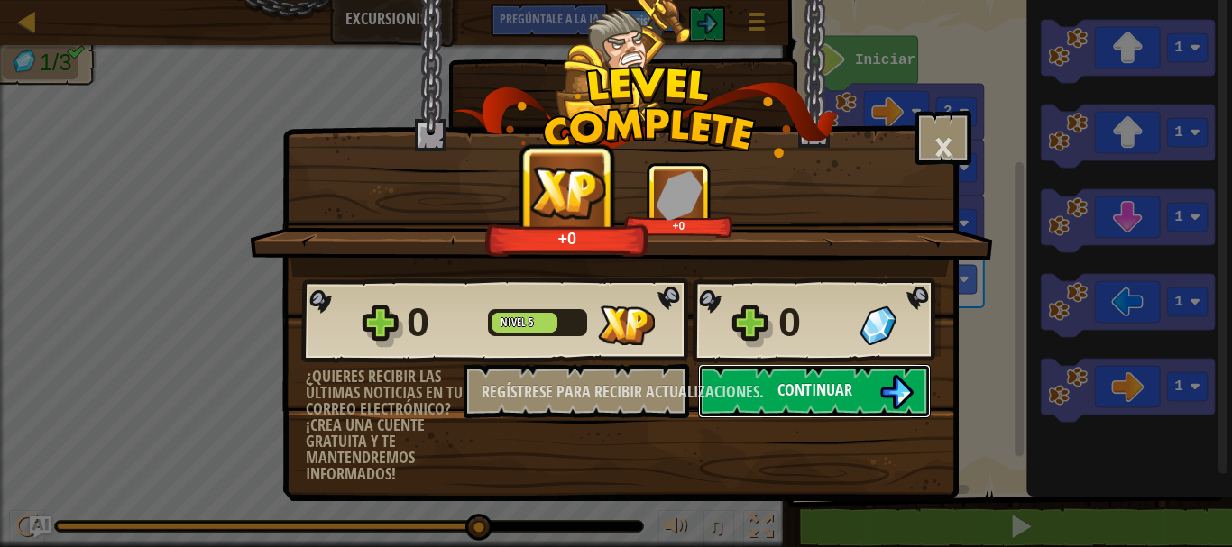
click at [765, 389] on button "Continuar" at bounding box center [814, 391] width 233 height 54
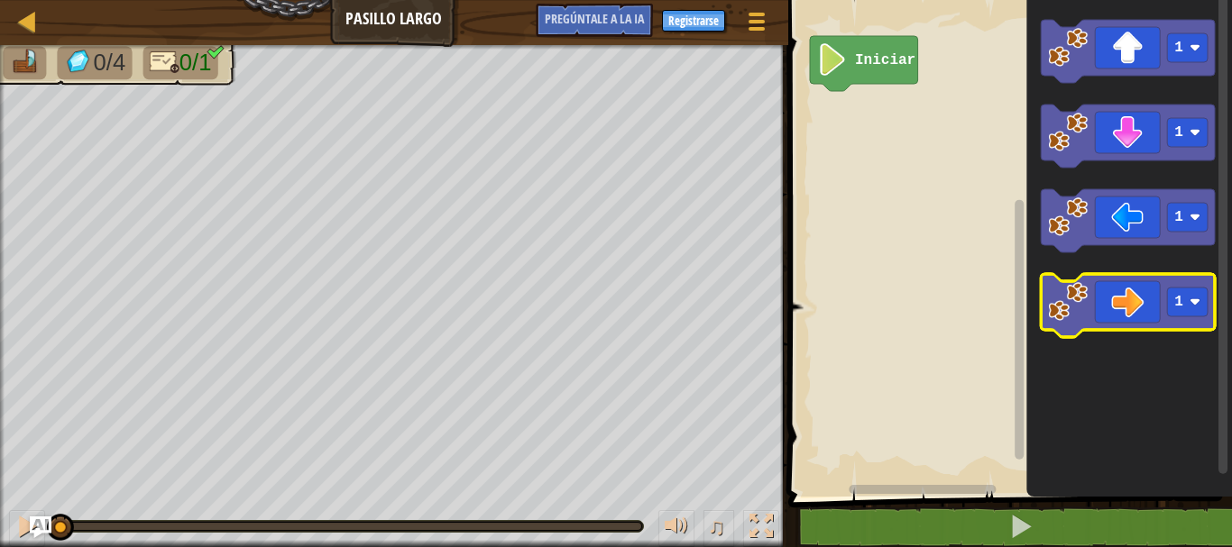
click at [1119, 325] on icon "Espacio de trabajo de Blockly" at bounding box center [1128, 305] width 174 height 63
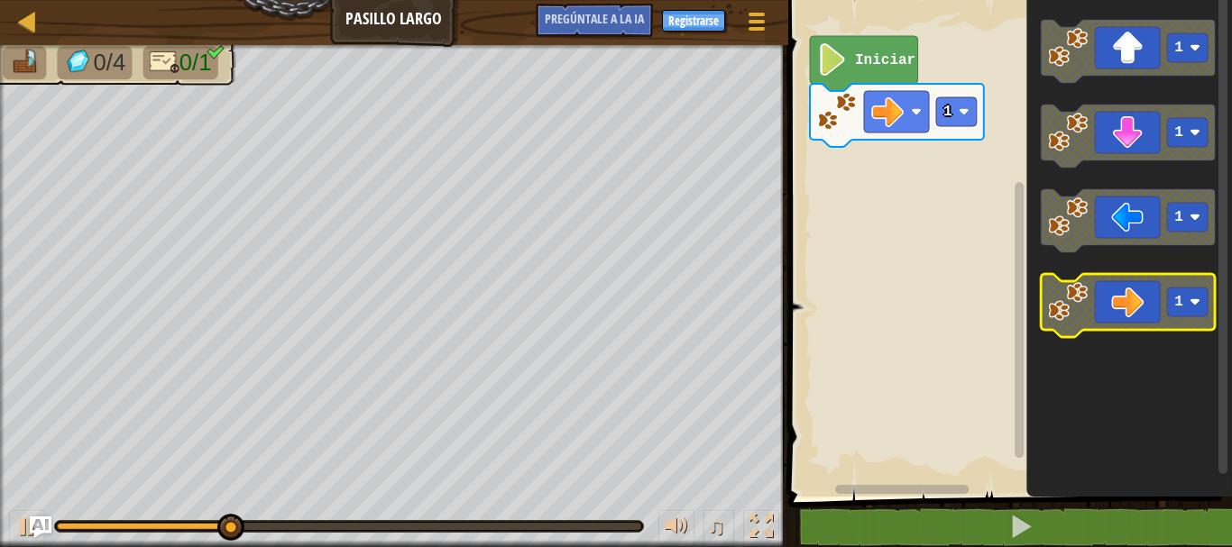
click at [1105, 328] on icon "Espacio de trabajo de Blockly" at bounding box center [1128, 305] width 174 height 63
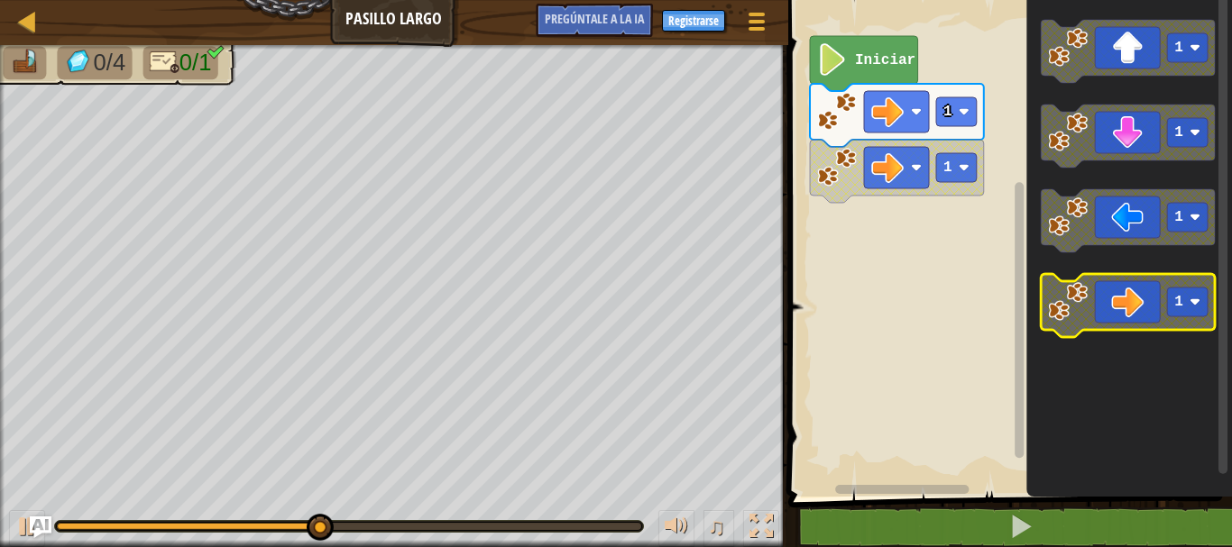
click at [1105, 328] on icon "Espacio de trabajo de Blockly" at bounding box center [1128, 305] width 174 height 63
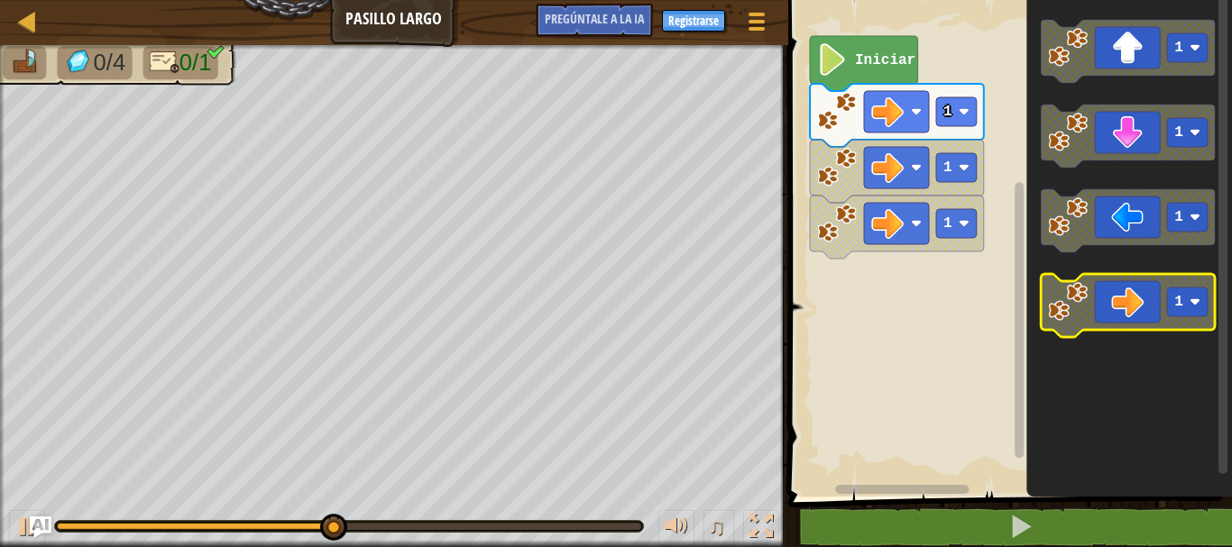
click at [1105, 328] on icon "Espacio de trabajo de Blockly" at bounding box center [1128, 305] width 174 height 63
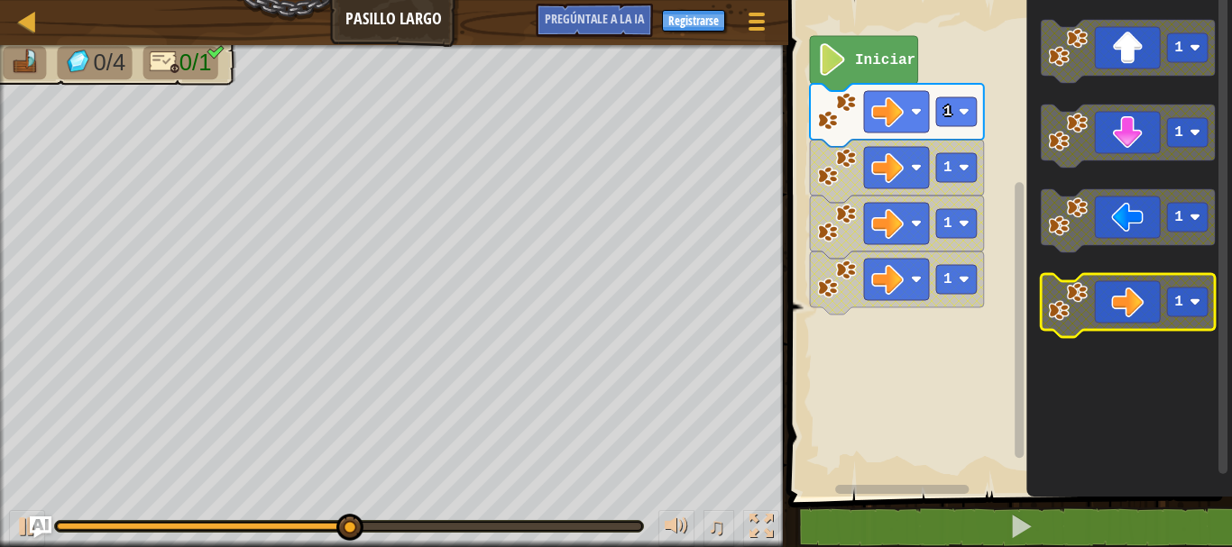
click at [1105, 328] on icon "Espacio de trabajo de Blockly" at bounding box center [1128, 305] width 174 height 63
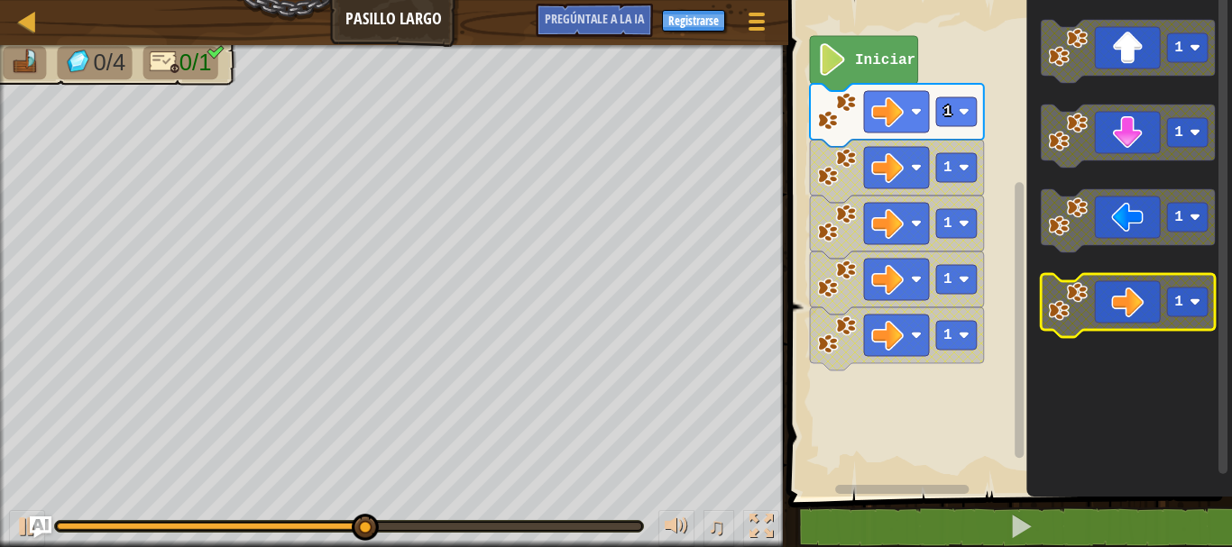
click at [1105, 328] on icon "Espacio de trabajo de Blockly" at bounding box center [1128, 305] width 174 height 63
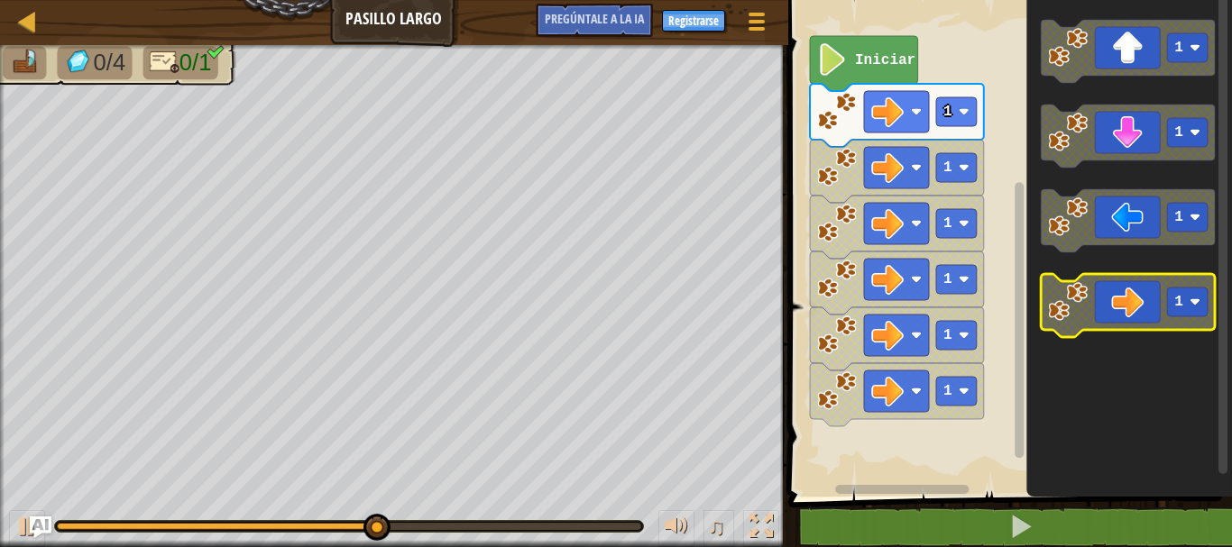
click at [1105, 328] on icon "Espacio de trabajo de Blockly" at bounding box center [1128, 305] width 174 height 63
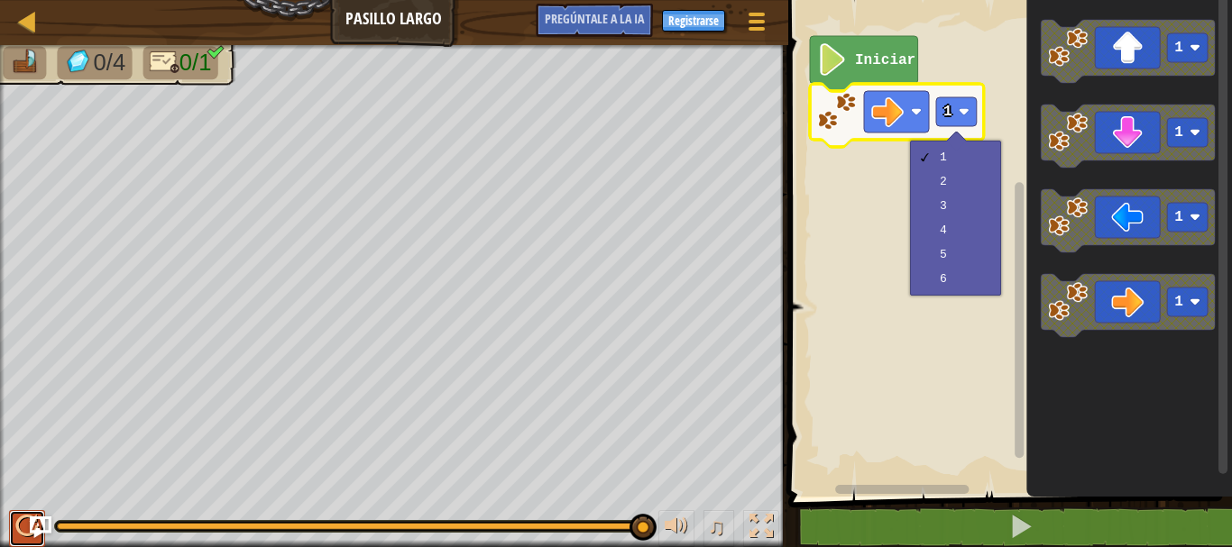
click at [12, 528] on button at bounding box center [27, 528] width 36 height 37
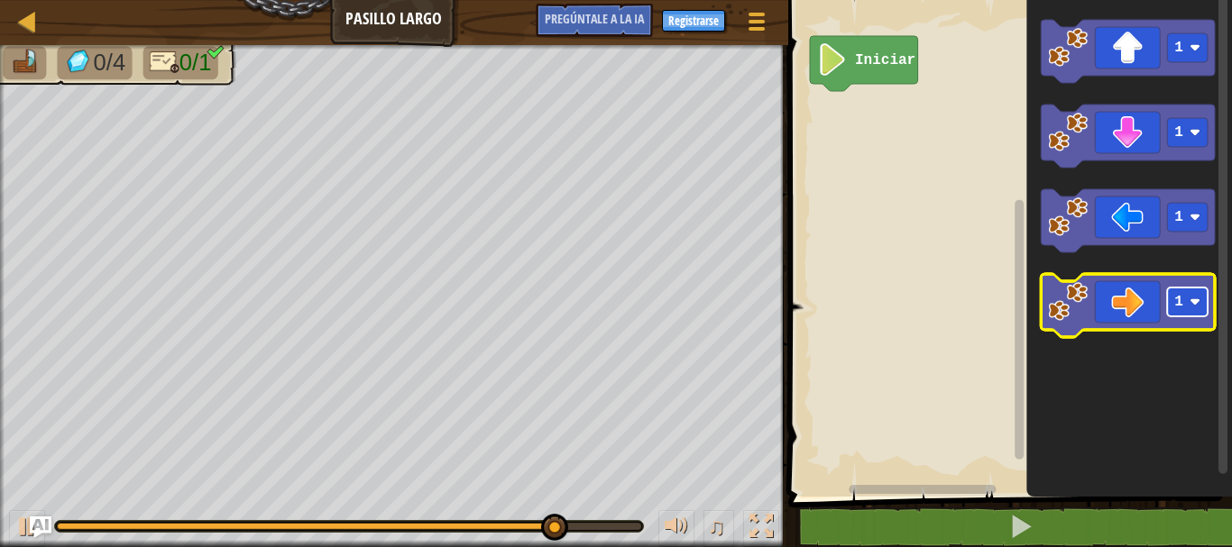
click at [1173, 298] on rect "Espacio de trabajo de Blockly" at bounding box center [1187, 302] width 41 height 29
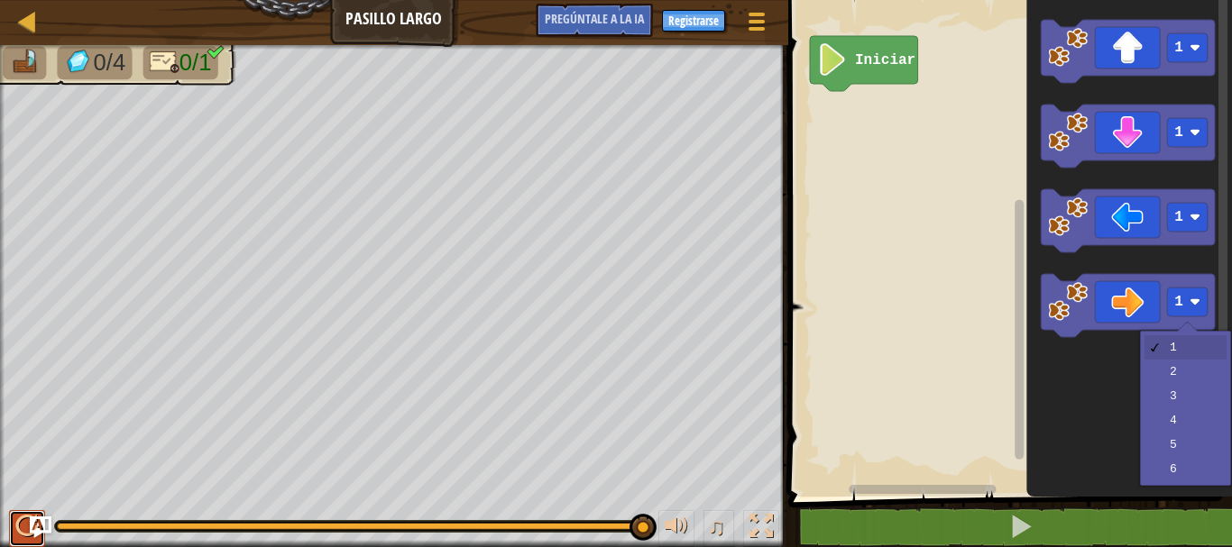
click at [18, 526] on div at bounding box center [26, 526] width 23 height 23
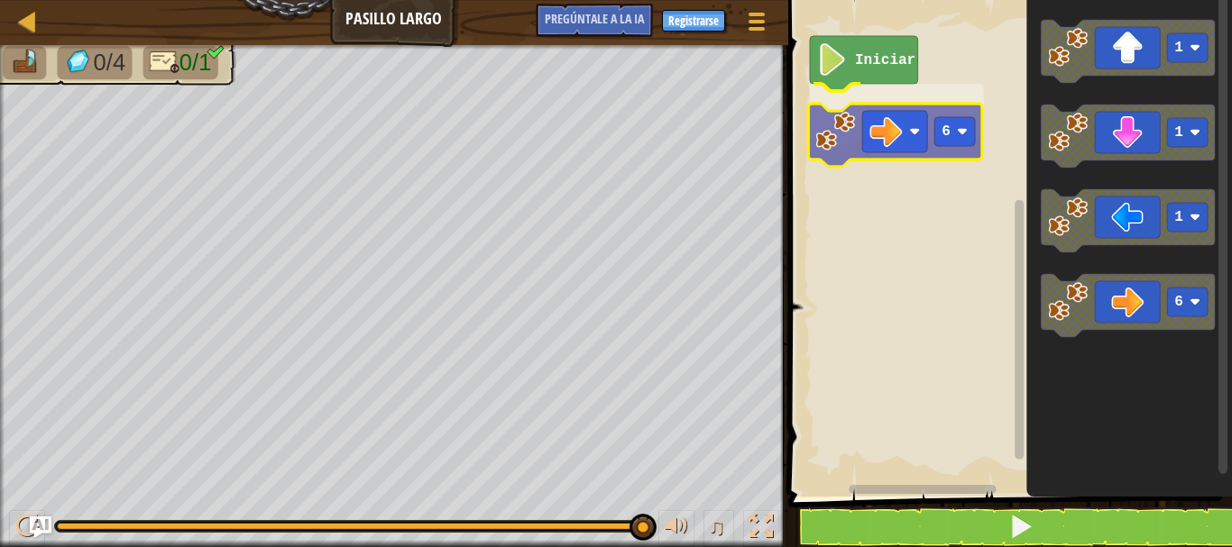
click at [848, 128] on div "Iniciar 6 1 1 1 6 6" at bounding box center [1007, 244] width 449 height 506
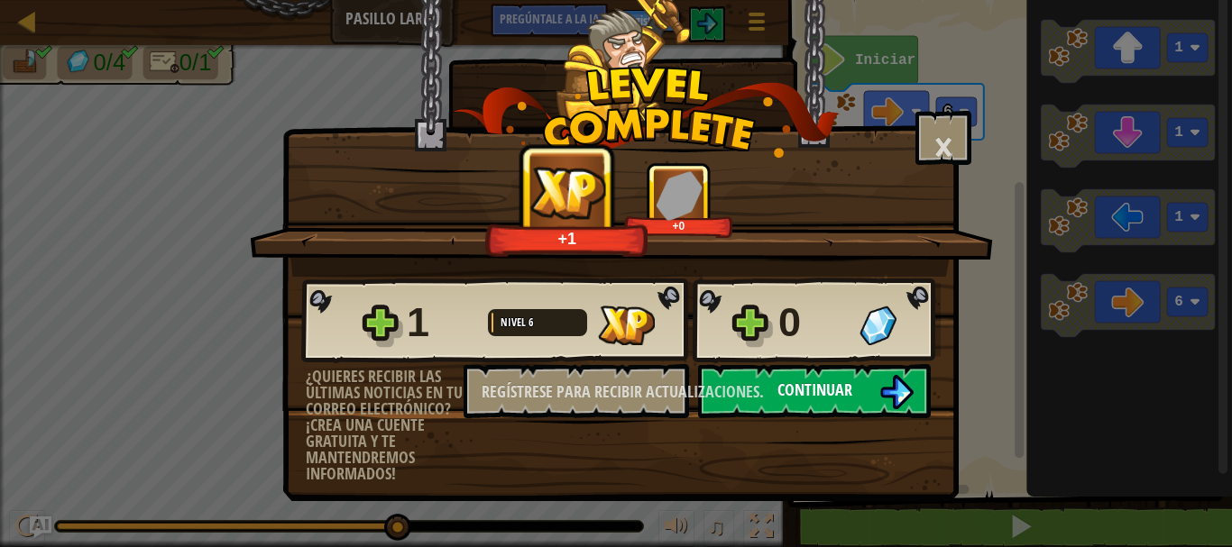
click at [885, 397] on img at bounding box center [896, 392] width 34 height 34
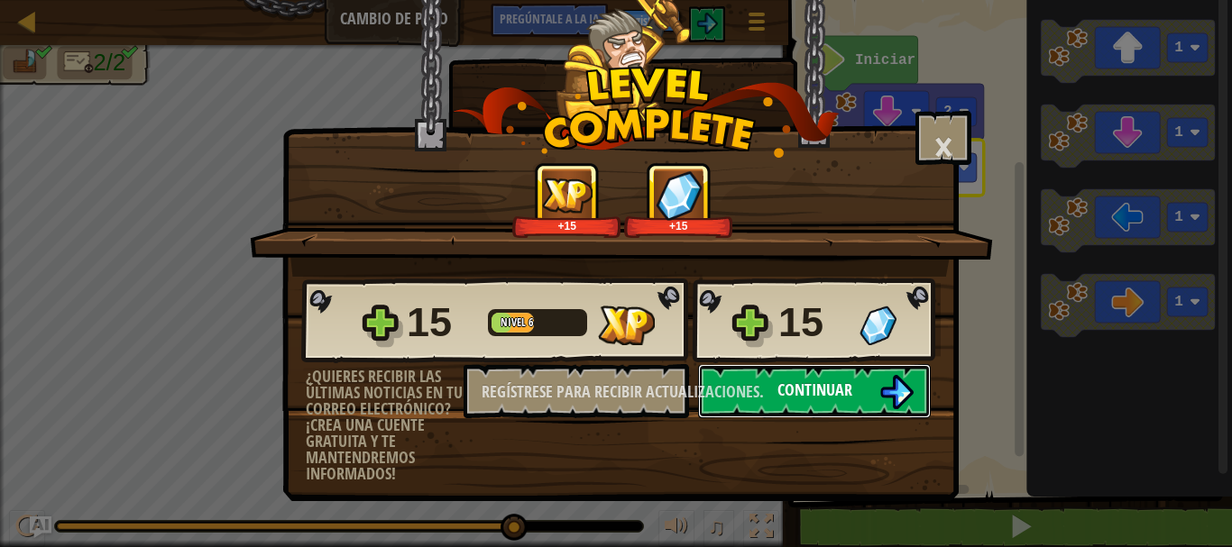
click at [829, 400] on font "Continuar" at bounding box center [814, 390] width 75 height 23
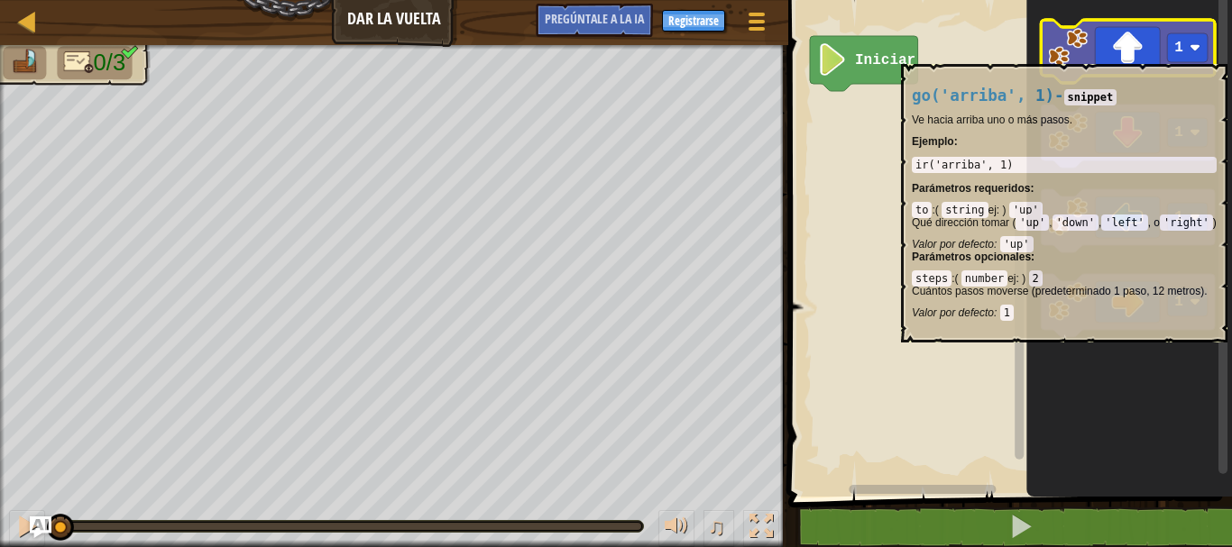
click at [1079, 55] on image "Espacio de trabajo de Blockly" at bounding box center [1068, 48] width 40 height 40
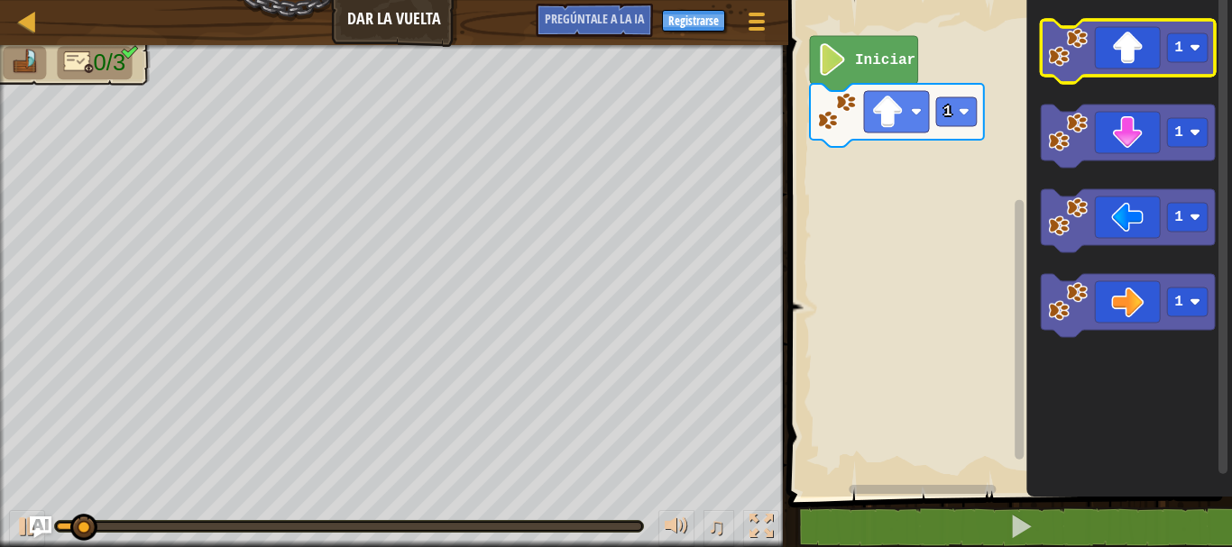
click at [1079, 55] on image "Espacio de trabajo de Blockly" at bounding box center [1068, 48] width 40 height 40
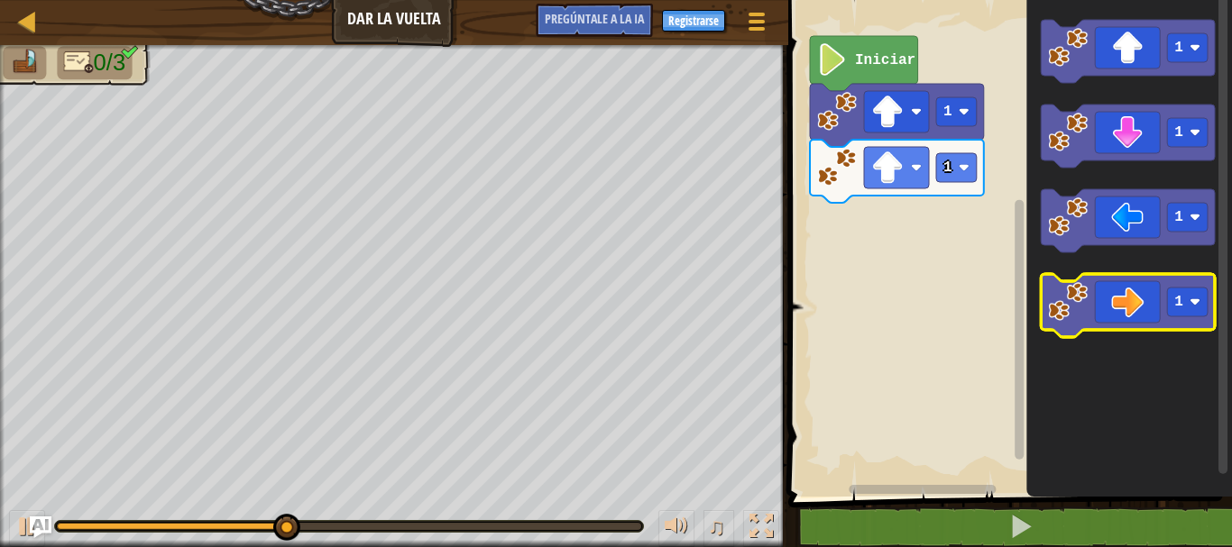
click at [1164, 312] on icon "Espacio de trabajo de Blockly" at bounding box center [1128, 305] width 174 height 63
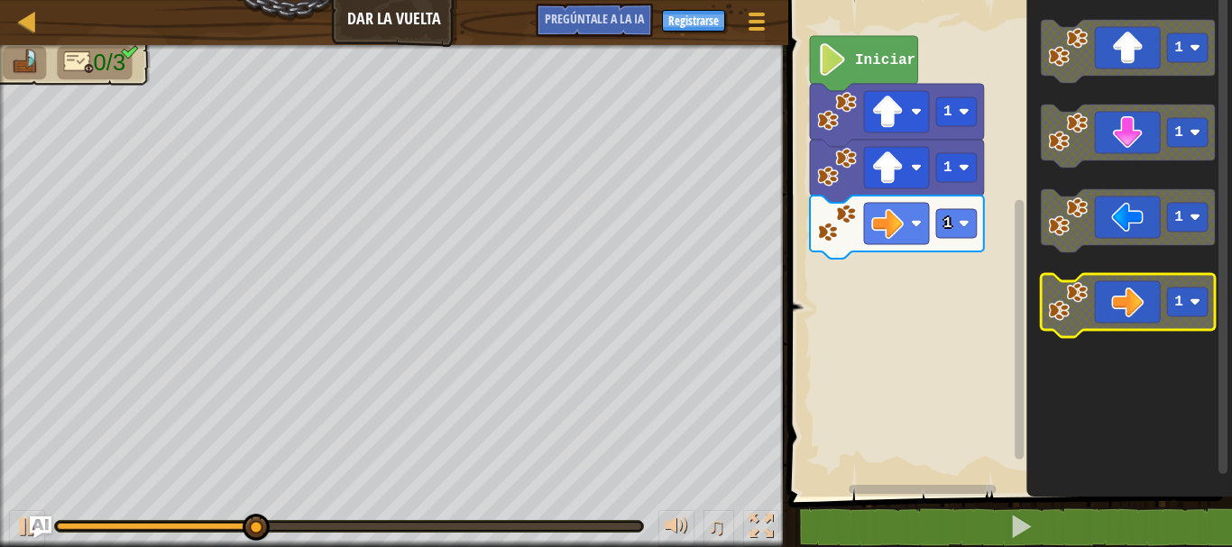
click at [1164, 312] on icon "Espacio de trabajo de Blockly" at bounding box center [1128, 305] width 174 height 63
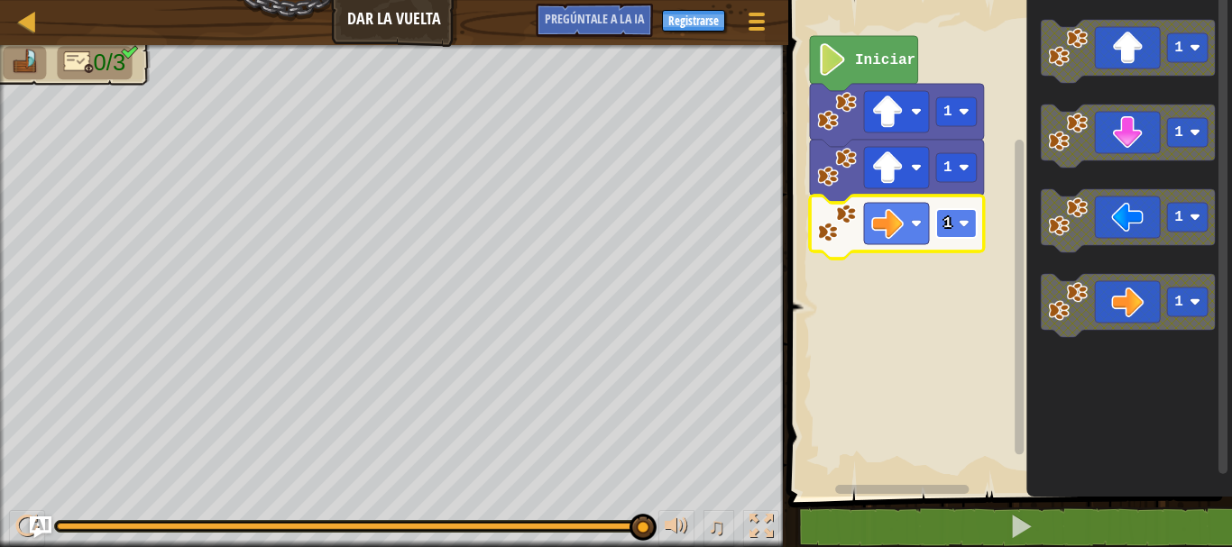
click at [954, 219] on rect "Espacio de trabajo de Blockly" at bounding box center [956, 223] width 41 height 29
click at [953, 219] on rect "Espacio de trabajo de Blockly" at bounding box center [956, 223] width 41 height 29
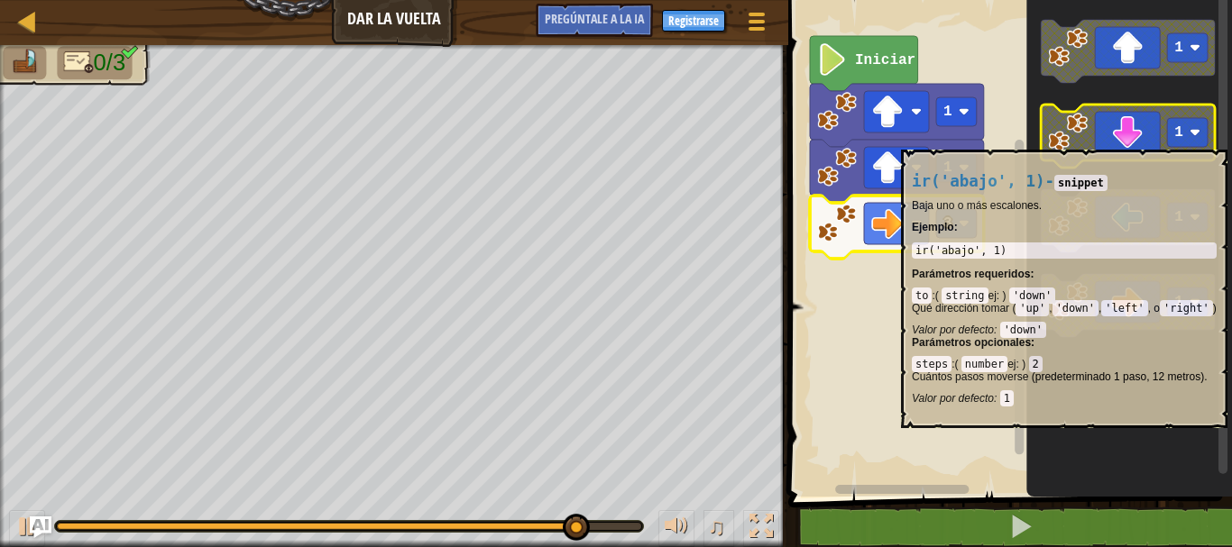
click at [1090, 141] on icon "Espacio de trabajo de Blockly" at bounding box center [1128, 136] width 174 height 63
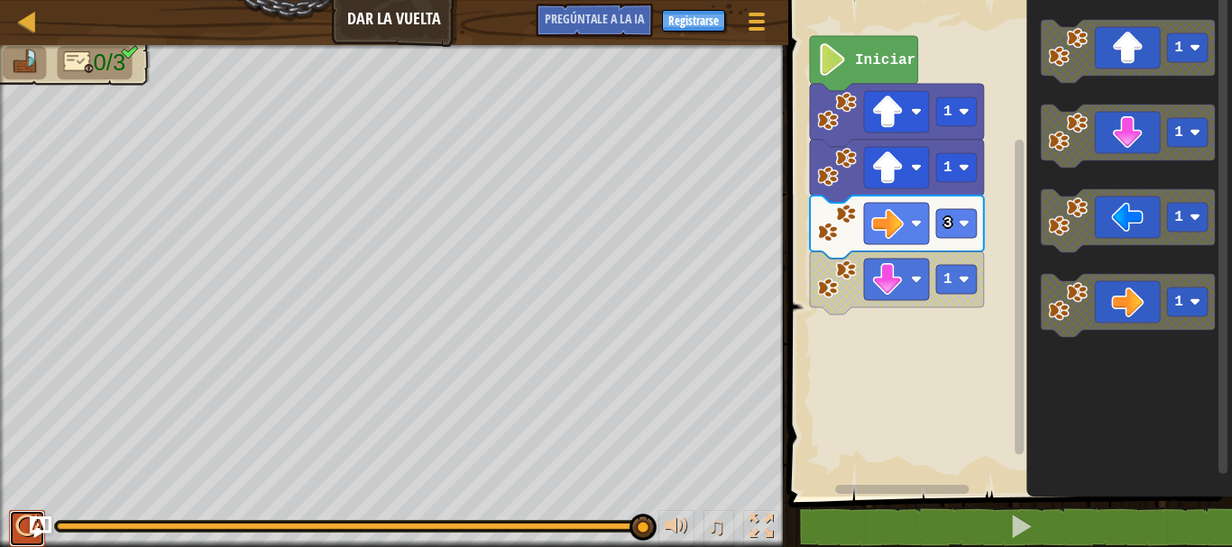
click at [15, 516] on div at bounding box center [26, 526] width 23 height 23
click at [960, 280] on image "Espacio de trabajo de Blockly" at bounding box center [964, 279] width 11 height 11
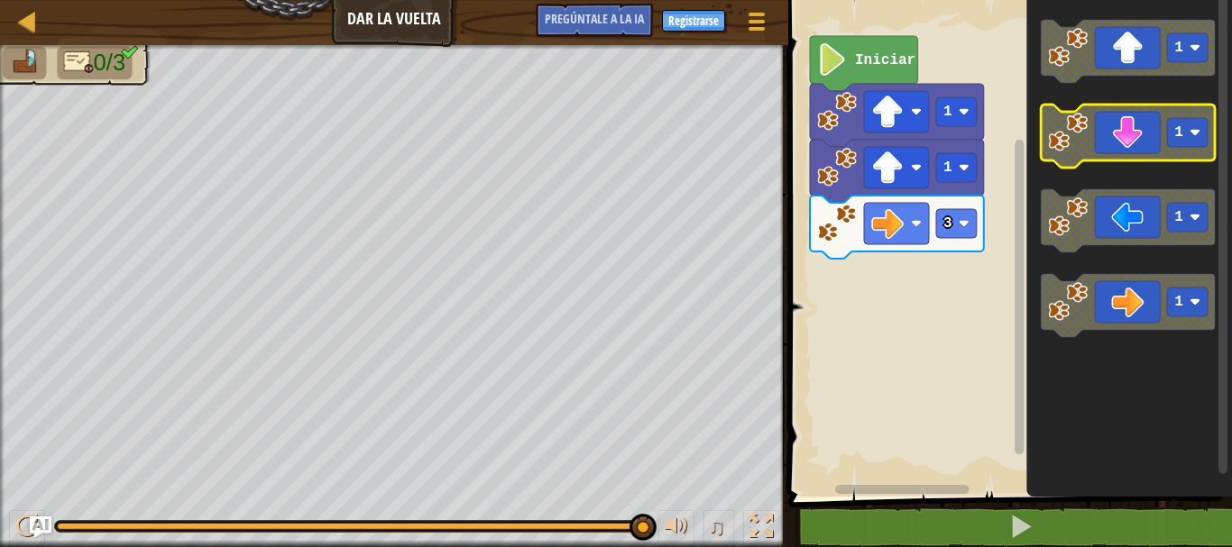
click at [1100, 131] on icon "Espacio de trabajo de Blockly" at bounding box center [1128, 136] width 174 height 63
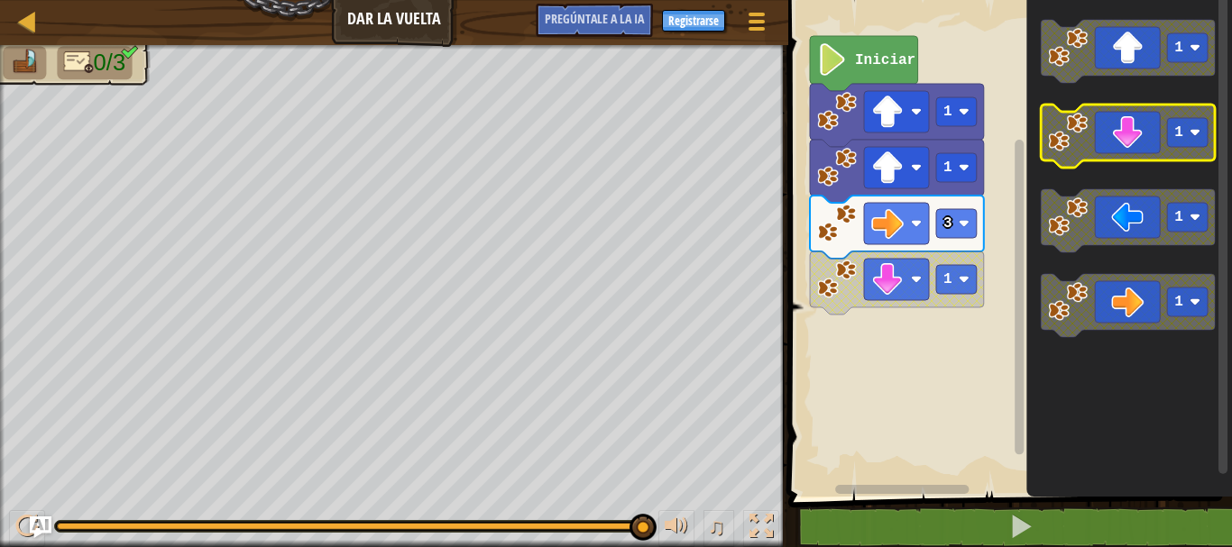
click at [1100, 131] on icon "Espacio de trabajo de Blockly" at bounding box center [1128, 136] width 174 height 63
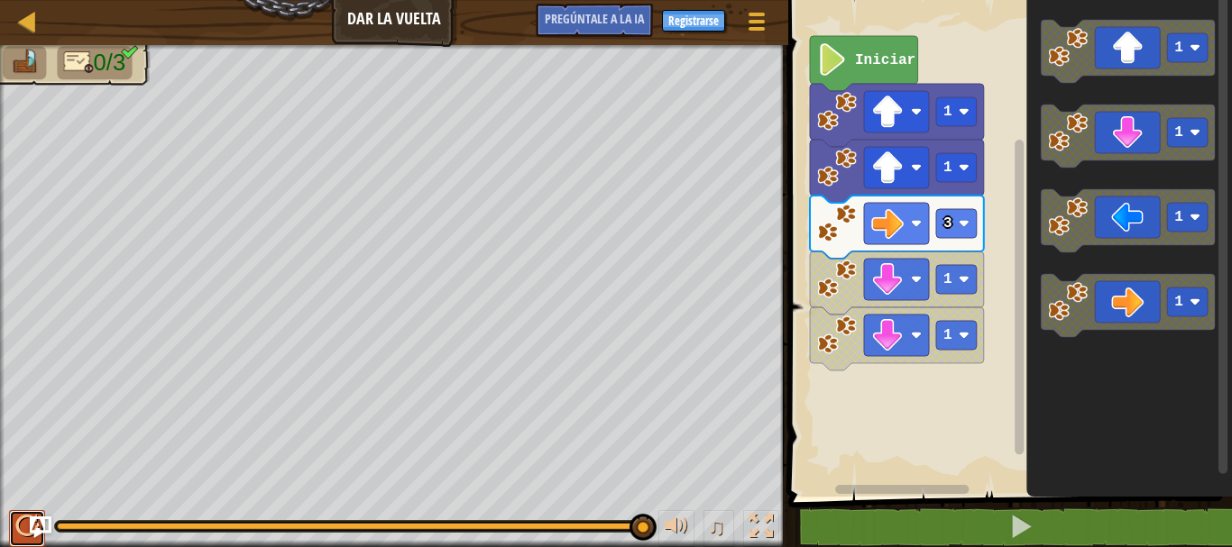
click at [12, 516] on button at bounding box center [27, 528] width 36 height 37
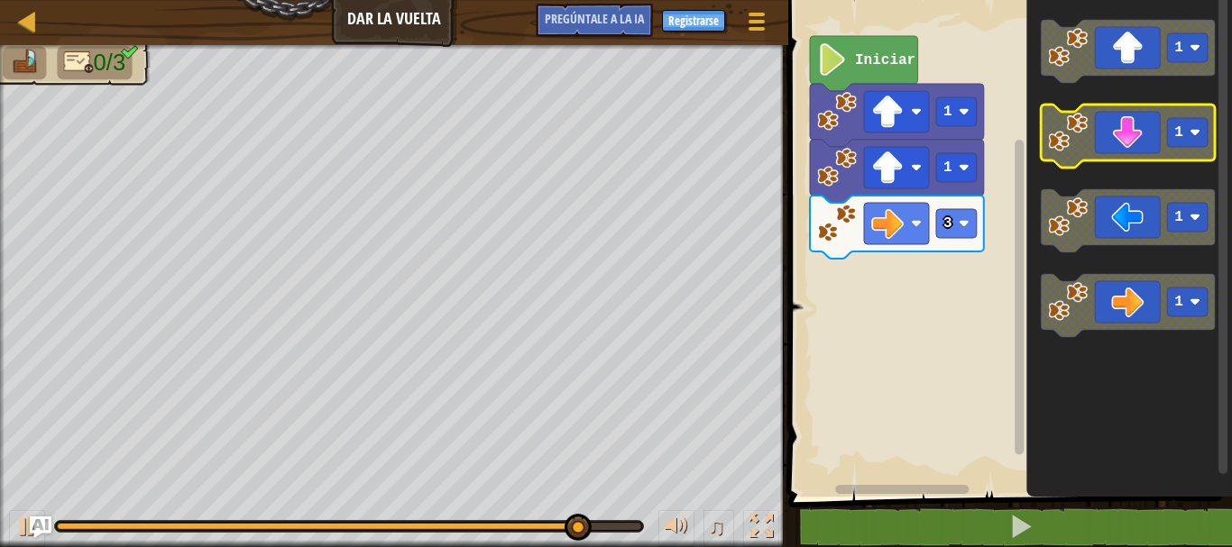
click at [1183, 129] on rect "Espacio de trabajo de Blockly" at bounding box center [1187, 132] width 41 height 29
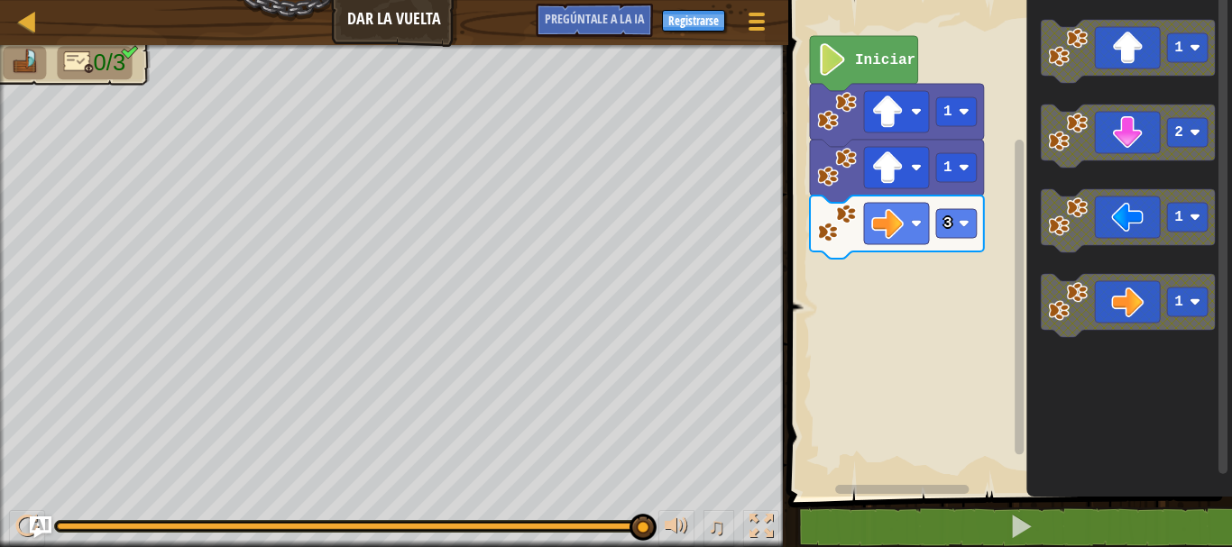
click at [1004, 207] on div "Iniciar 1 1 3 1 2 1 1" at bounding box center [1007, 244] width 449 height 506
click at [1026, 188] on icon "1 2 1 1" at bounding box center [1129, 244] width 206 height 506
click at [1106, 170] on icon "1 2 1 1" at bounding box center [1129, 244] width 206 height 506
click at [1052, 184] on icon "1 2 1 1" at bounding box center [1129, 244] width 206 height 506
click at [1129, 120] on icon "Espacio de trabajo de Blockly" at bounding box center [1128, 136] width 174 height 63
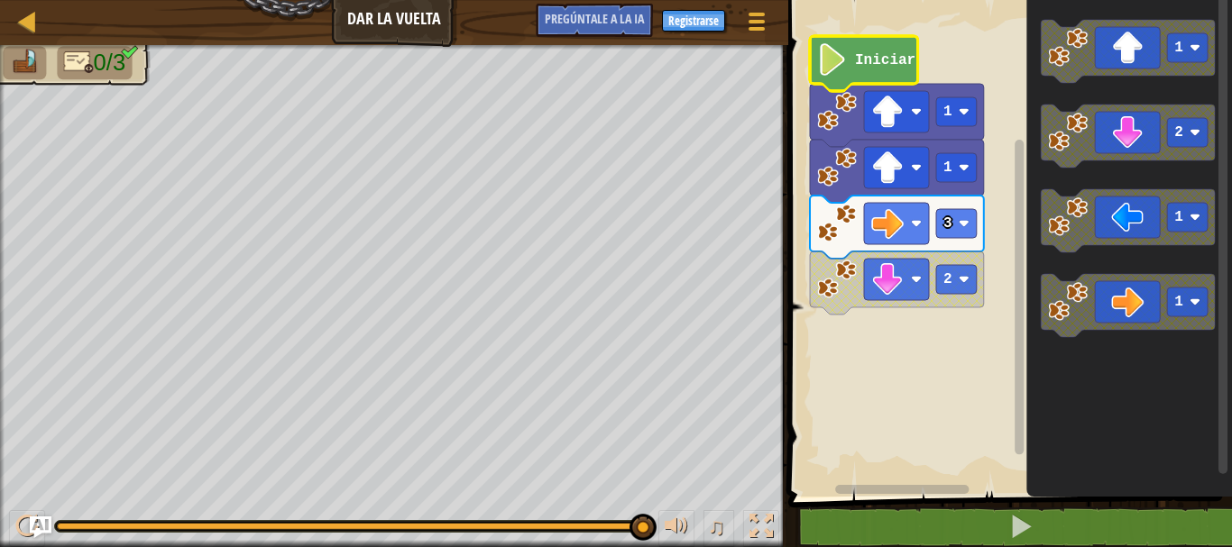
click at [828, 61] on image "Espacio de trabajo de Blockly" at bounding box center [832, 59] width 31 height 32
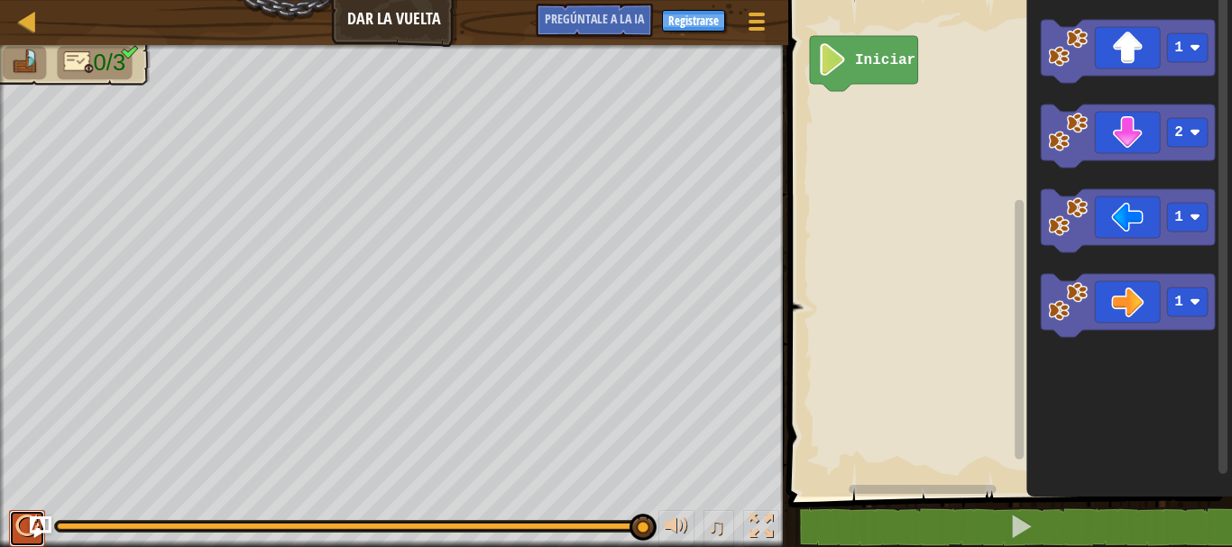
click at [16, 517] on div at bounding box center [26, 526] width 23 height 23
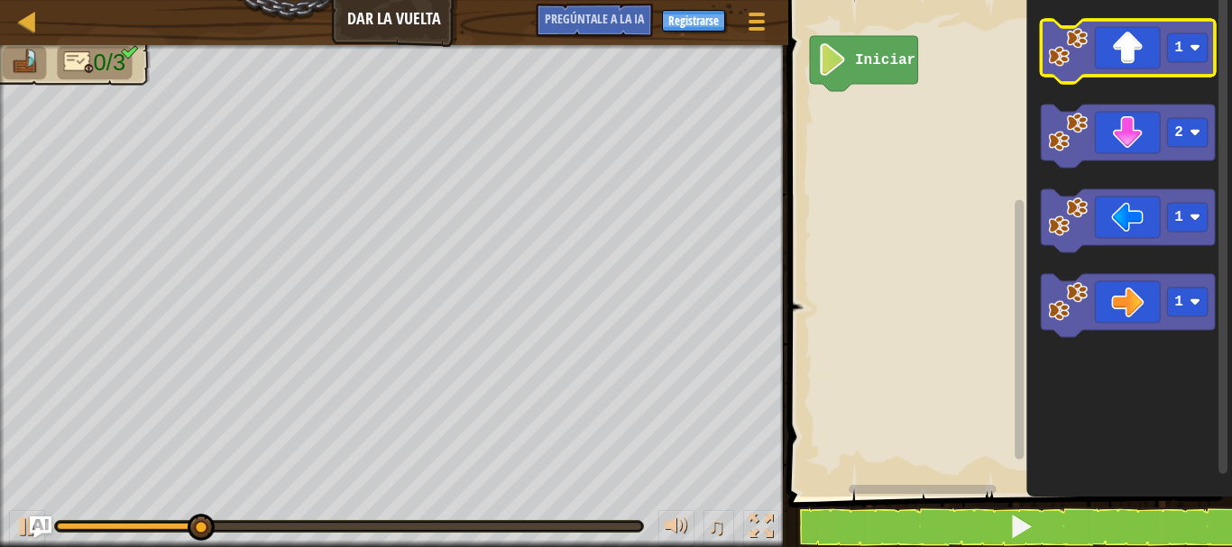
click at [1184, 70] on icon "Espacio de trabajo de Blockly" at bounding box center [1128, 51] width 174 height 63
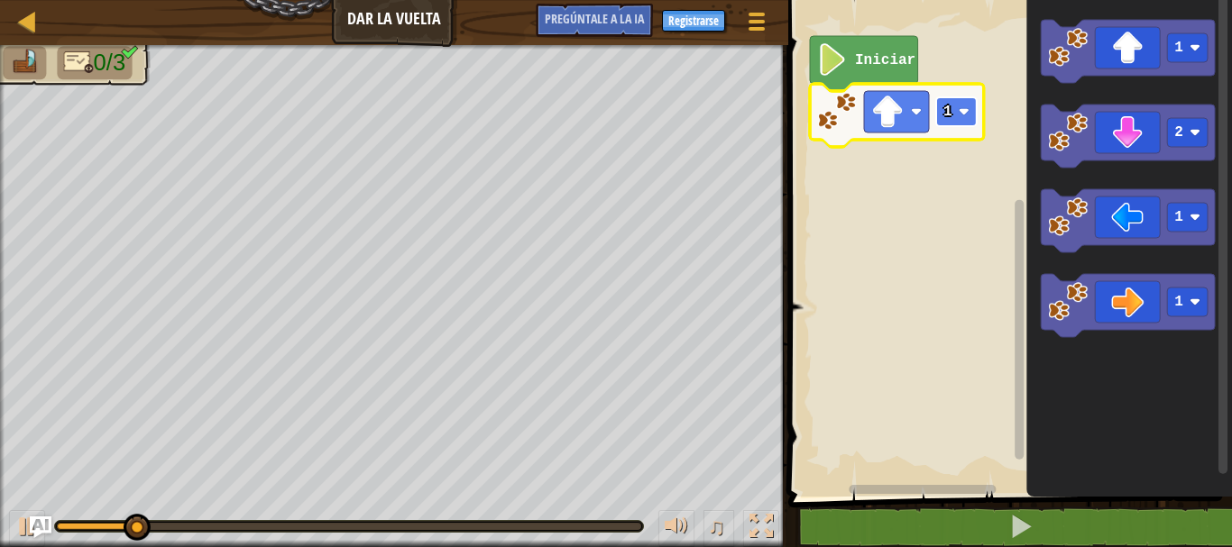
click at [955, 124] on rect "Espacio de trabajo de Blockly" at bounding box center [956, 111] width 41 height 29
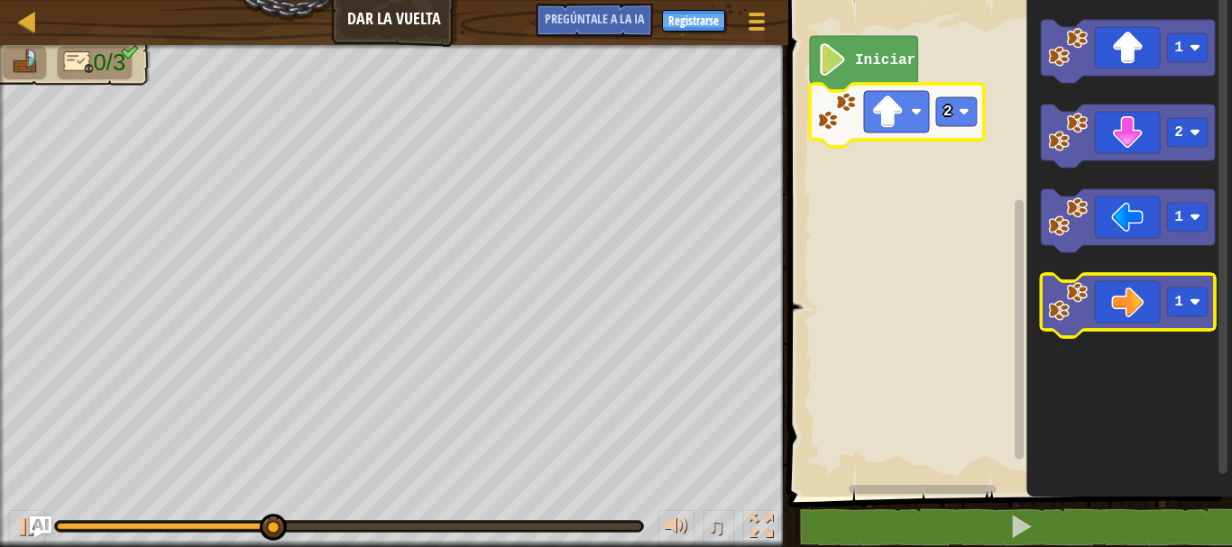
click at [1162, 308] on icon "Espacio de trabajo de Blockly" at bounding box center [1128, 305] width 174 height 63
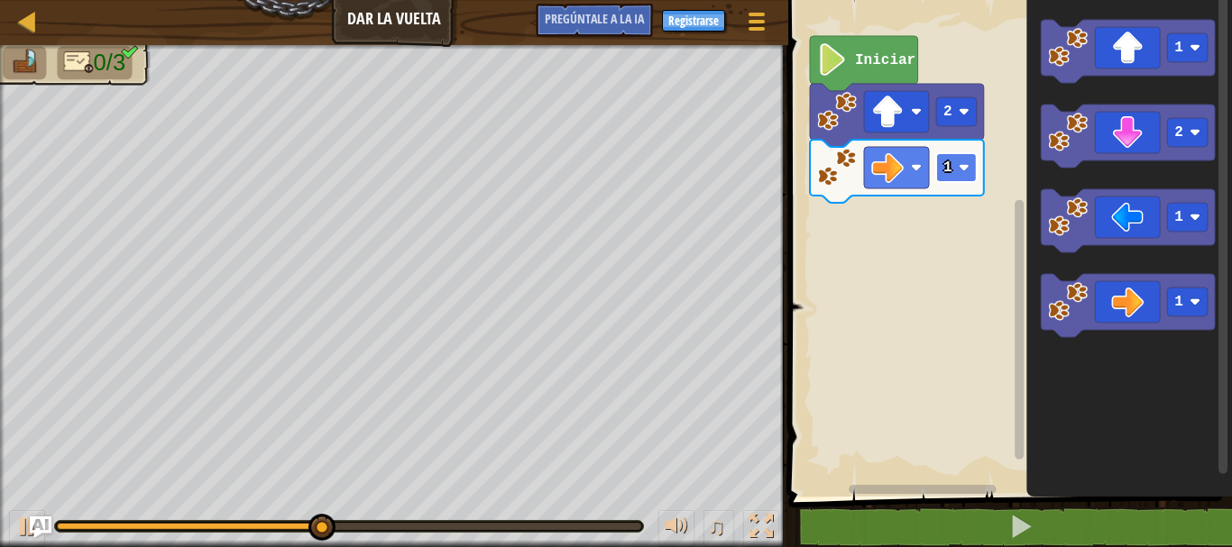
click at [956, 168] on rect "Espacio de trabajo de Blockly" at bounding box center [956, 167] width 41 height 29
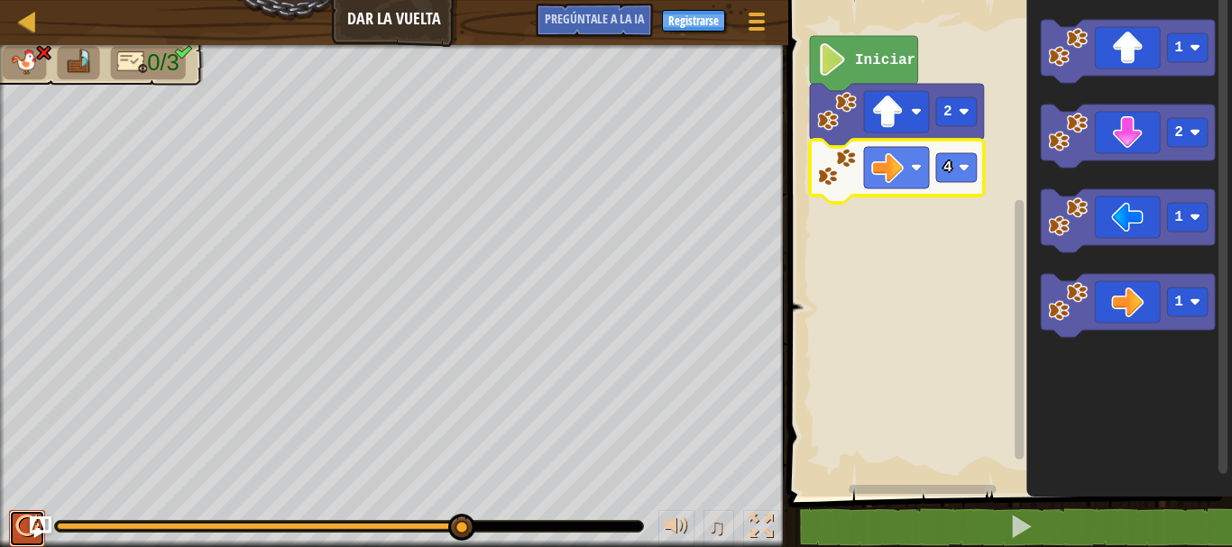
click at [23, 528] on div at bounding box center [26, 526] width 23 height 23
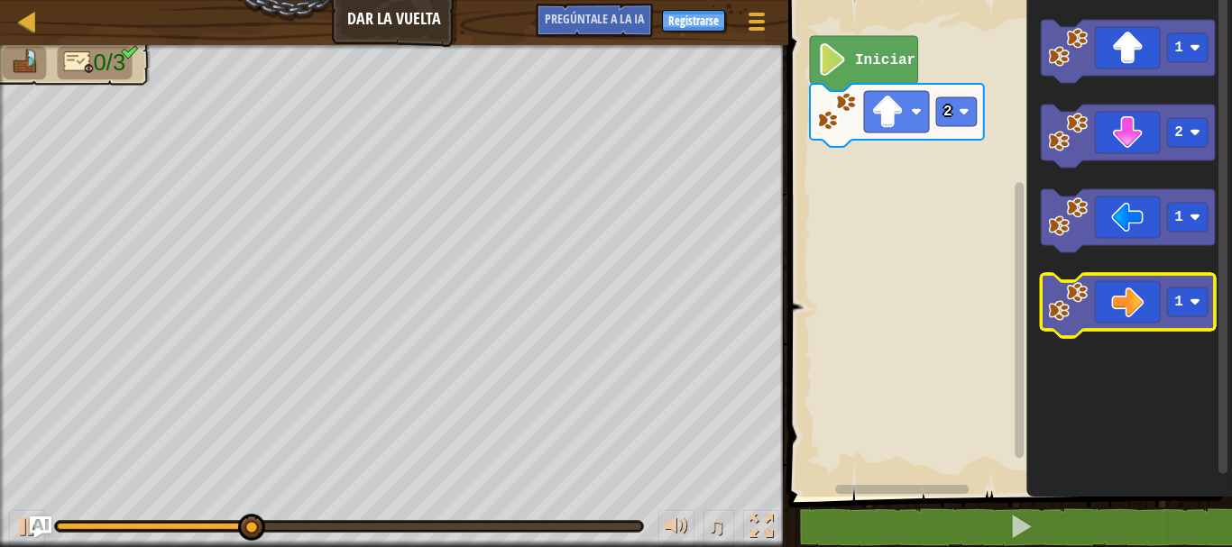
click at [1121, 310] on icon "Espacio de trabajo de Blockly" at bounding box center [1128, 305] width 174 height 63
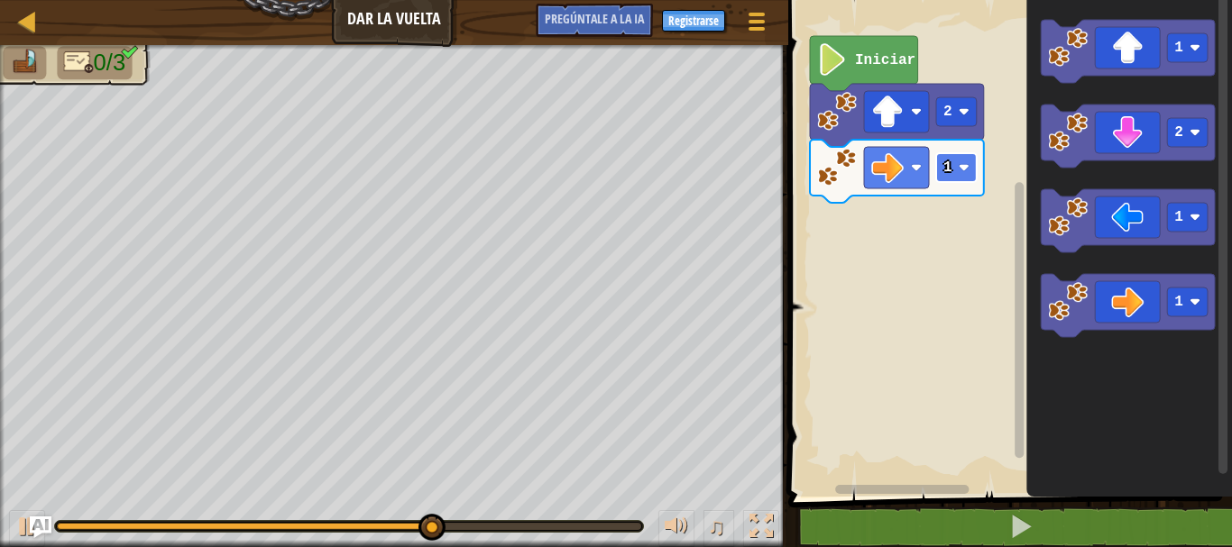
click at [951, 165] on rect "Espacio de trabajo de Blockly" at bounding box center [956, 167] width 41 height 29
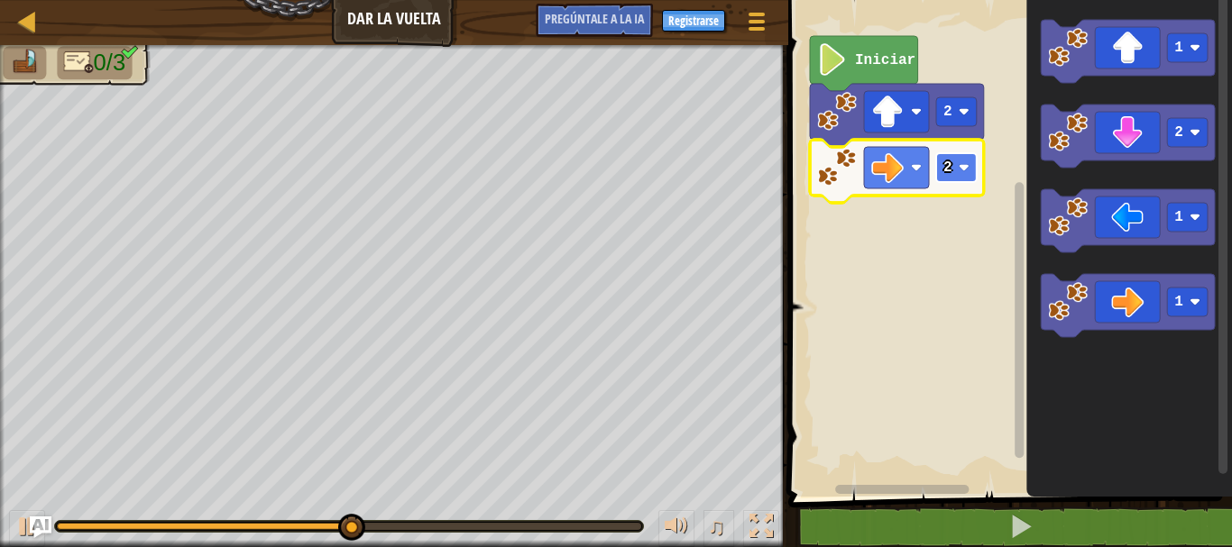
click at [948, 170] on text "2" at bounding box center [947, 168] width 9 height 16
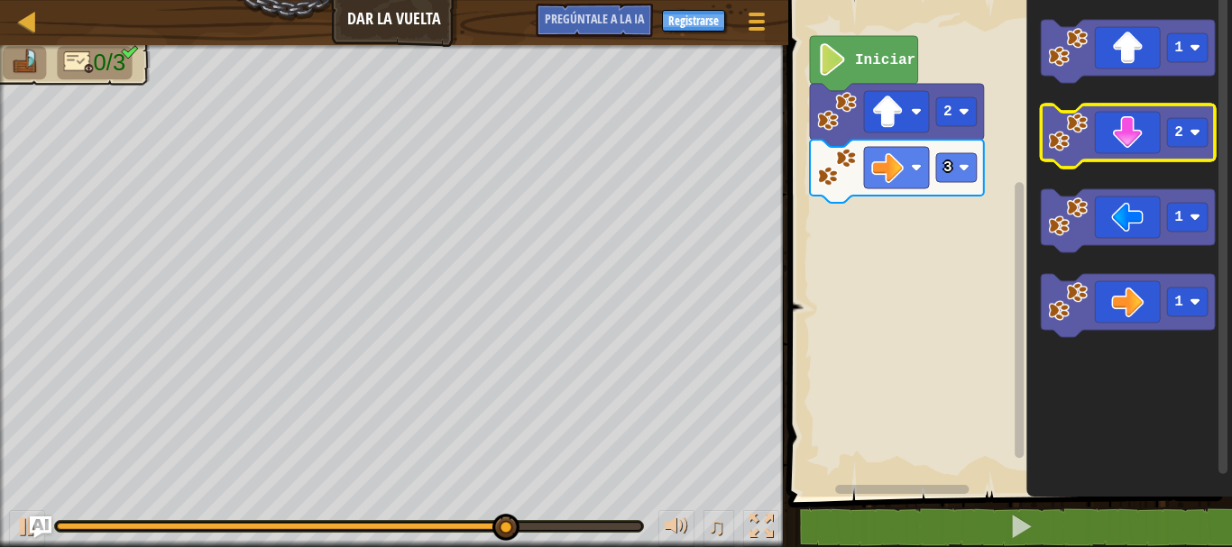
click at [1115, 146] on icon "Espacio de trabajo de Blockly" at bounding box center [1128, 136] width 174 height 63
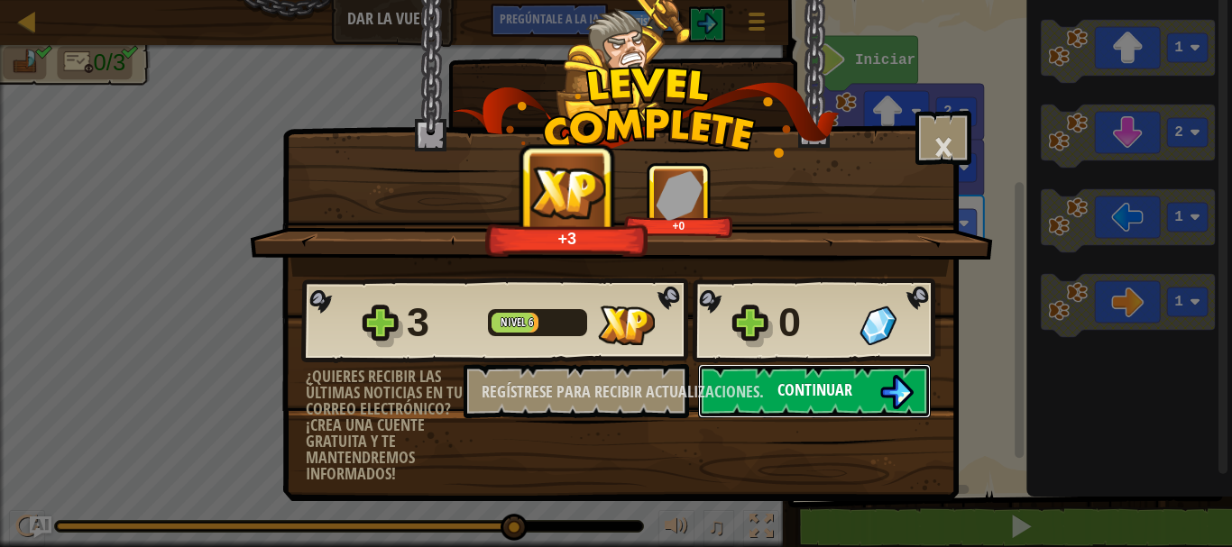
click at [828, 391] on font "Continuar" at bounding box center [814, 390] width 75 height 23
